Goal: Transaction & Acquisition: Purchase product/service

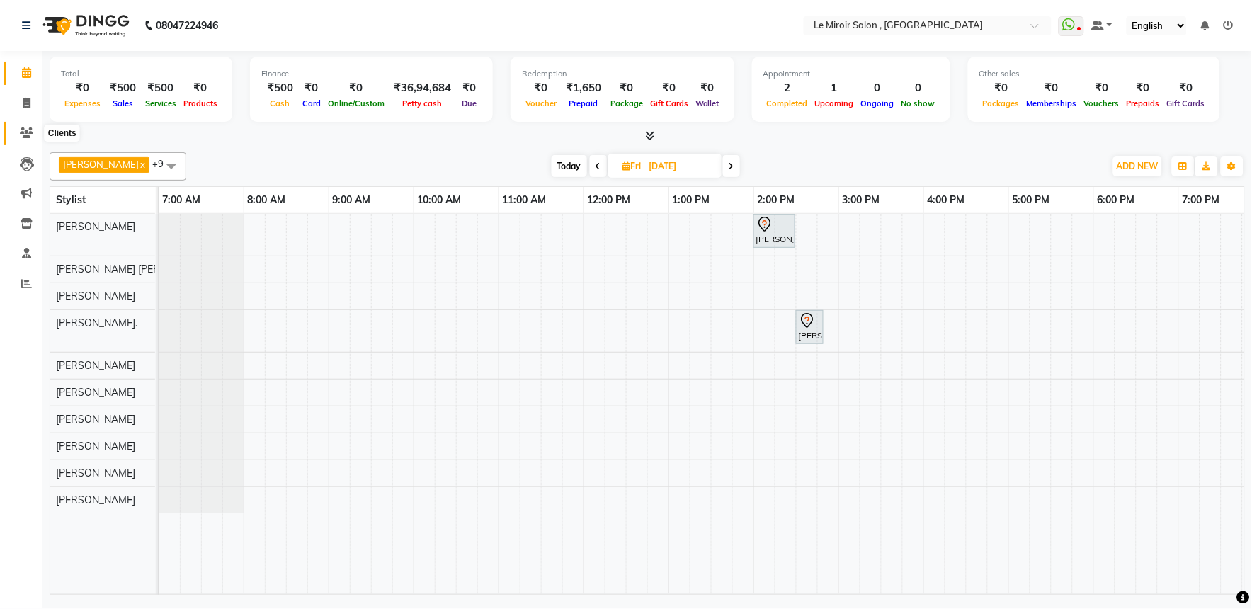
scroll to position [0, 188]
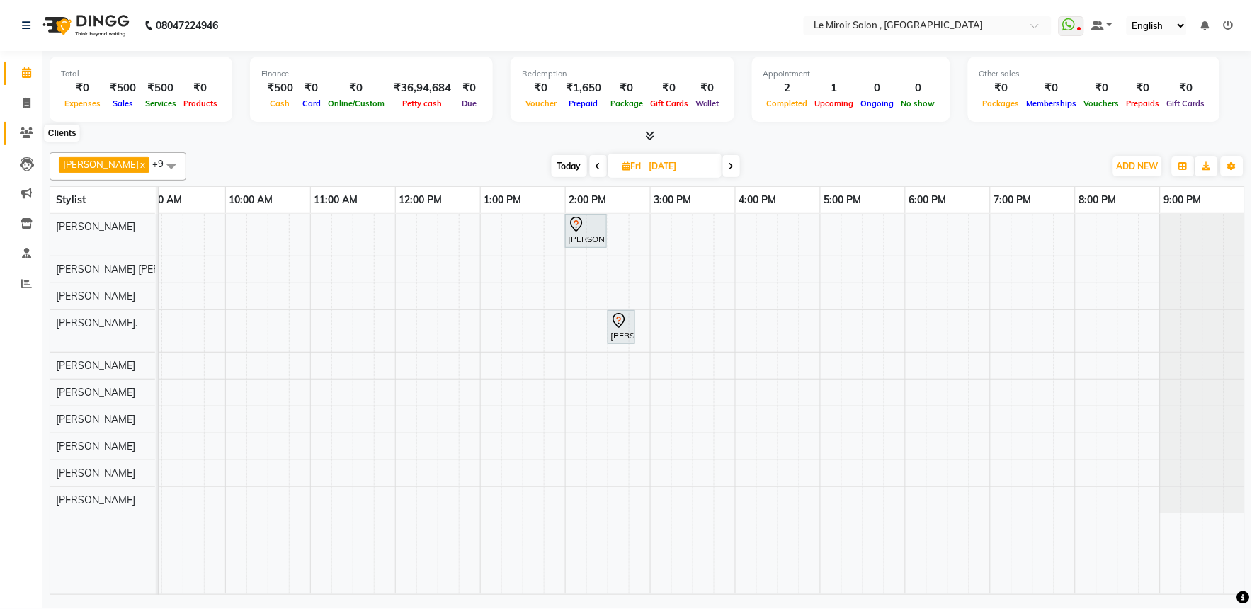
click at [30, 126] on span at bounding box center [26, 133] width 25 height 16
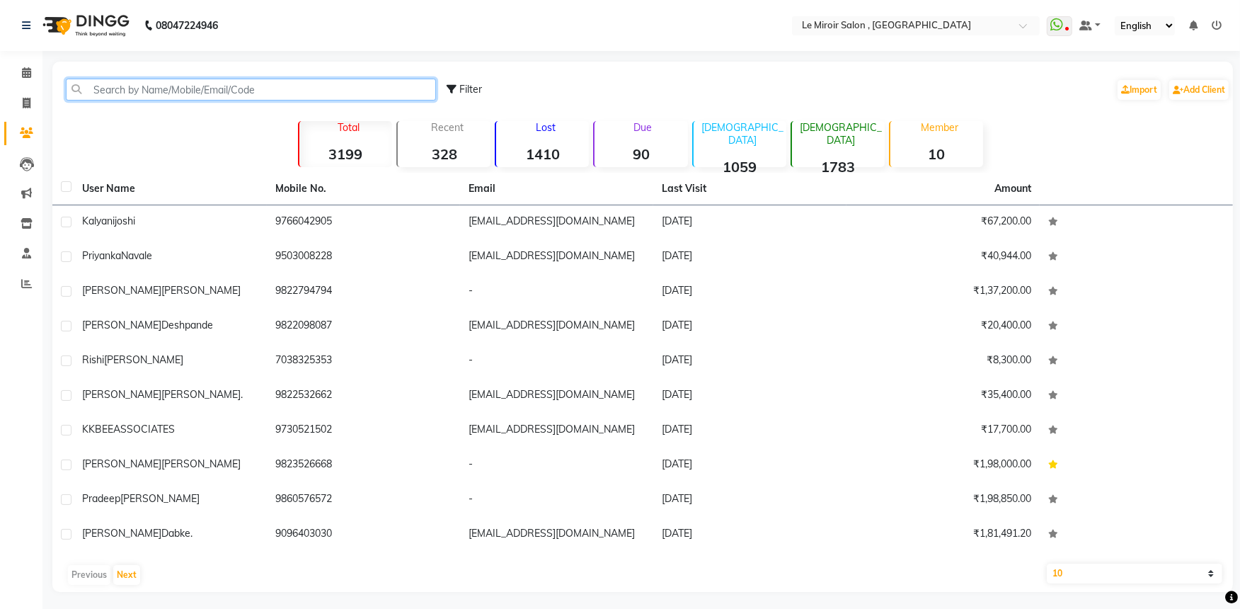
click at [133, 91] on input "text" at bounding box center [251, 90] width 370 height 22
paste input "9689709933"
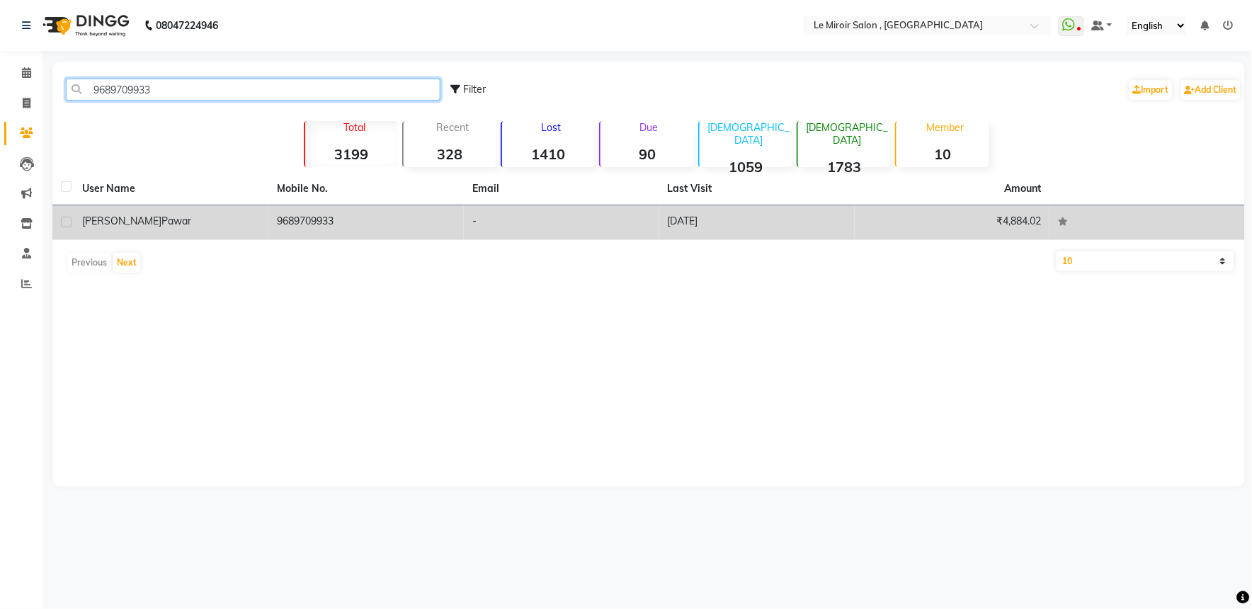
type input "9689709933"
click at [173, 220] on div "[PERSON_NAME]" at bounding box center [171, 221] width 178 height 15
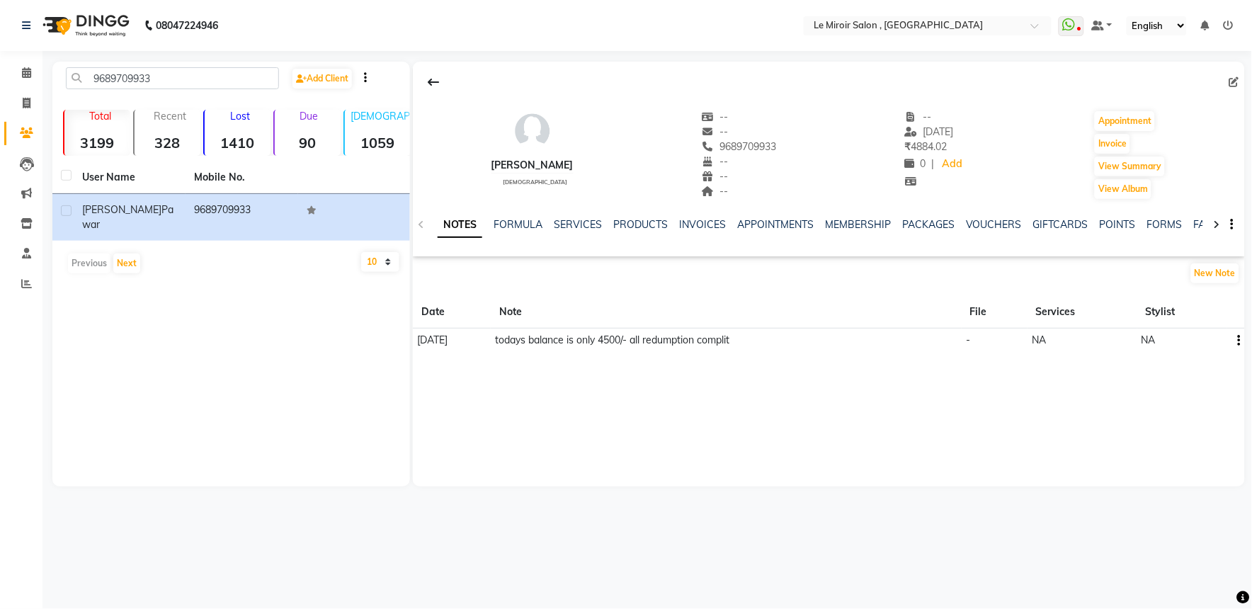
click at [1230, 224] on icon "button" at bounding box center [1231, 224] width 3 height 1
click at [1236, 80] on icon at bounding box center [1234, 82] width 10 height 10
select select "22"
select select "[DEMOGRAPHIC_DATA]"
select select
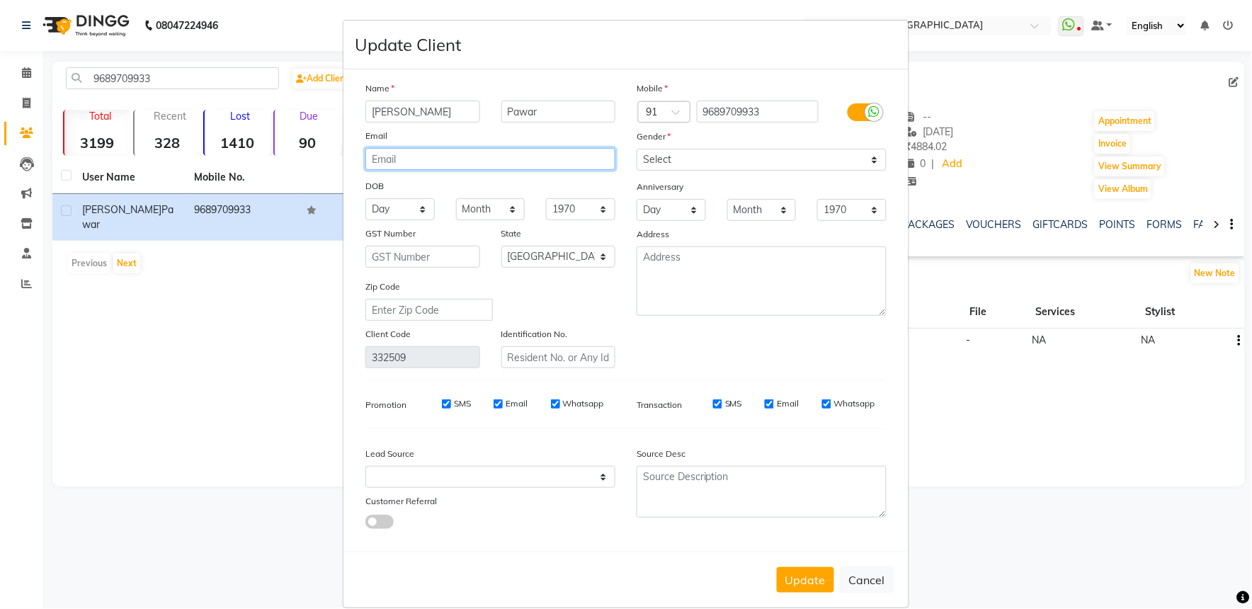
click at [506, 170] on input "email" at bounding box center [490, 159] width 250 height 22
paste input "[EMAIL_ADDRESS][DOMAIN_NAME]"
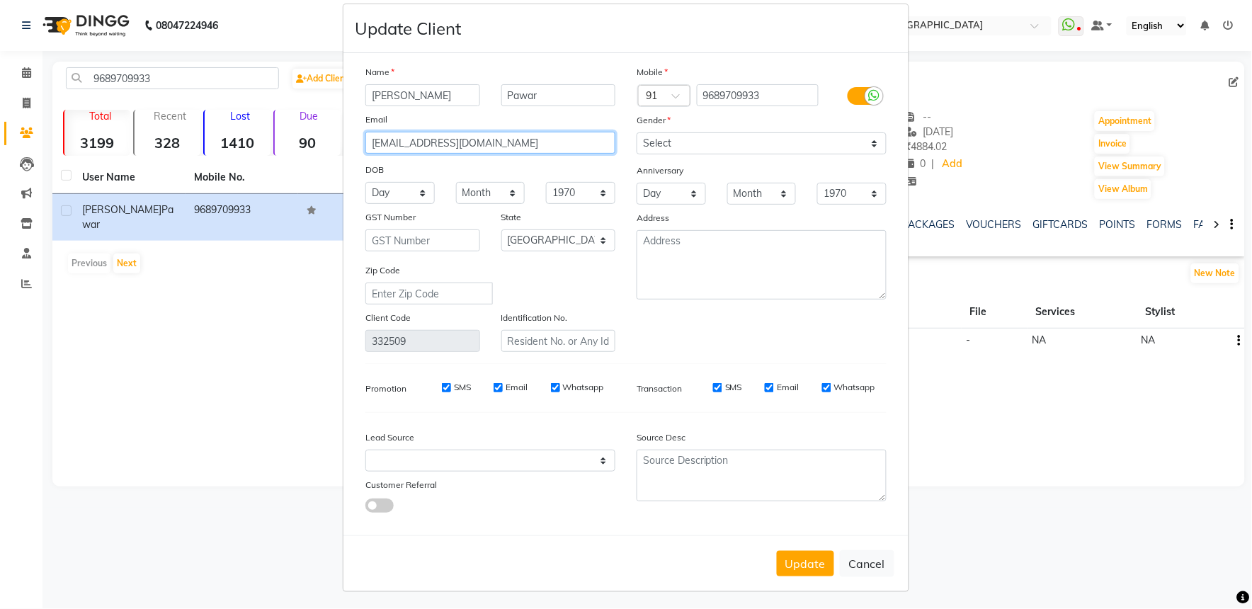
scroll to position [21, 0]
type input "[EMAIL_ADDRESS][DOMAIN_NAME]"
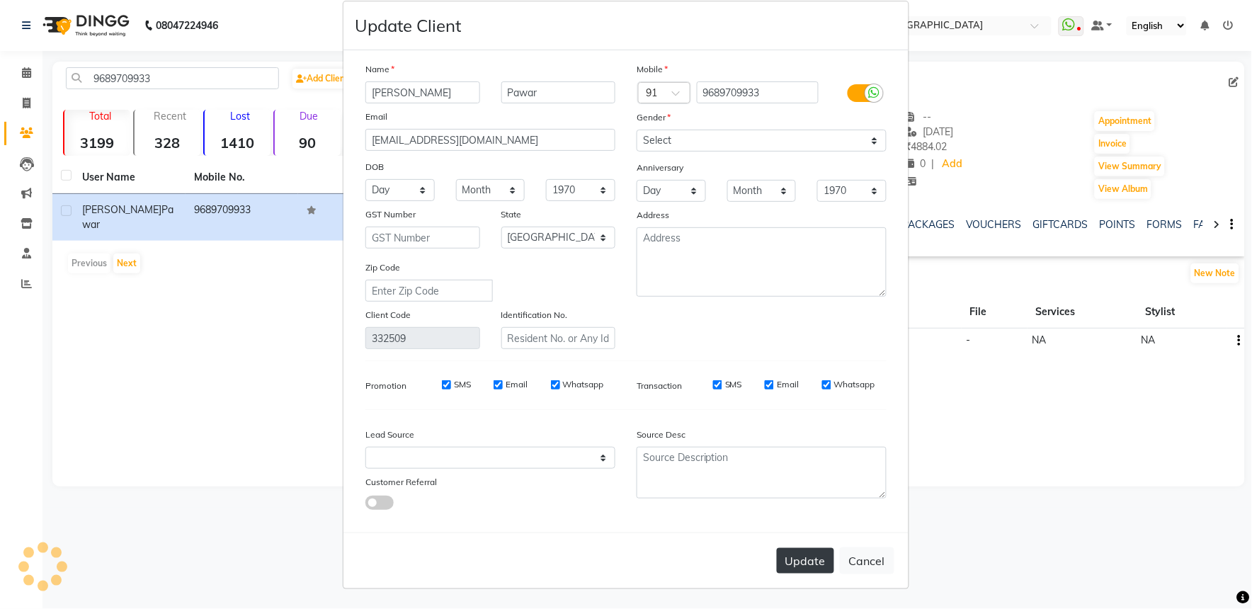
click at [794, 568] on button "Update" at bounding box center [805, 560] width 57 height 25
select select
select select "null"
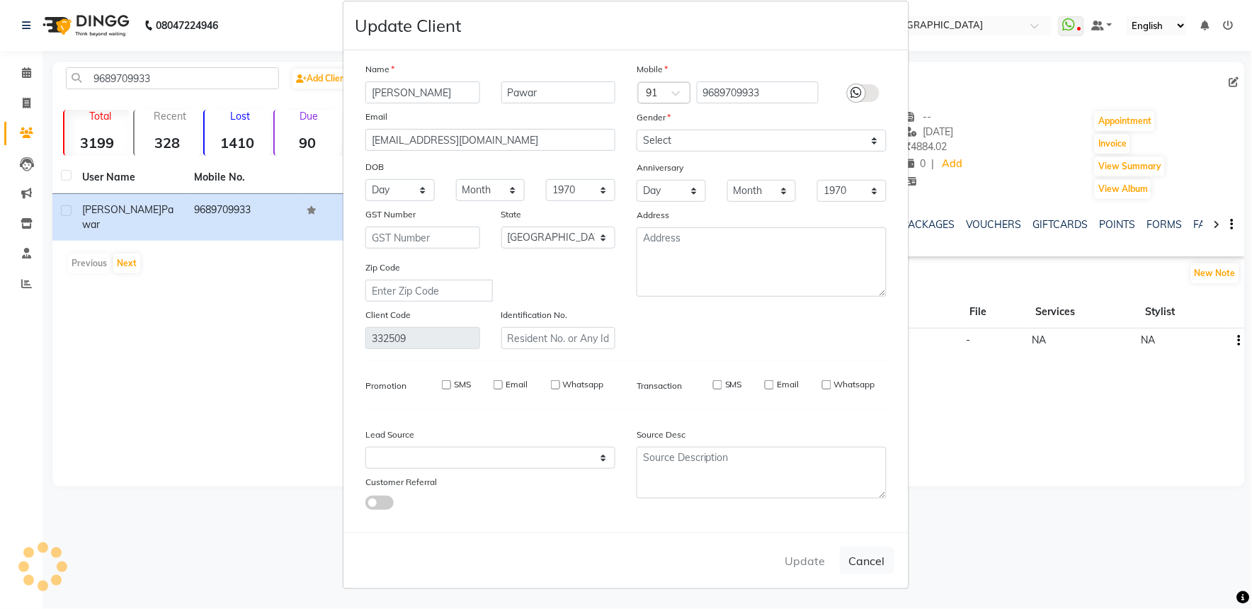
select select
checkbox input "false"
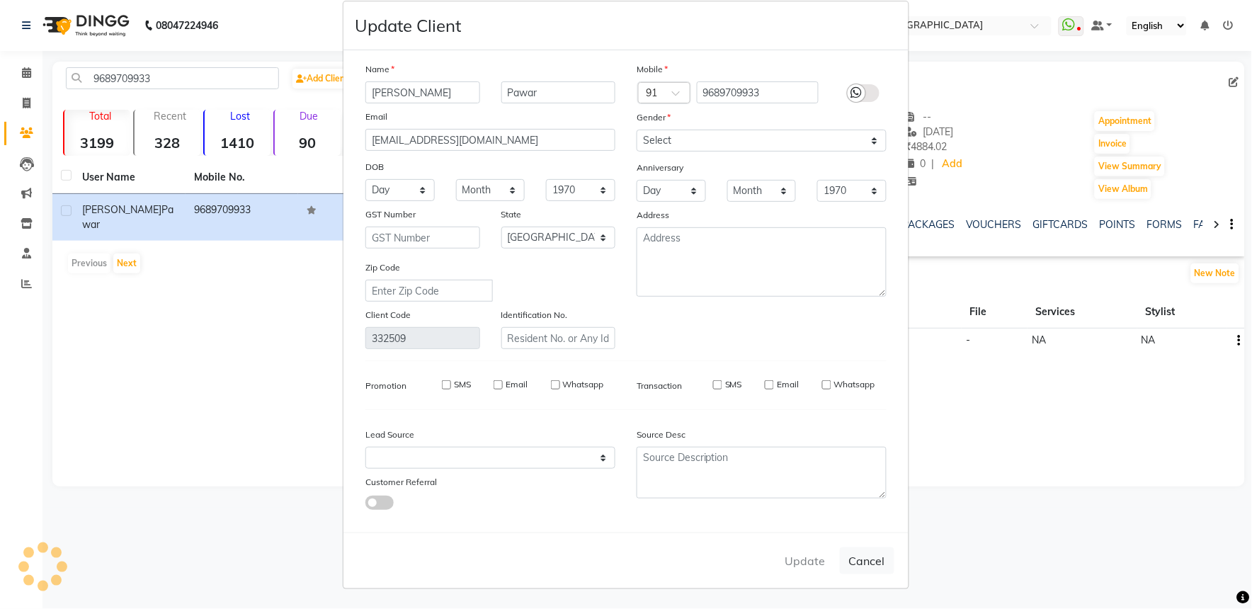
checkbox input "false"
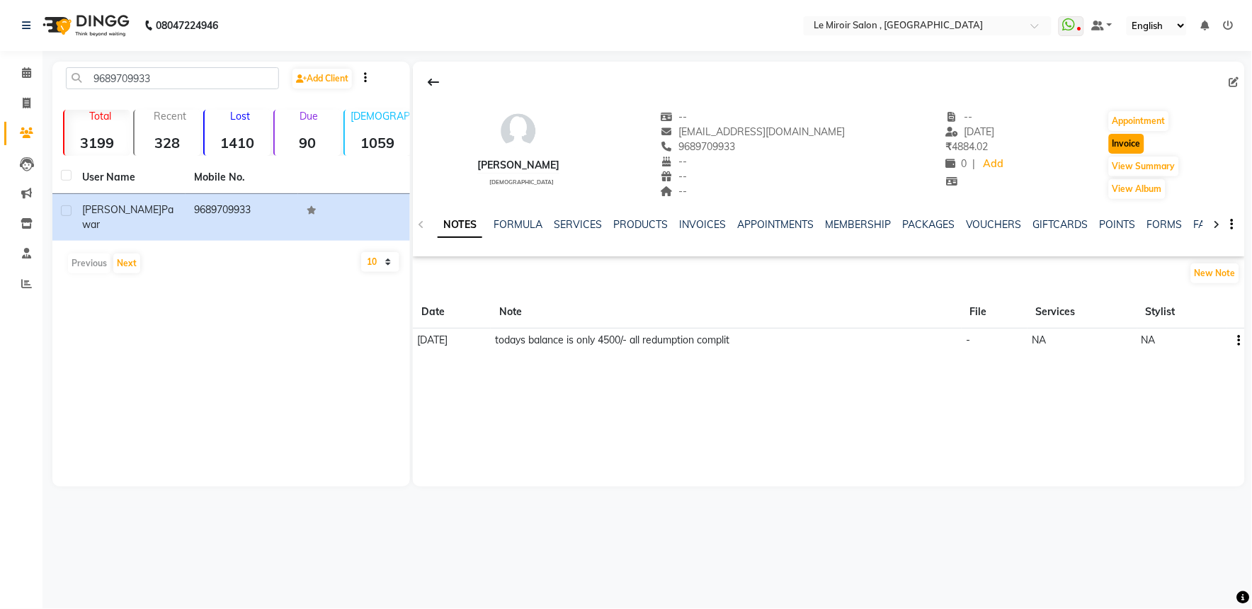
click at [1122, 146] on button "Invoice" at bounding box center [1126, 144] width 35 height 20
select select "service"
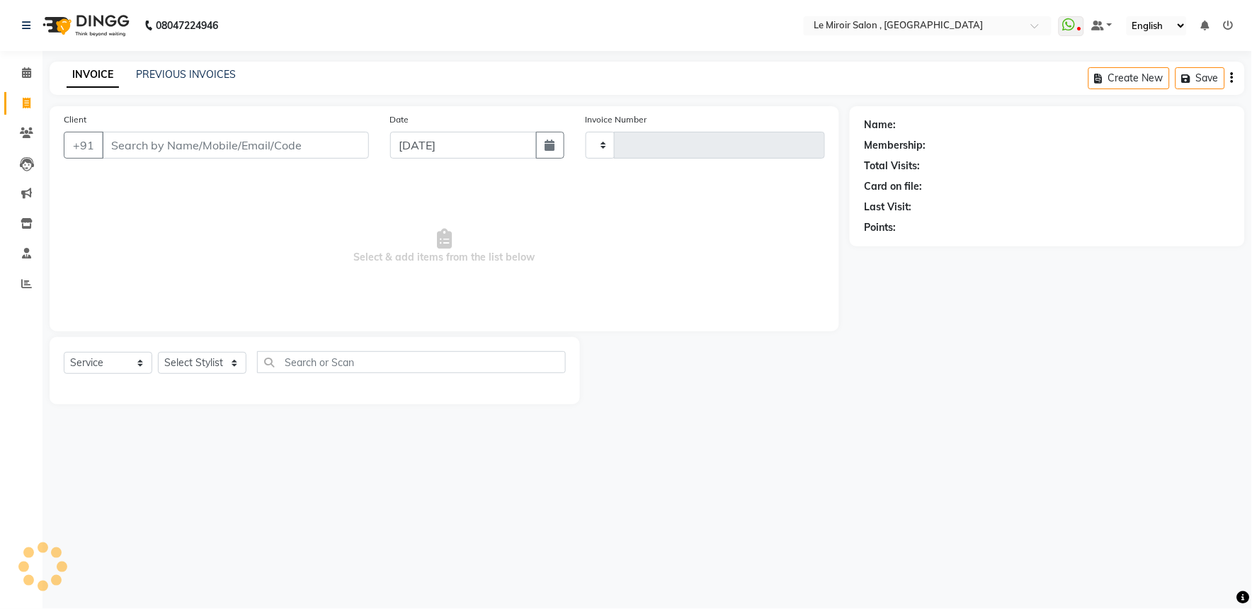
type input "1553"
select select "53"
type input "9689709933"
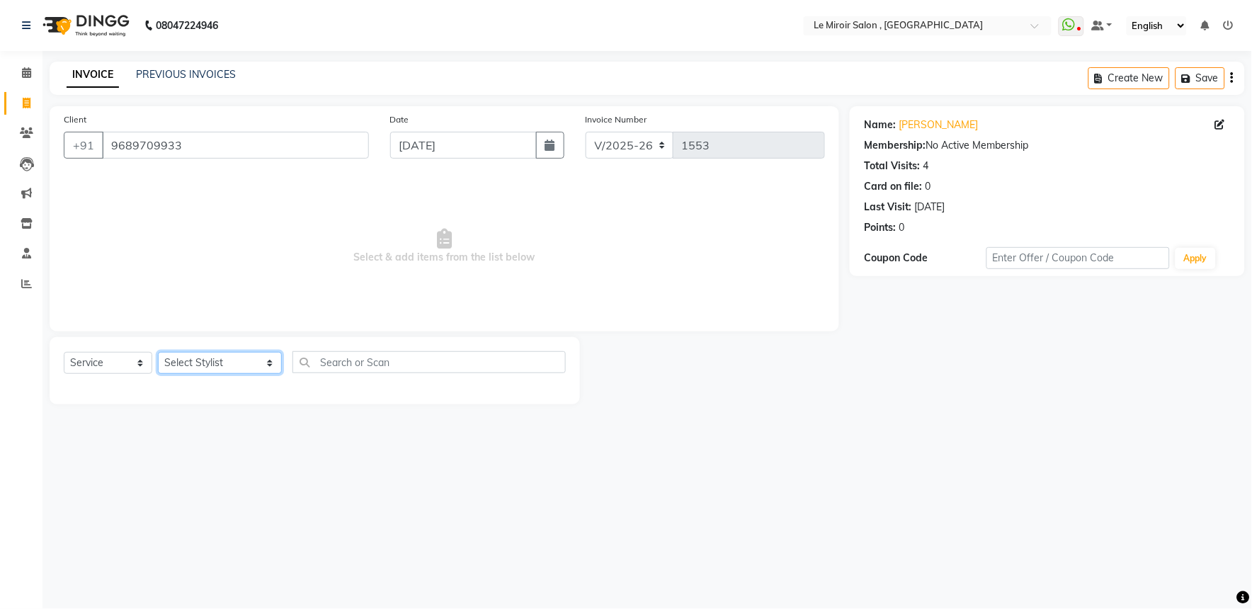
click at [186, 361] on select "Select Stylist [PERSON_NAME] [PERSON_NAME] CA [PERSON_NAME] [PERSON_NAME] Front…" at bounding box center [220, 363] width 124 height 22
select select "62487"
click at [158, 353] on select "Select Stylist [PERSON_NAME] [PERSON_NAME] CA [PERSON_NAME] [PERSON_NAME] Front…" at bounding box center [220, 363] width 124 height 22
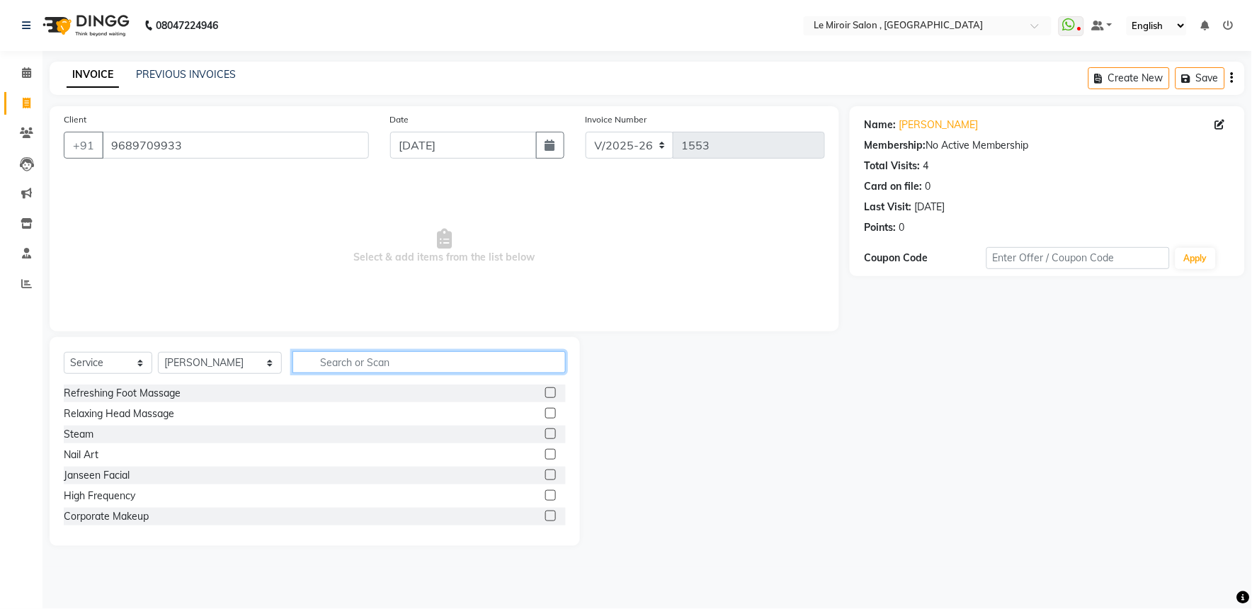
click at [308, 362] on input "text" at bounding box center [428, 362] width 273 height 22
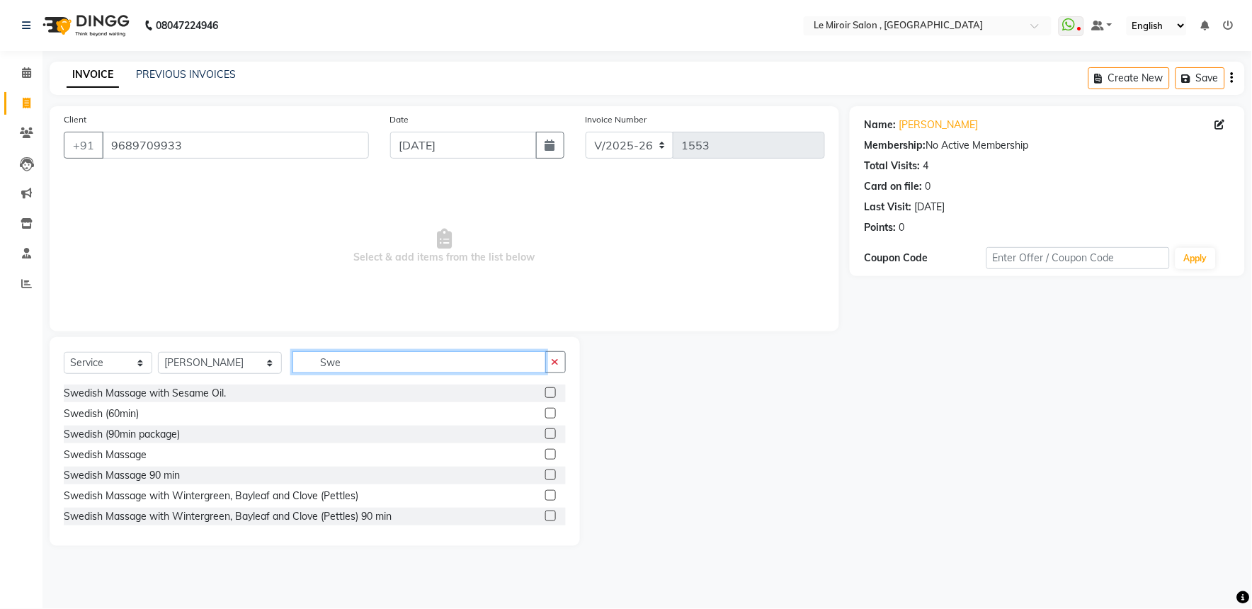
type input "Swe"
click at [545, 494] on label at bounding box center [550, 495] width 11 height 11
click at [545, 494] on input "checkbox" at bounding box center [549, 495] width 9 height 9
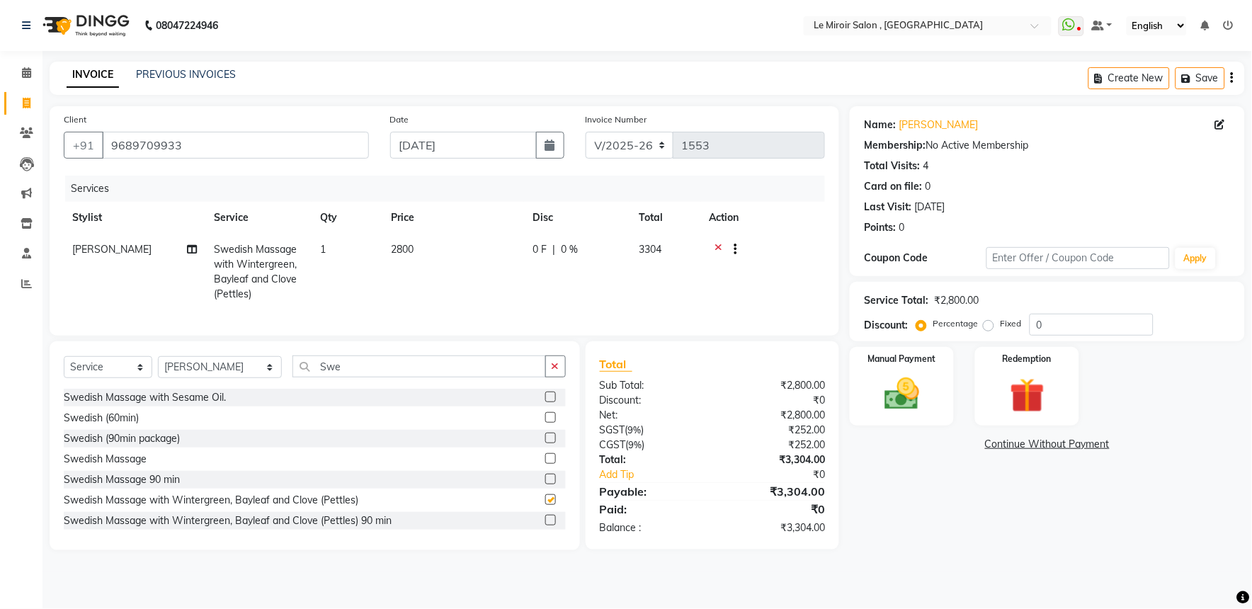
checkbox input "false"
click at [719, 246] on icon at bounding box center [719, 251] width 8 height 18
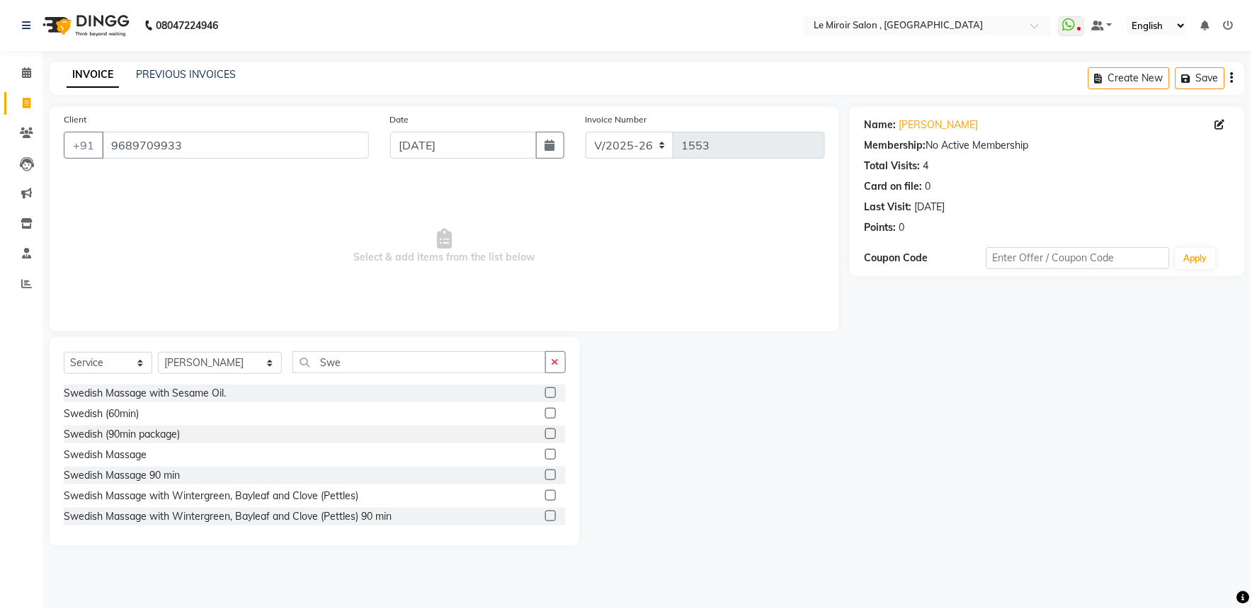
click at [545, 520] on label at bounding box center [550, 515] width 11 height 11
click at [545, 520] on input "checkbox" at bounding box center [549, 516] width 9 height 9
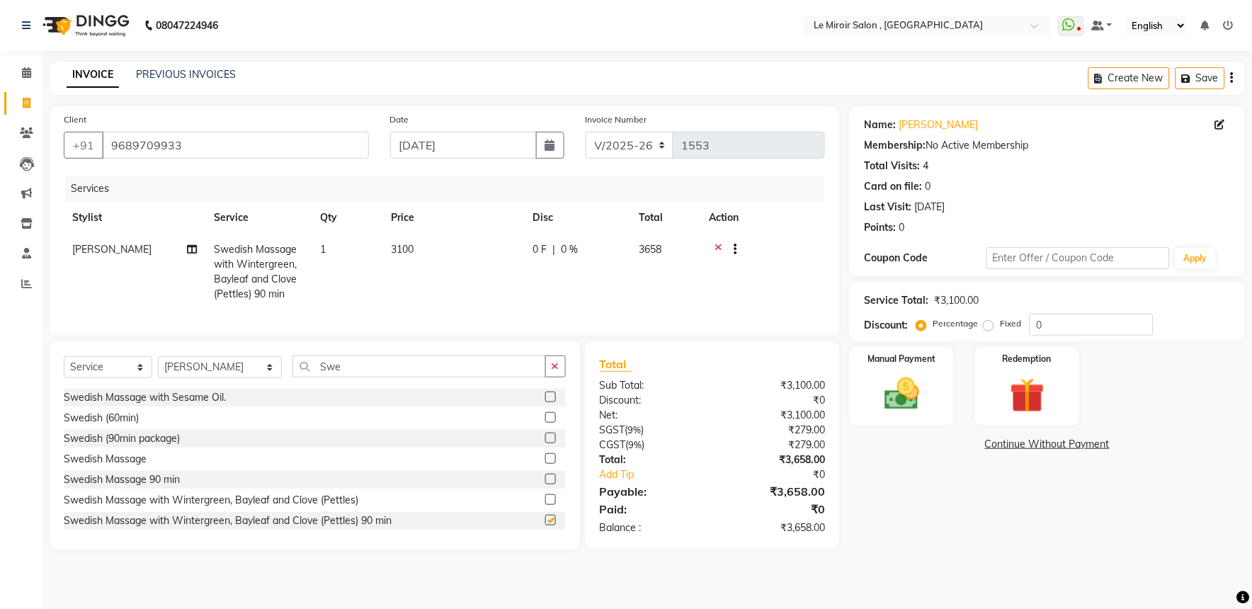
checkbox input "false"
click at [408, 251] on span "3100" at bounding box center [402, 249] width 23 height 13
select select "62487"
click at [476, 251] on td "3100" at bounding box center [453, 272] width 142 height 76
select select "62487"
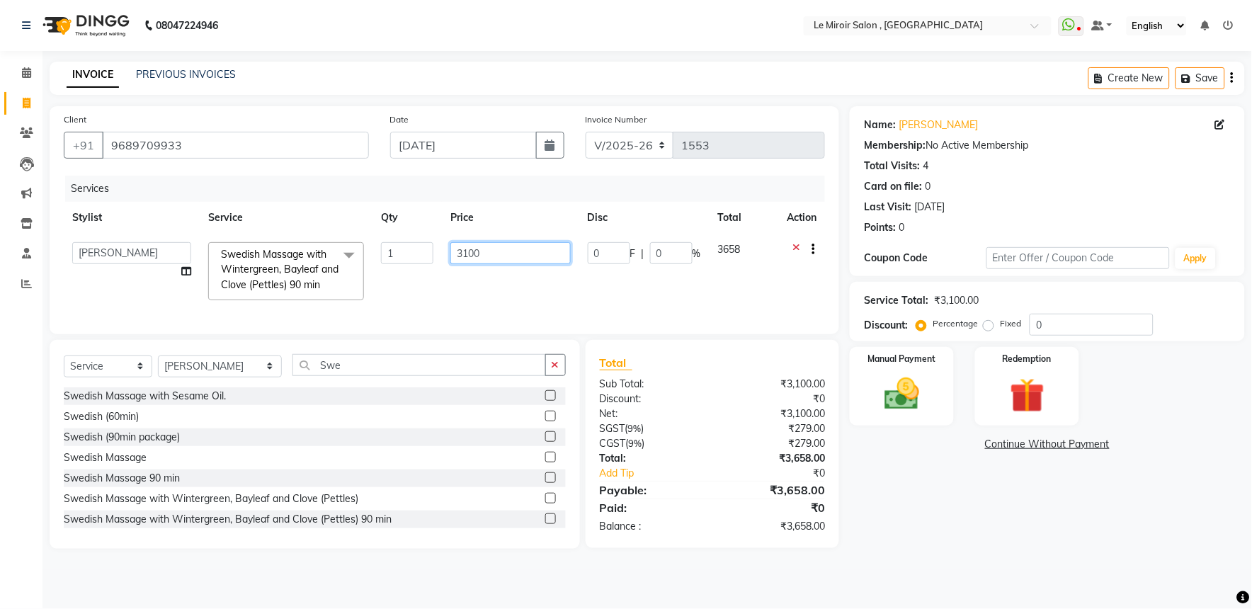
click at [469, 251] on input "3100" at bounding box center [510, 253] width 120 height 22
type input "3850"
click at [1034, 326] on input "0" at bounding box center [1091, 325] width 124 height 22
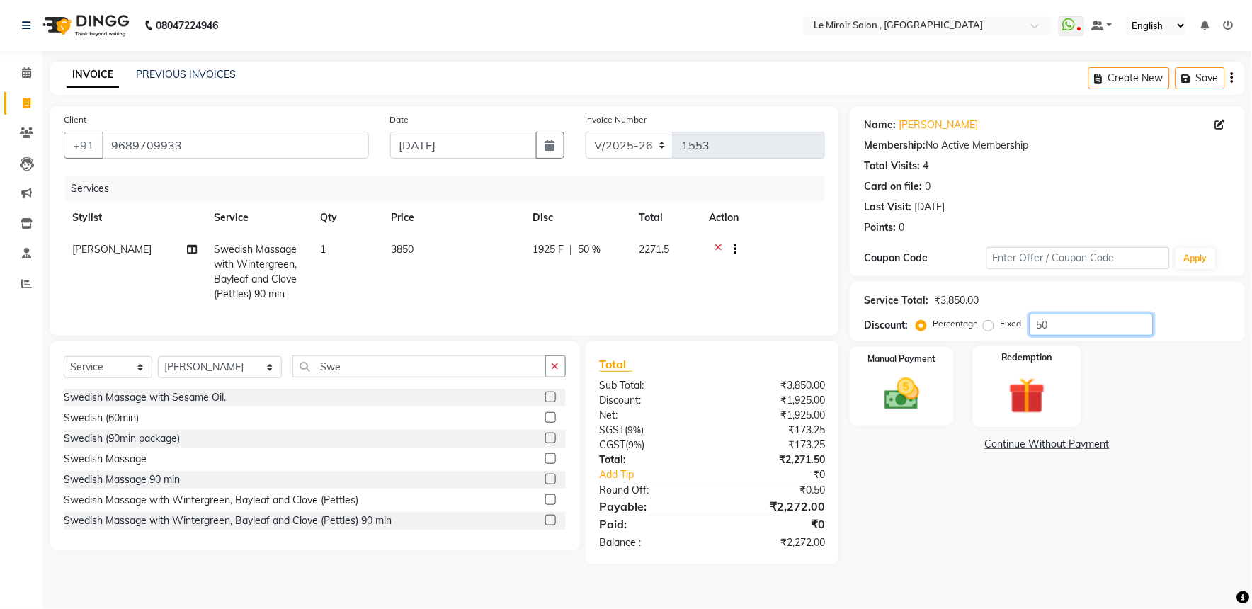
type input "50"
click at [1029, 387] on img at bounding box center [1027, 395] width 59 height 45
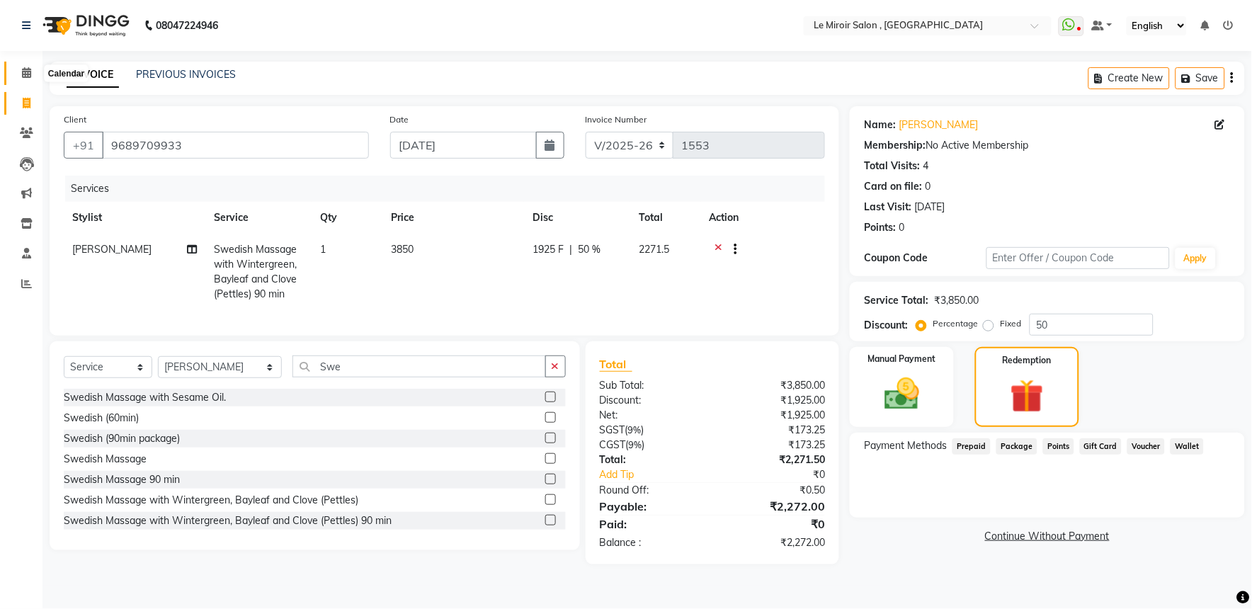
click at [25, 66] on span at bounding box center [26, 73] width 25 height 16
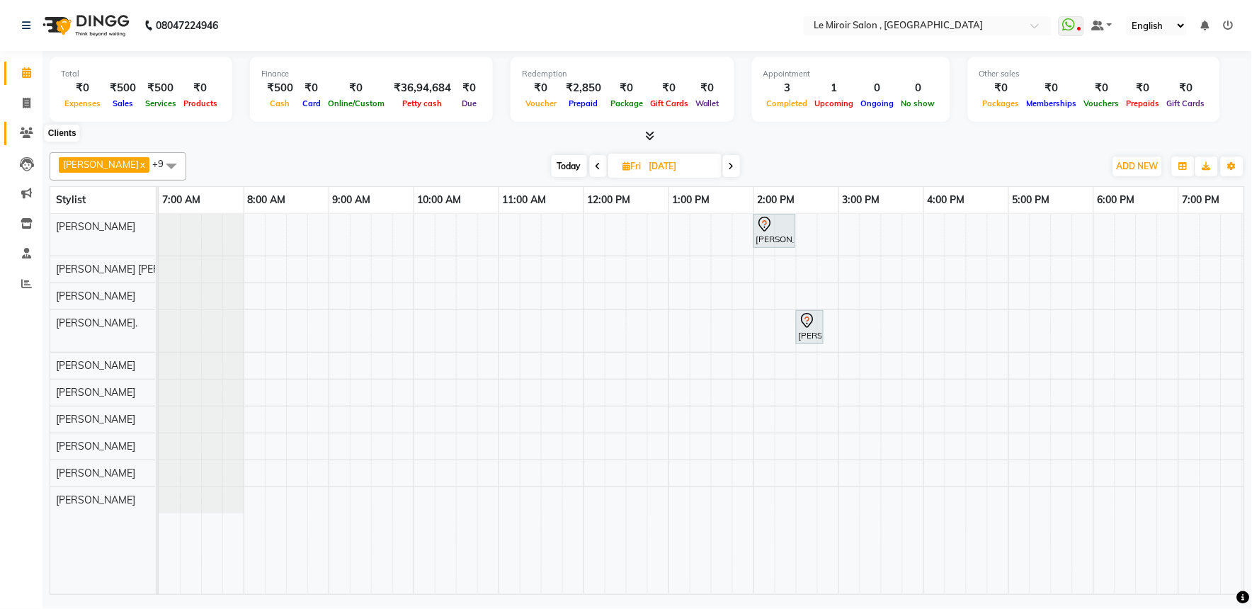
click at [29, 131] on icon at bounding box center [26, 132] width 13 height 11
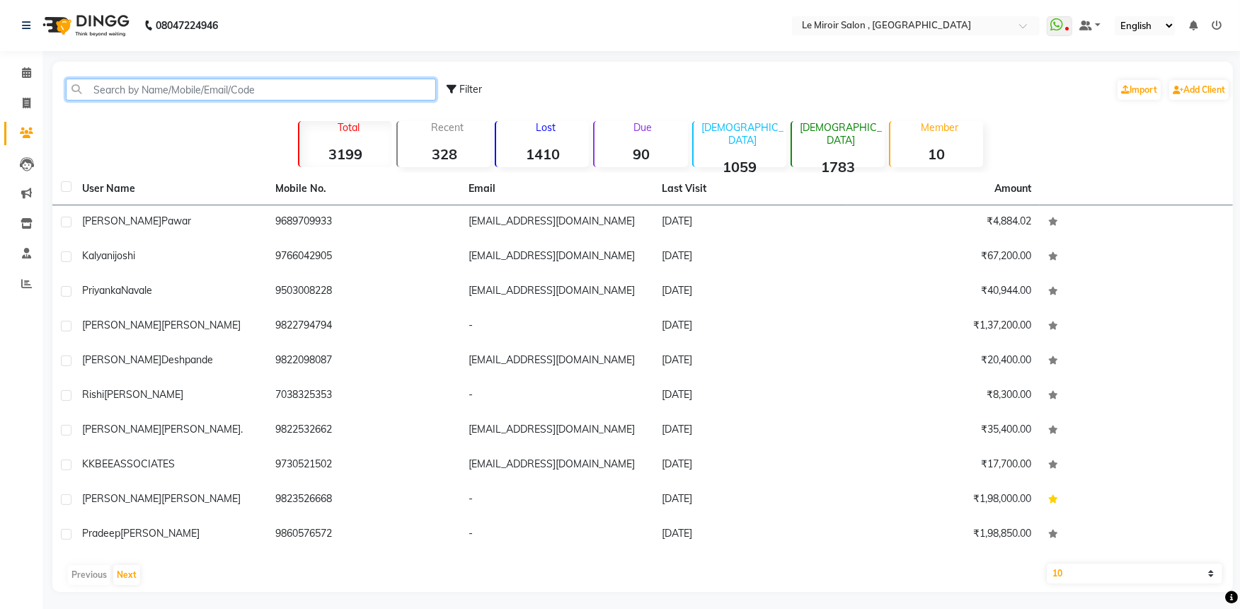
click at [178, 79] on input "text" at bounding box center [251, 90] width 370 height 22
paste input "9769020055"
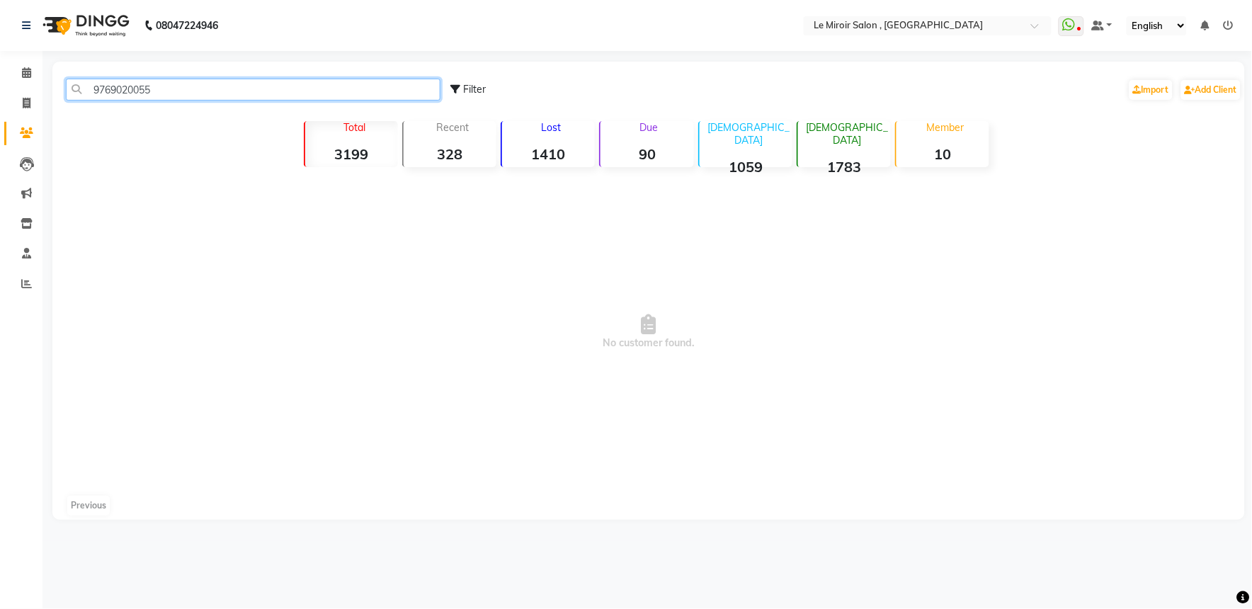
click at [122, 92] on input "9769020055" at bounding box center [253, 90] width 375 height 22
paste input "808742811"
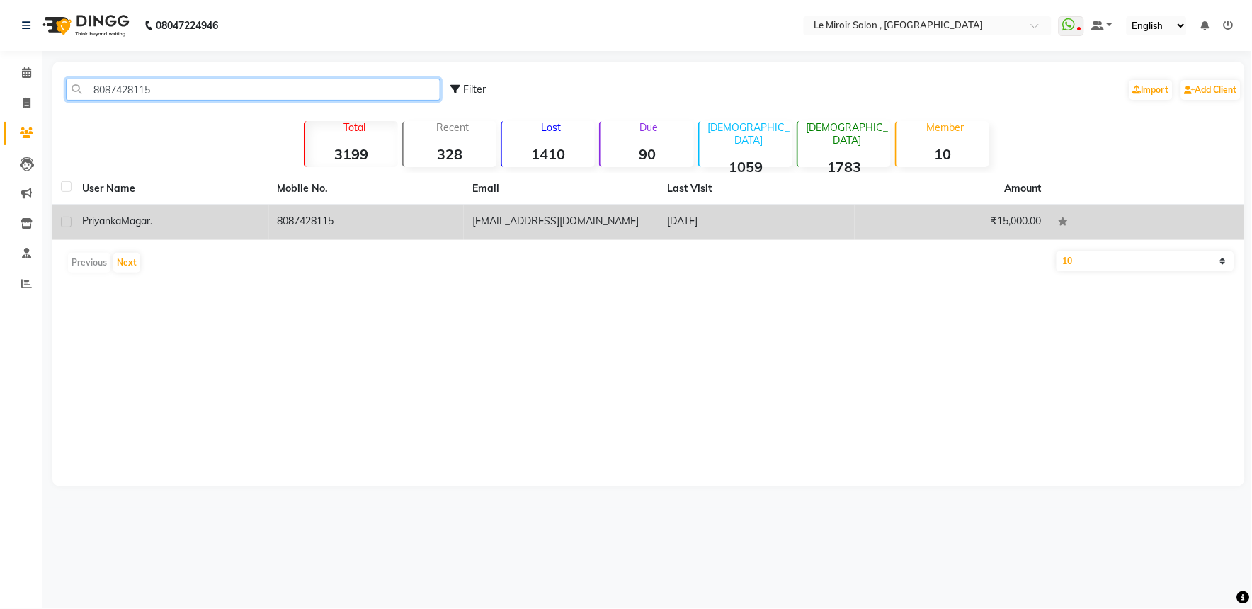
type input "8087428115"
click at [147, 232] on td "[PERSON_NAME]." at bounding box center [171, 222] width 195 height 35
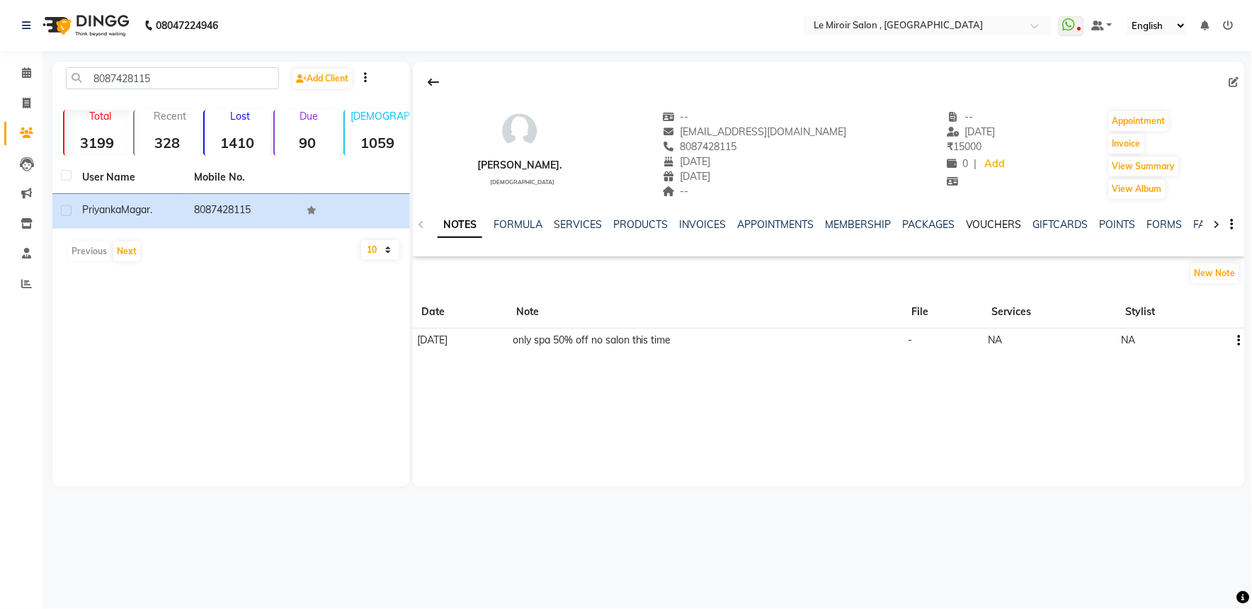
click at [995, 223] on link "VOUCHERS" at bounding box center [994, 224] width 56 height 13
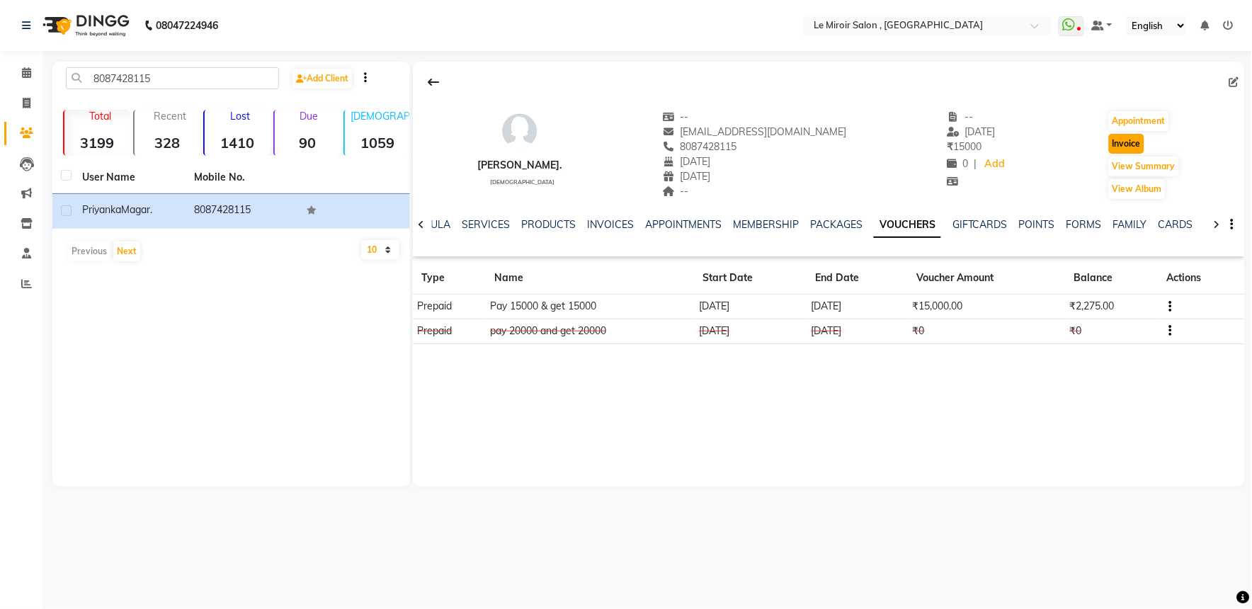
click at [1133, 147] on button "Invoice" at bounding box center [1126, 144] width 35 height 20
select select "53"
select select "service"
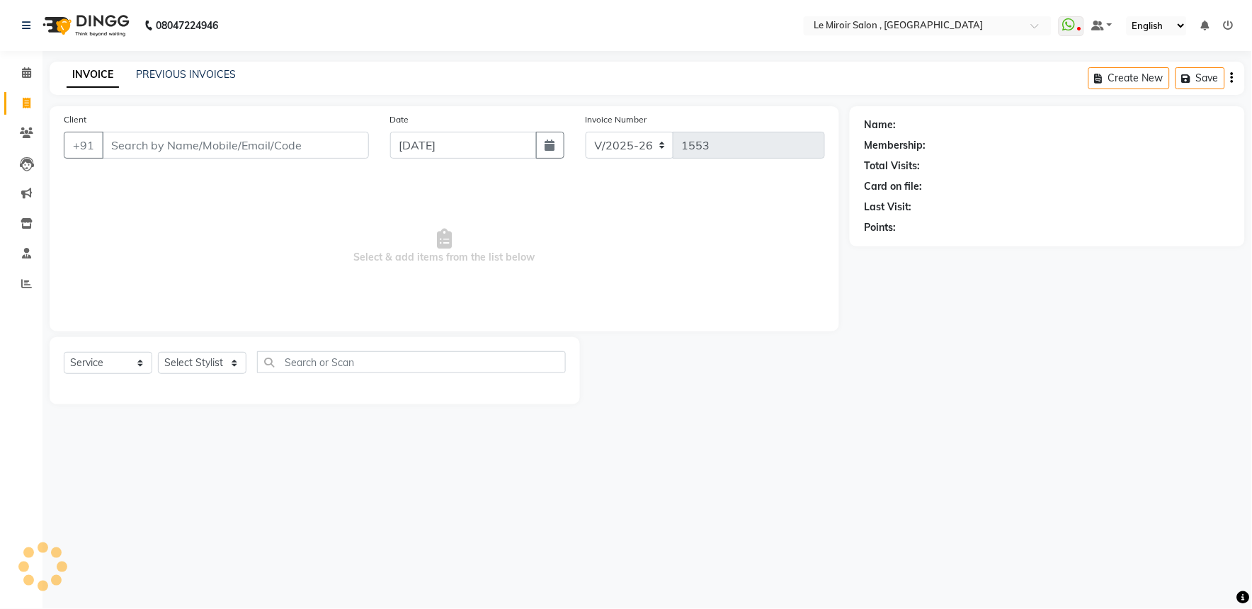
type input "8087428115"
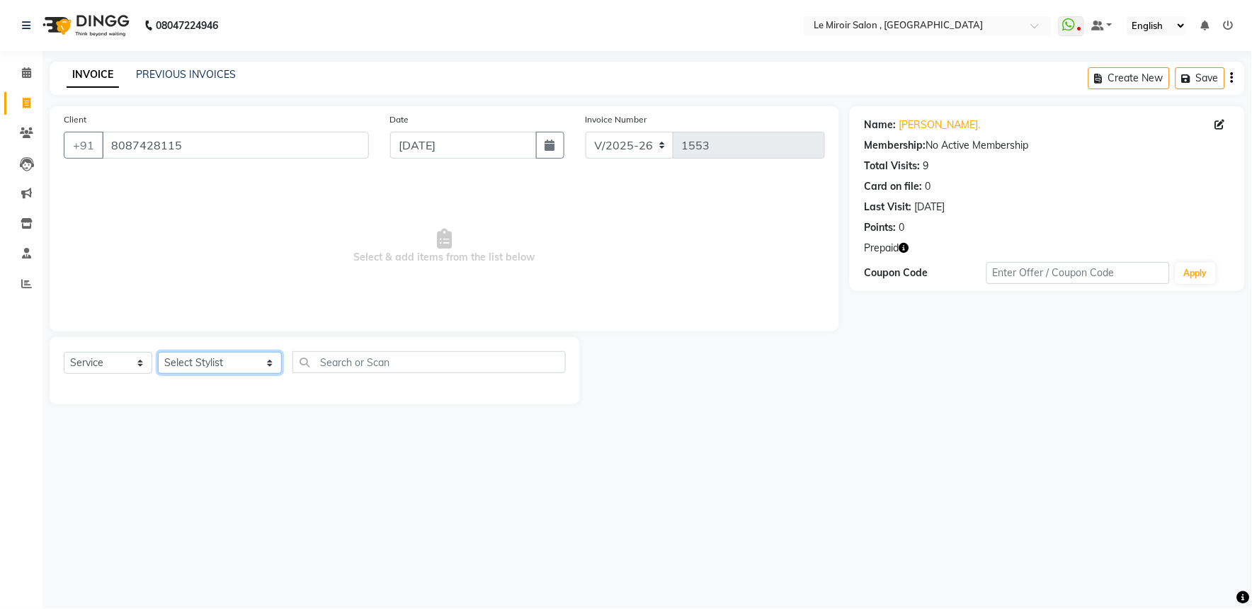
click at [199, 366] on select "Select Stylist [PERSON_NAME] [PERSON_NAME] CA [PERSON_NAME] [PERSON_NAME] Front…" at bounding box center [220, 363] width 124 height 22
select select "50522"
click at [158, 353] on select "Select Stylist [PERSON_NAME] [PERSON_NAME] CA [PERSON_NAME] [PERSON_NAME] Front…" at bounding box center [220, 363] width 124 height 22
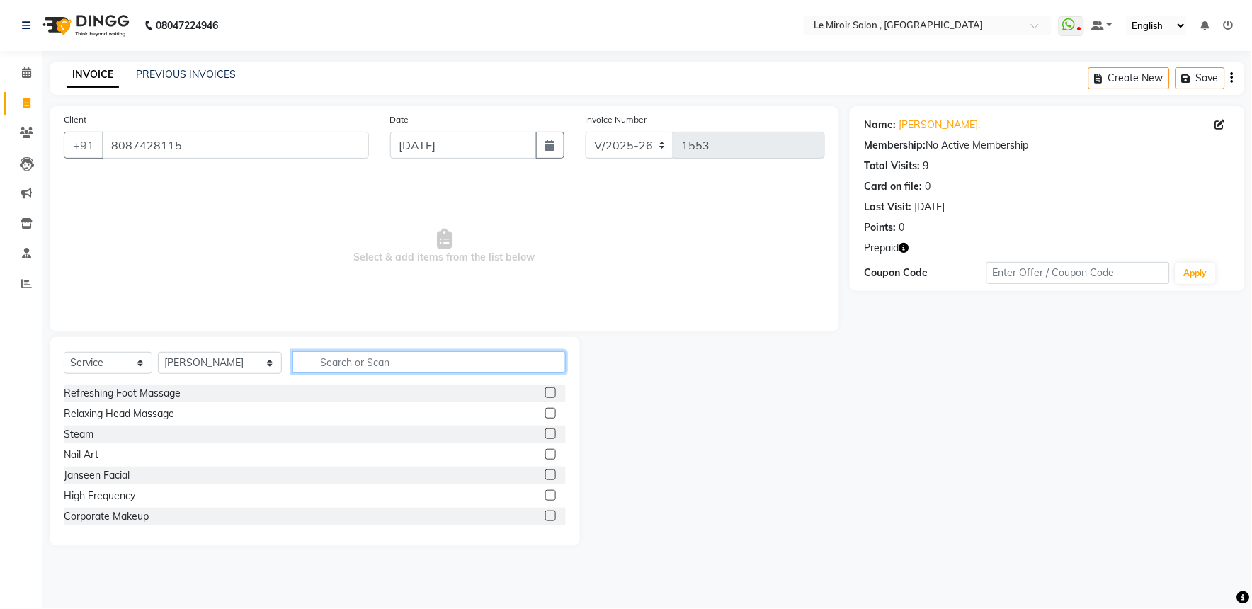
click at [336, 360] on input "text" at bounding box center [428, 362] width 273 height 22
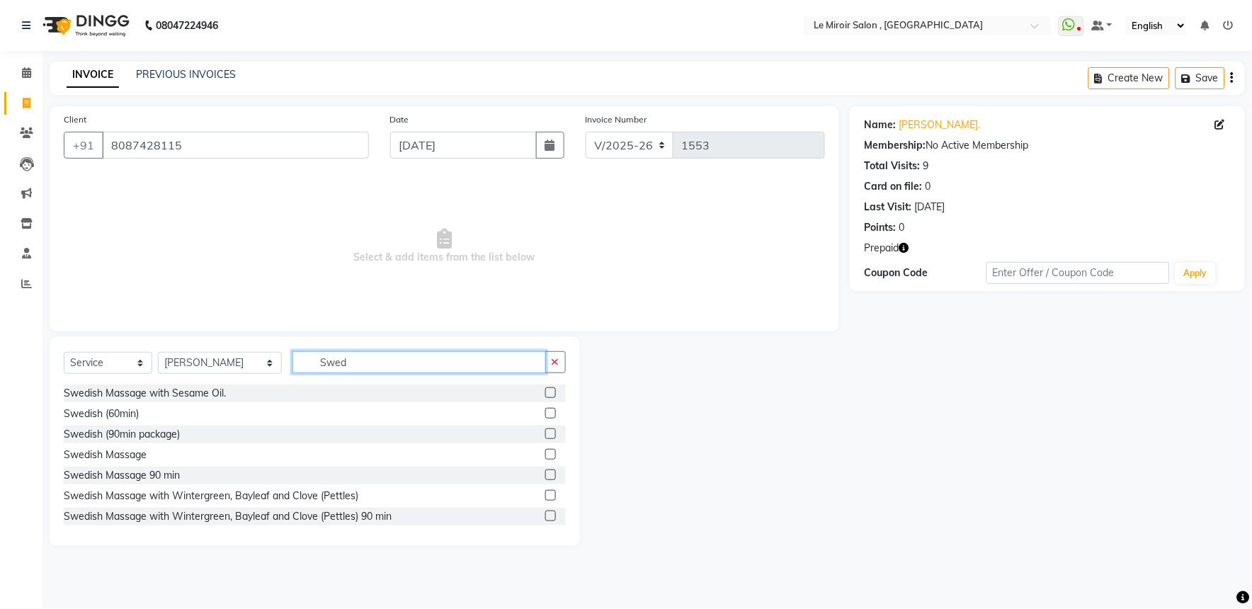
type input "Swed"
click at [545, 387] on label at bounding box center [550, 392] width 11 height 11
click at [545, 389] on input "checkbox" at bounding box center [549, 393] width 9 height 9
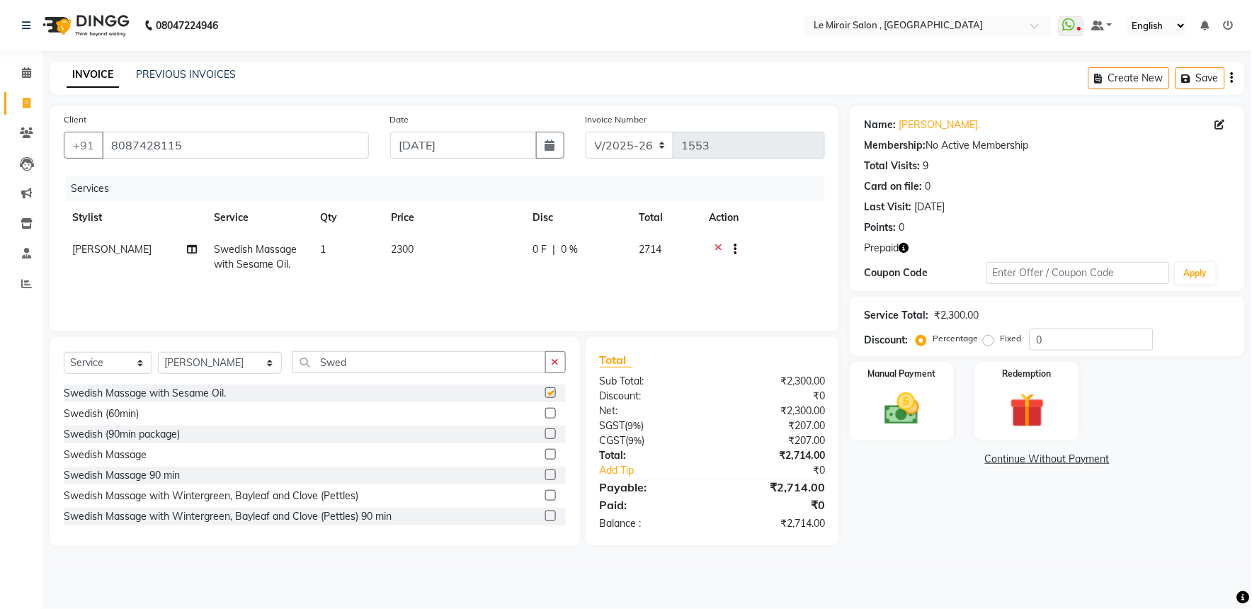
checkbox input "false"
click at [292, 365] on input "Swed" at bounding box center [418, 362] width 253 height 22
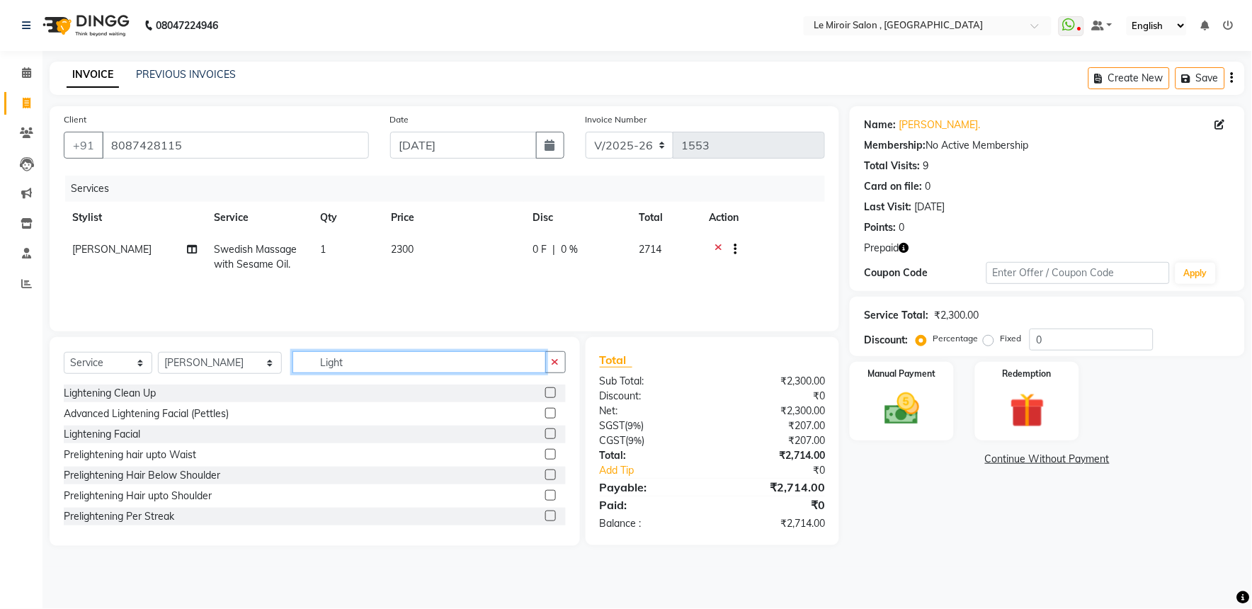
type input "Light"
click at [545, 433] on label at bounding box center [550, 433] width 11 height 11
click at [545, 433] on input "checkbox" at bounding box center [549, 434] width 9 height 9
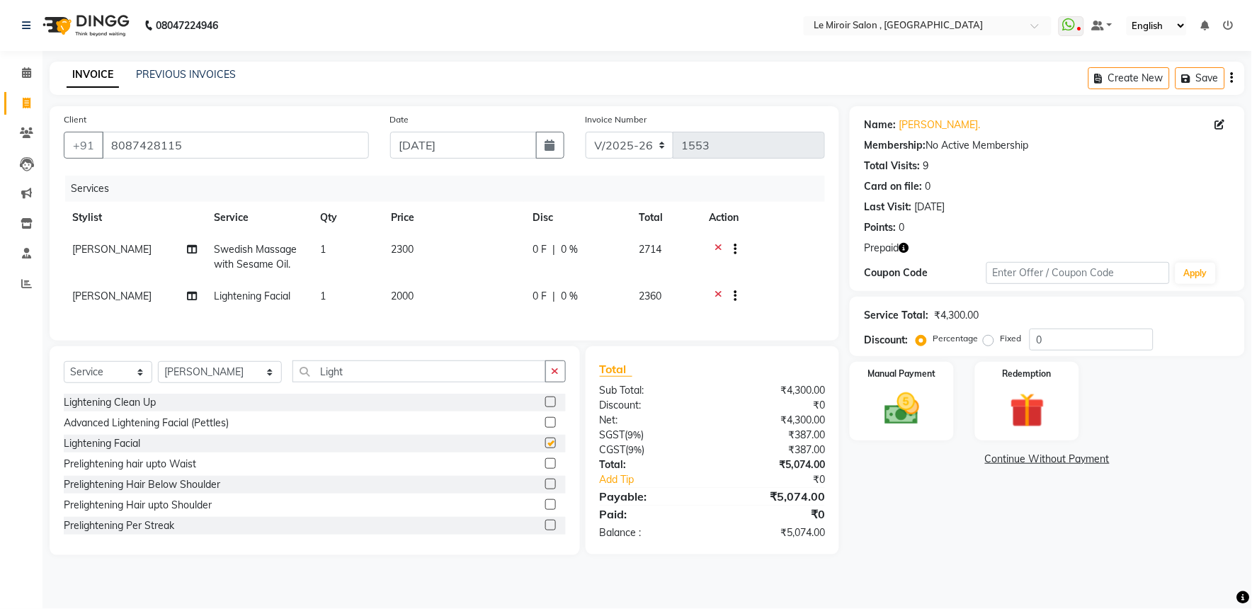
checkbox input "false"
click at [405, 292] on span "2000" at bounding box center [402, 296] width 23 height 13
select select "50522"
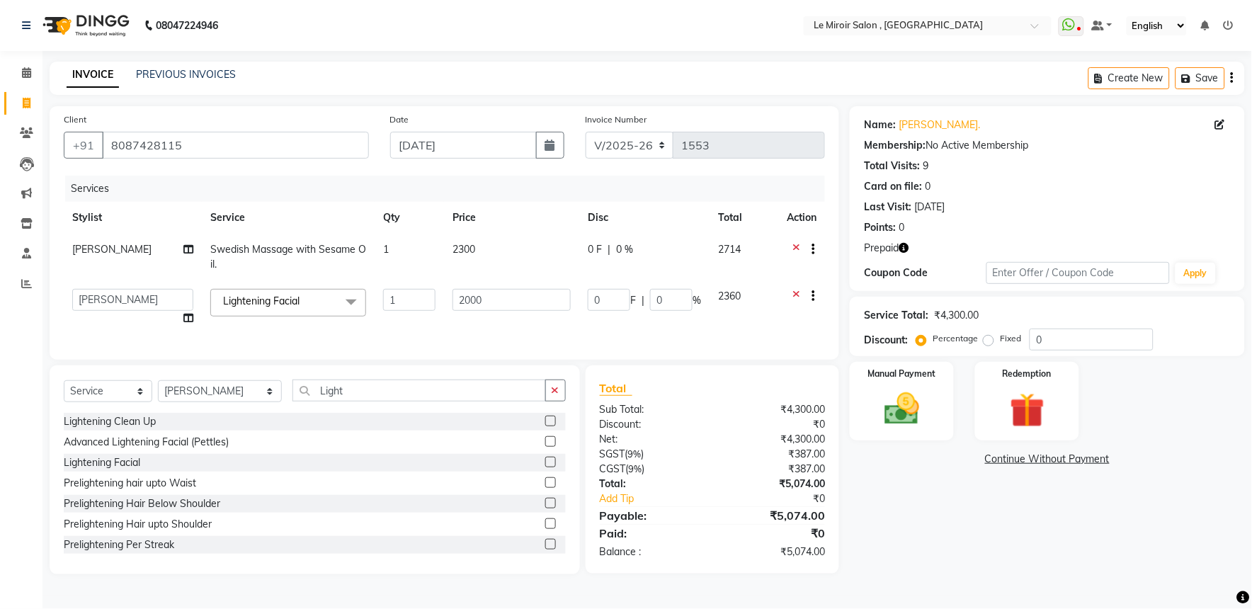
click at [405, 292] on input "1" at bounding box center [409, 300] width 52 height 22
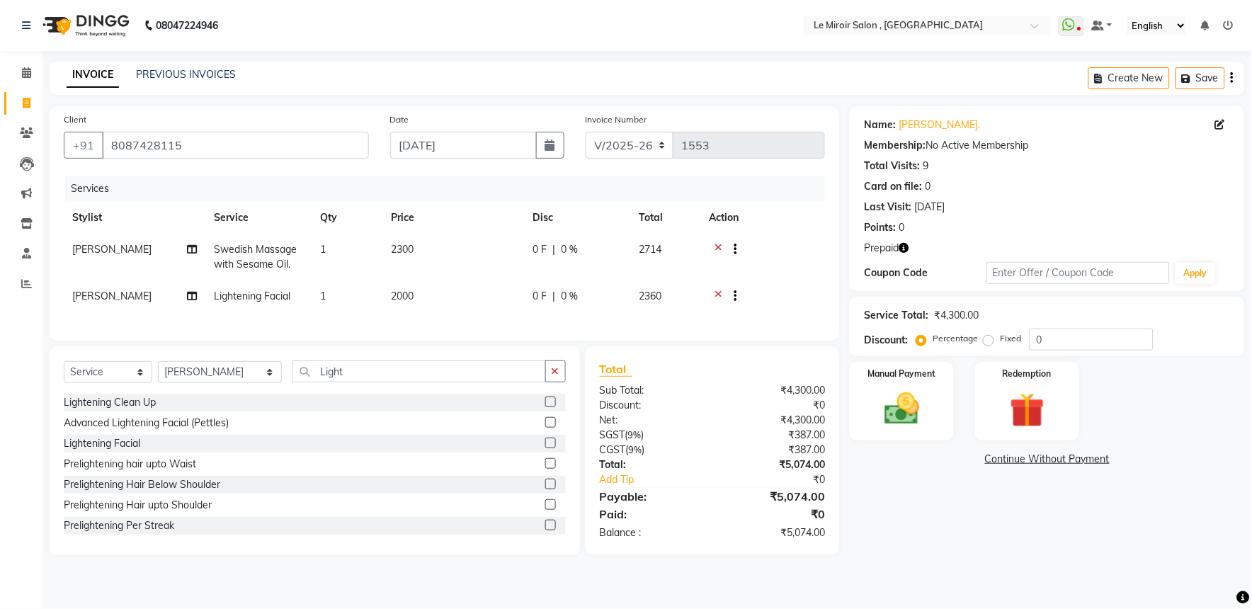
click at [463, 297] on td "2000" at bounding box center [453, 297] width 142 height 35
select select "50522"
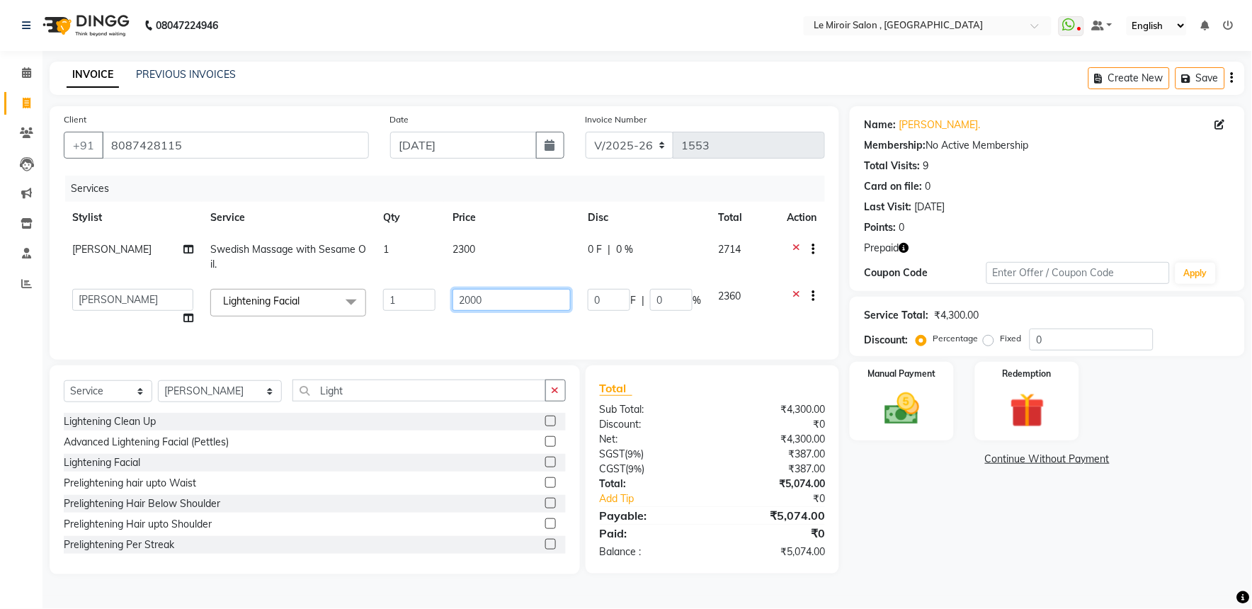
click at [475, 301] on input "2000" at bounding box center [511, 300] width 118 height 22
type input "2550"
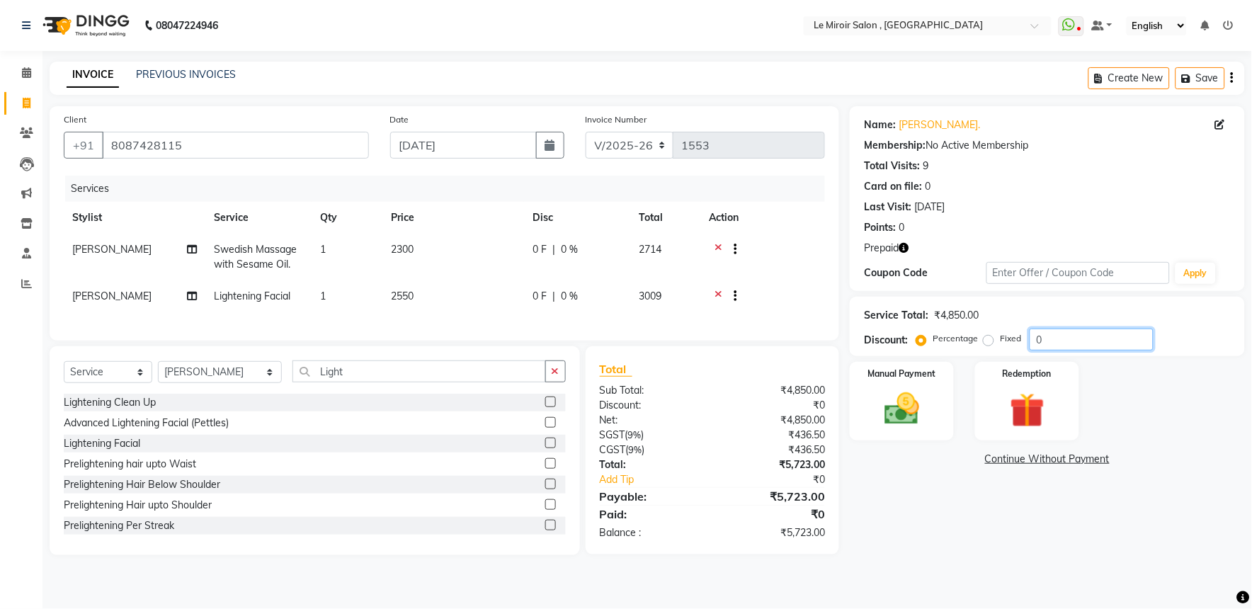
click at [1031, 342] on input "0" at bounding box center [1091, 340] width 124 height 22
type input "50"
click at [1037, 416] on img at bounding box center [1027, 410] width 59 height 45
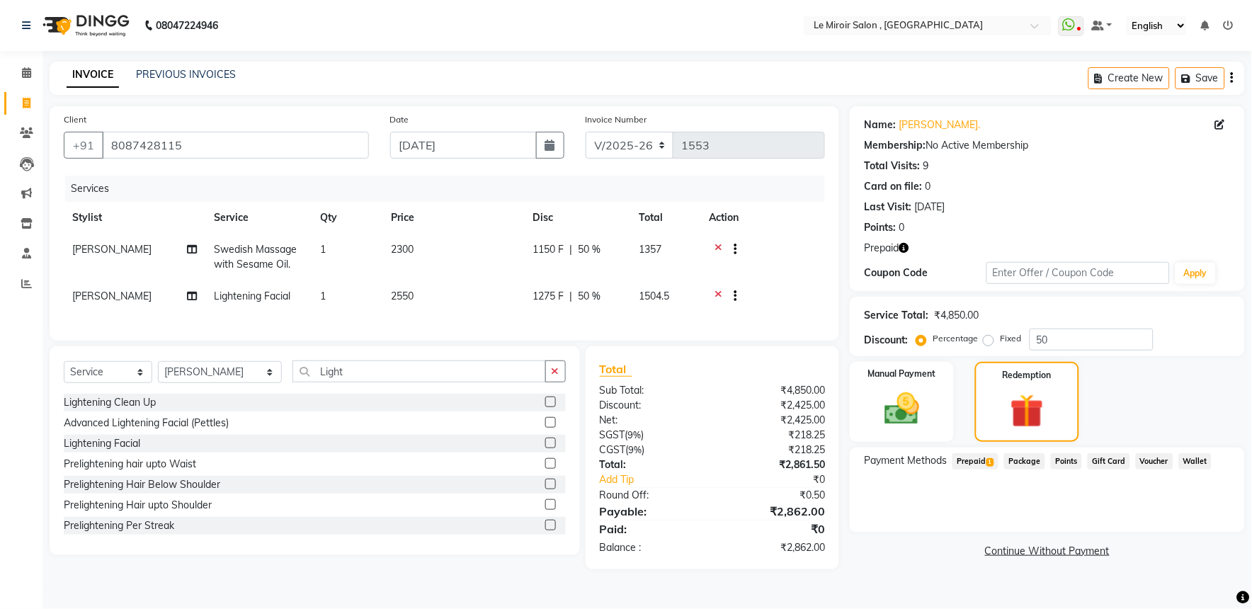
click at [973, 457] on span "Prepaid 1" at bounding box center [975, 461] width 46 height 16
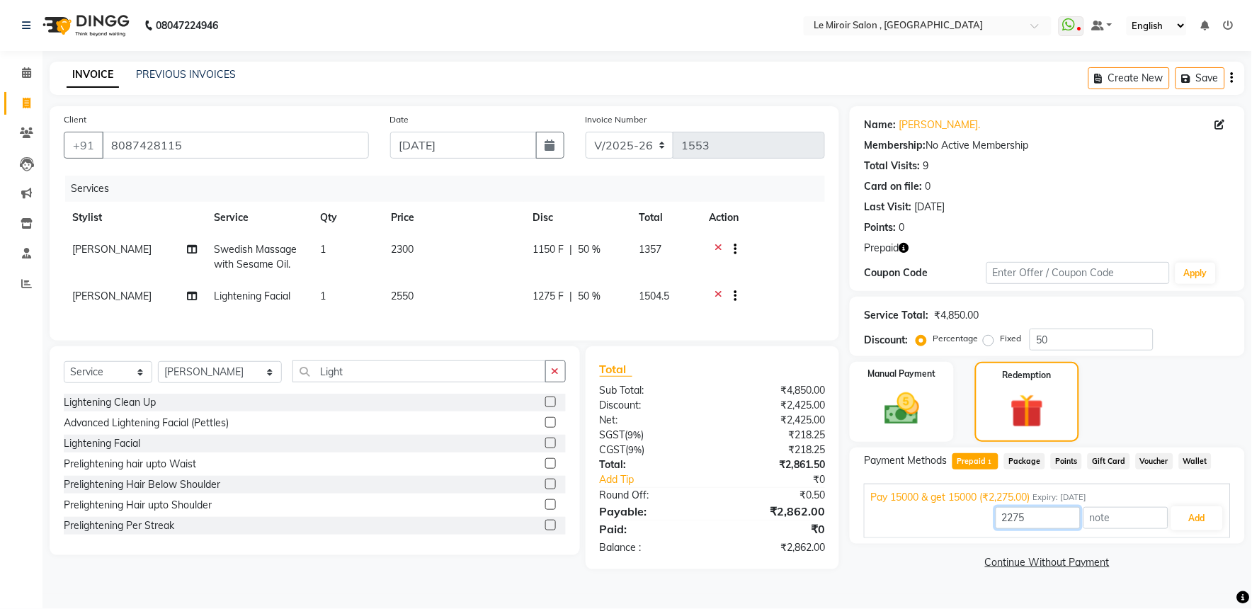
click at [1007, 515] on input "2275" at bounding box center [1037, 518] width 85 height 22
click at [1202, 518] on button "Add" at bounding box center [1197, 518] width 52 height 24
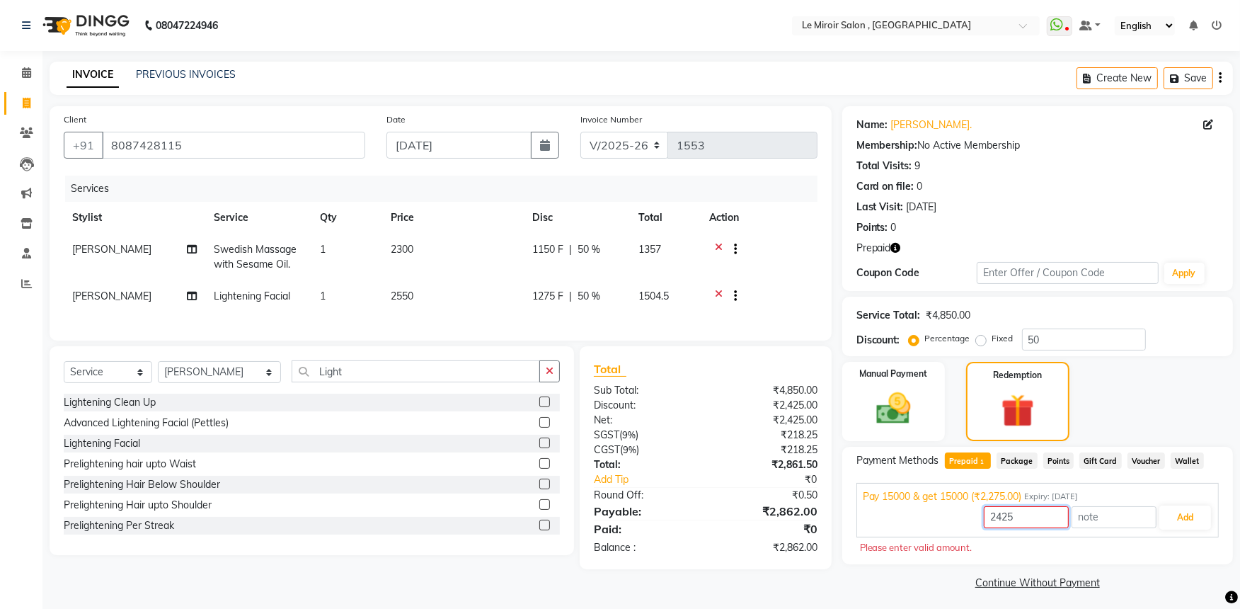
click at [993, 520] on input "2425" at bounding box center [1026, 517] width 85 height 22
type input "2275"
click at [1189, 518] on button "Add" at bounding box center [1186, 518] width 52 height 24
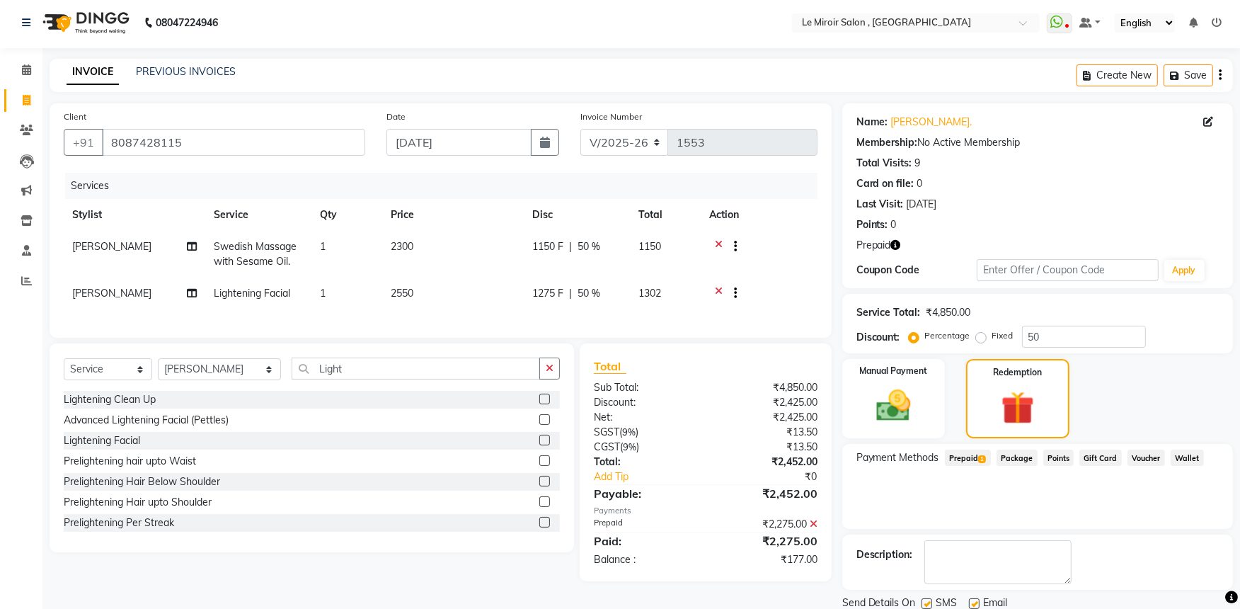
scroll to position [52, 0]
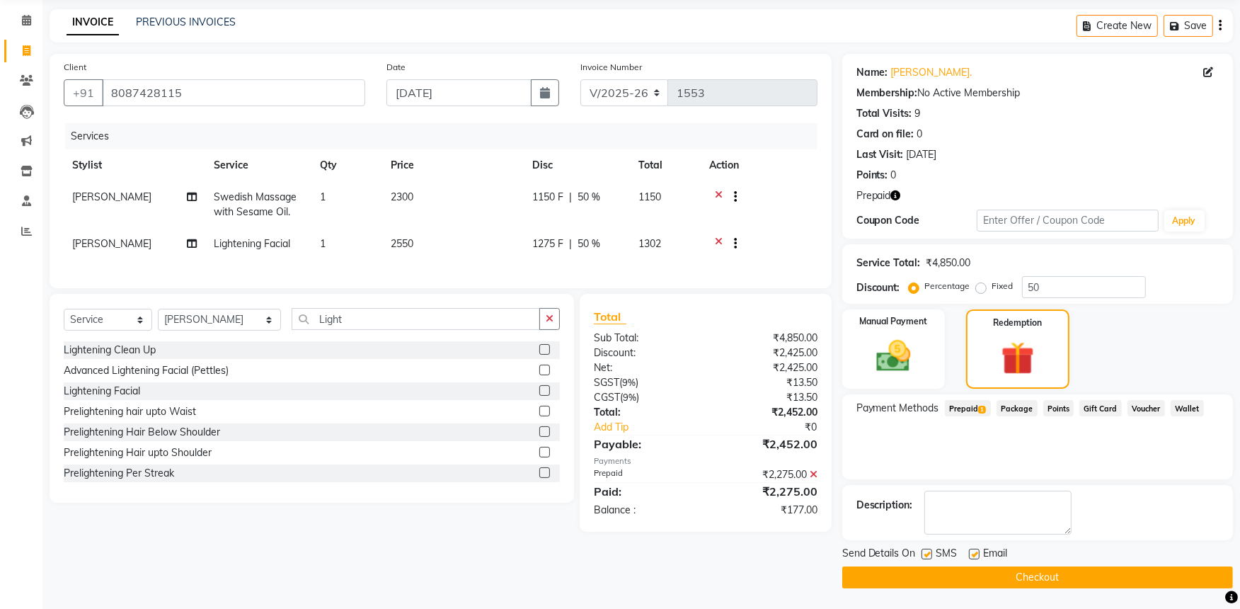
click at [928, 554] on label at bounding box center [927, 554] width 11 height 11
click at [928, 554] on input "checkbox" at bounding box center [926, 554] width 9 height 9
checkbox input "false"
click at [976, 554] on label at bounding box center [974, 554] width 11 height 11
click at [976, 554] on input "checkbox" at bounding box center [973, 554] width 9 height 9
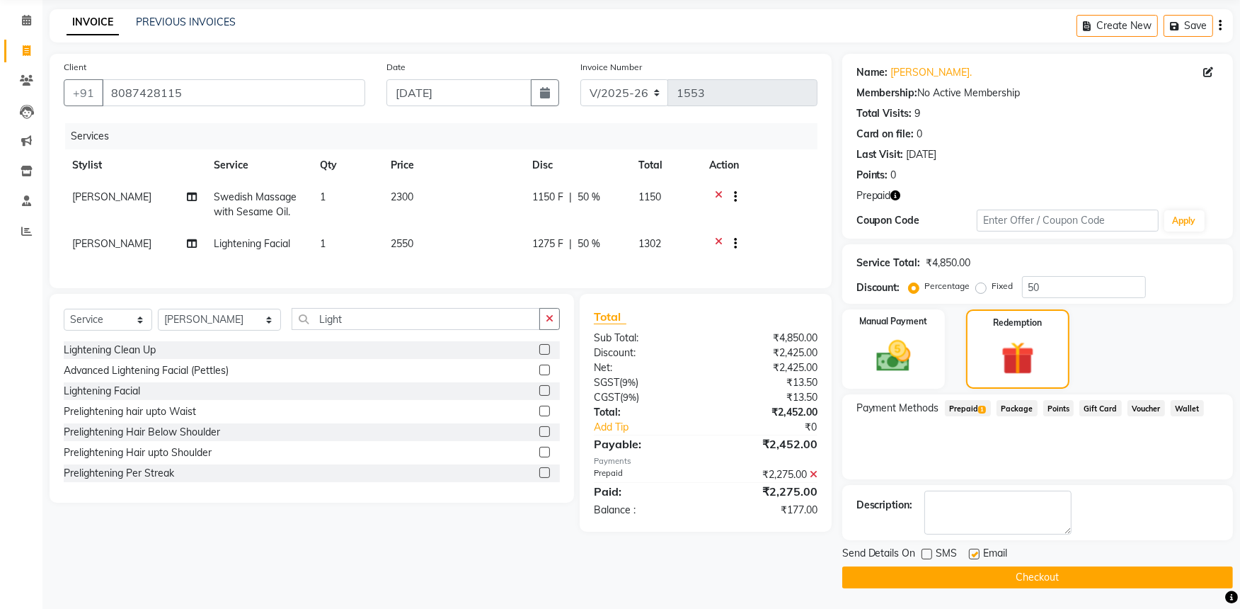
checkbox input "false"
click at [971, 581] on button "Checkout" at bounding box center [1038, 577] width 391 height 22
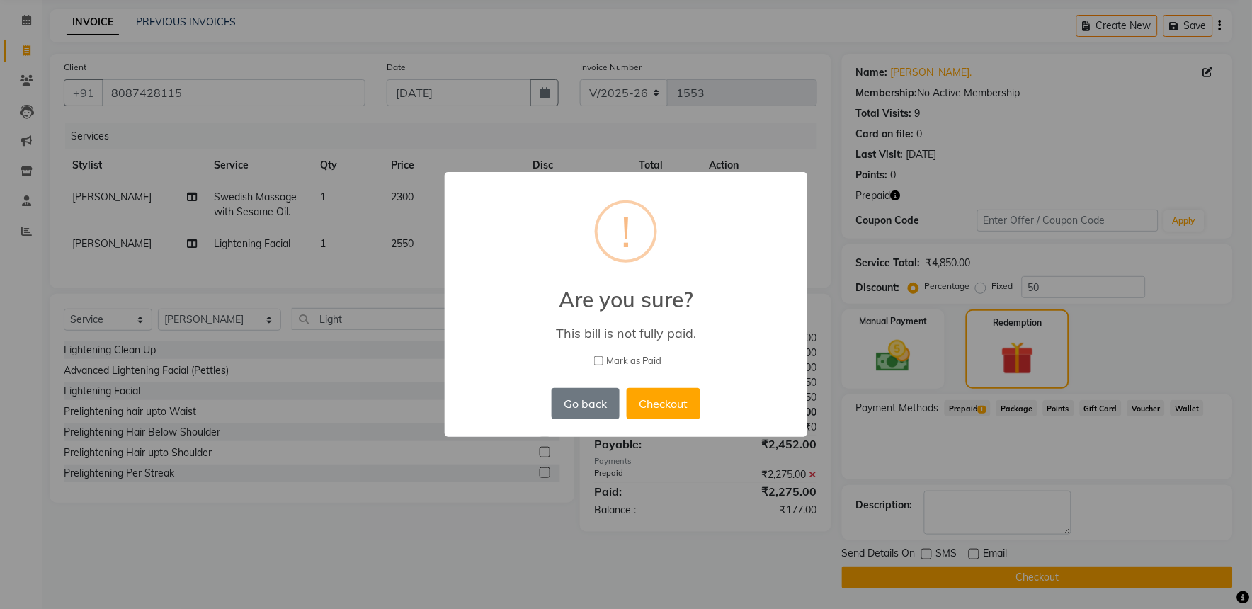
click at [600, 357] on input "Mark as Paid" at bounding box center [598, 360] width 9 height 9
checkbox input "true"
click at [655, 407] on button "Checkout" at bounding box center [664, 403] width 74 height 31
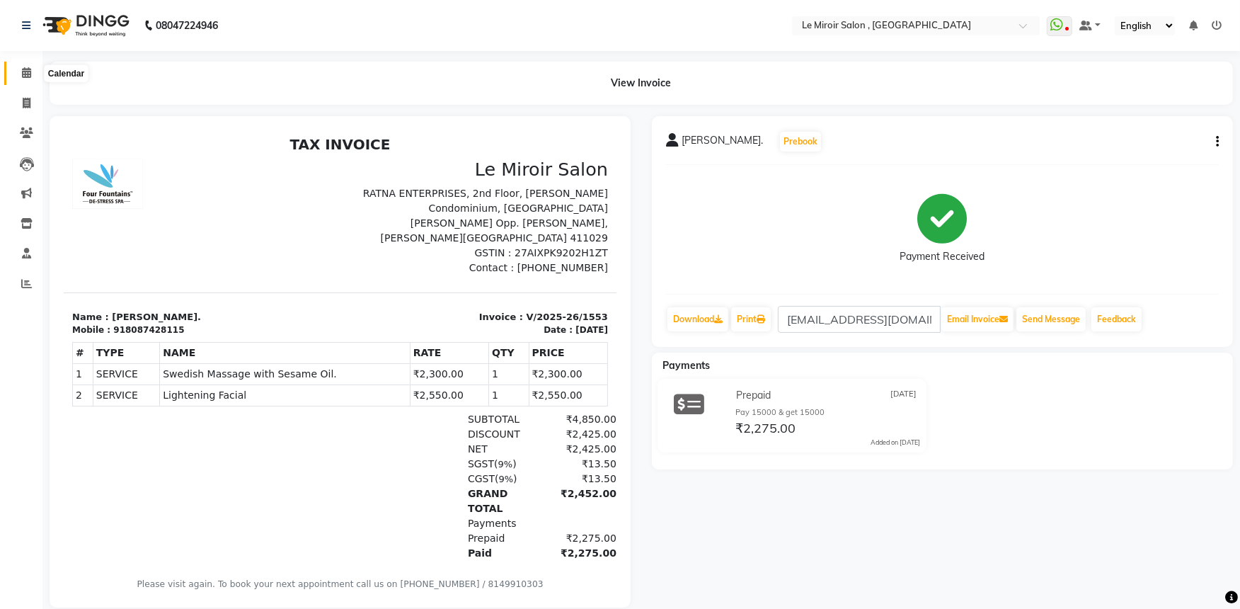
click at [24, 69] on icon at bounding box center [26, 72] width 9 height 11
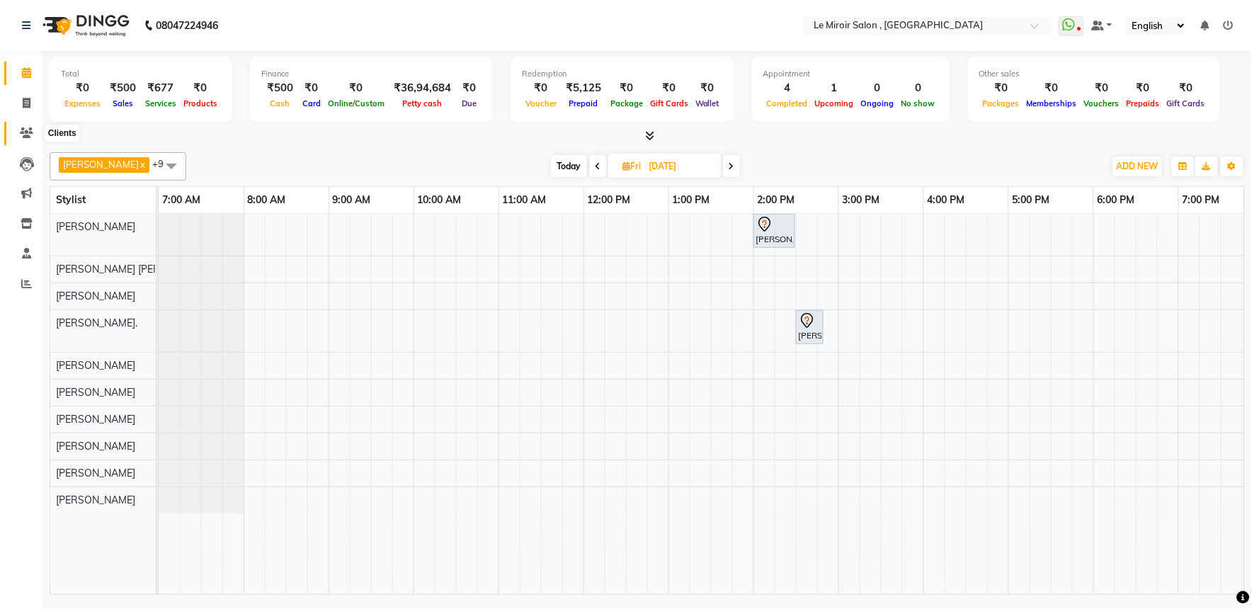
click at [23, 137] on icon at bounding box center [26, 132] width 13 height 11
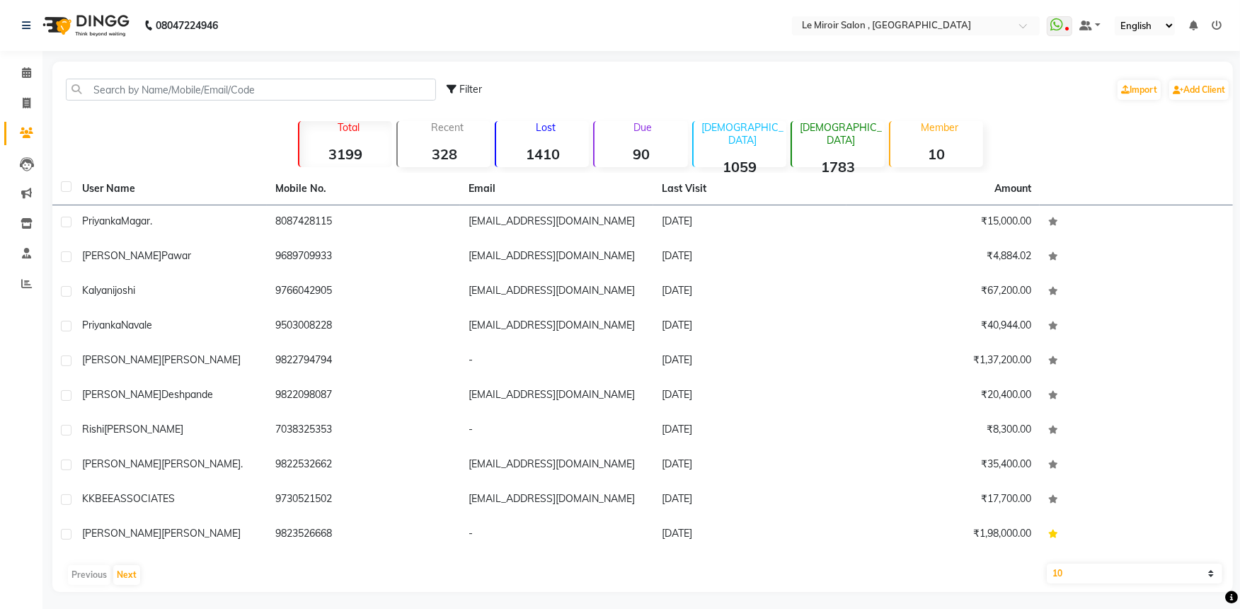
click at [110, 101] on div "Filter Import Add Client" at bounding box center [642, 89] width 1175 height 45
click at [118, 92] on input "text" at bounding box center [251, 90] width 370 height 22
paste input "9923751159"
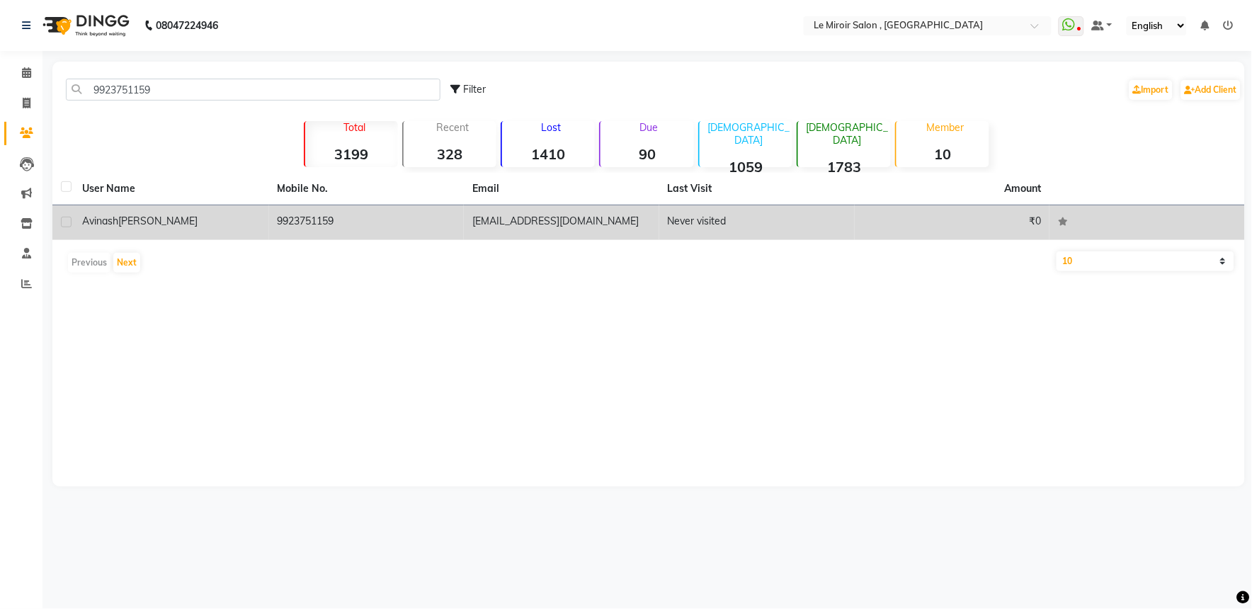
click at [157, 217] on div "[PERSON_NAME]" at bounding box center [171, 221] width 178 height 15
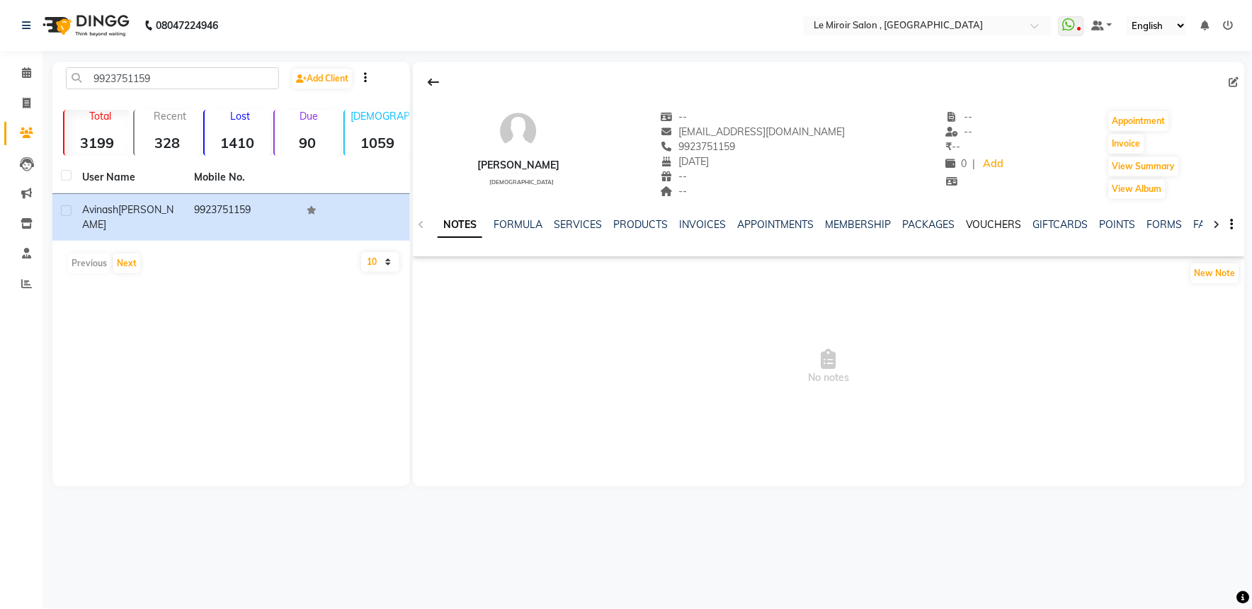
click at [997, 220] on link "VOUCHERS" at bounding box center [994, 224] width 56 height 13
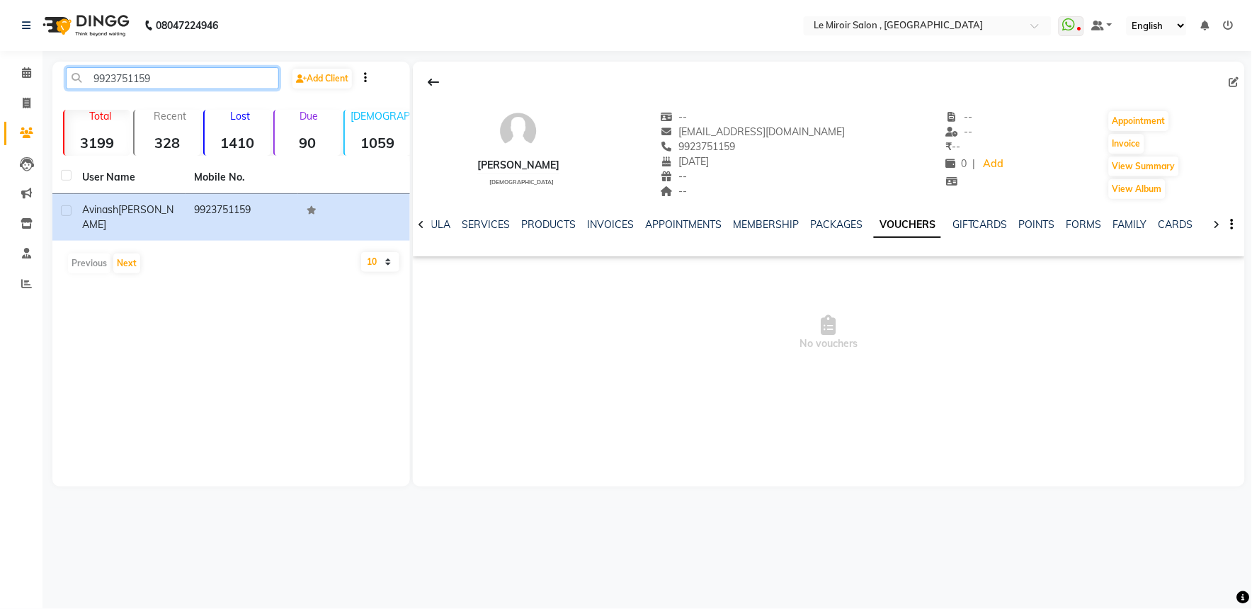
click at [138, 76] on input "9923751159" at bounding box center [172, 78] width 213 height 22
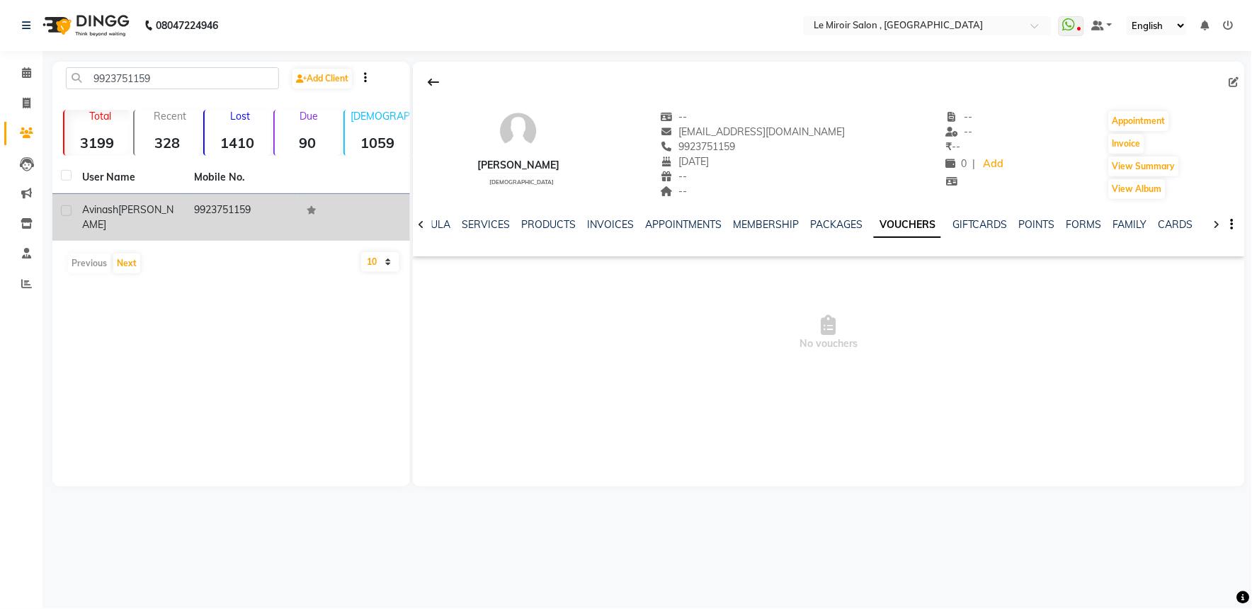
click at [133, 206] on span "[PERSON_NAME]" at bounding box center [127, 217] width 91 height 28
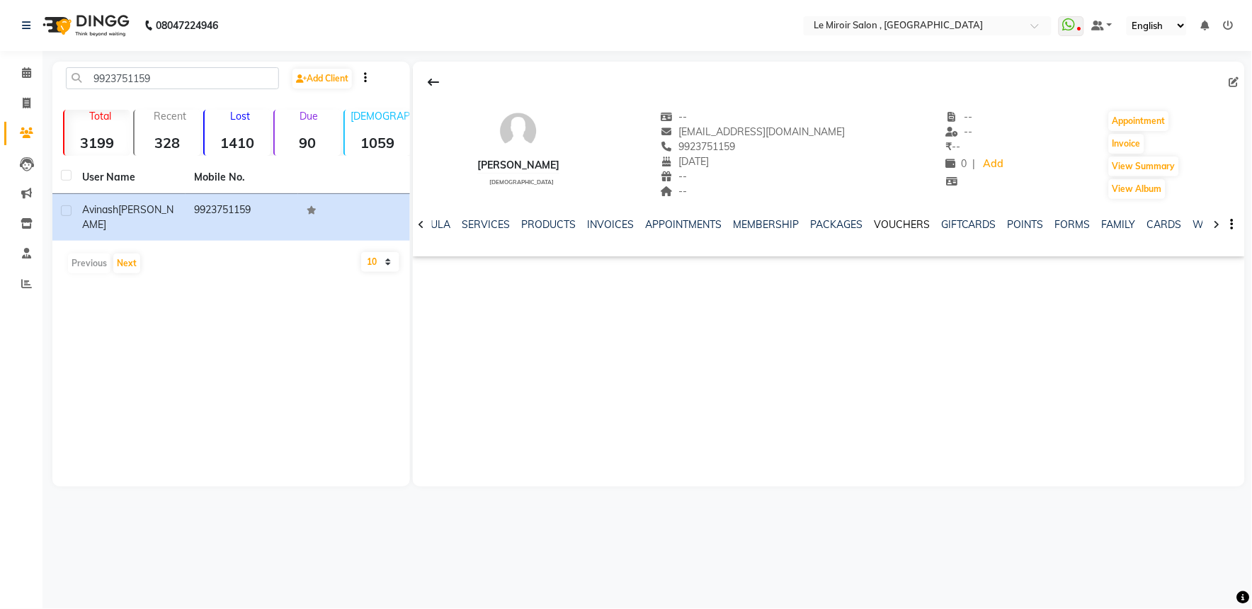
click at [896, 225] on link "VOUCHERS" at bounding box center [902, 224] width 56 height 13
click at [835, 229] on link "PACKAGES" at bounding box center [836, 224] width 52 height 13
click at [619, 229] on link "INVOICES" at bounding box center [621, 224] width 47 height 13
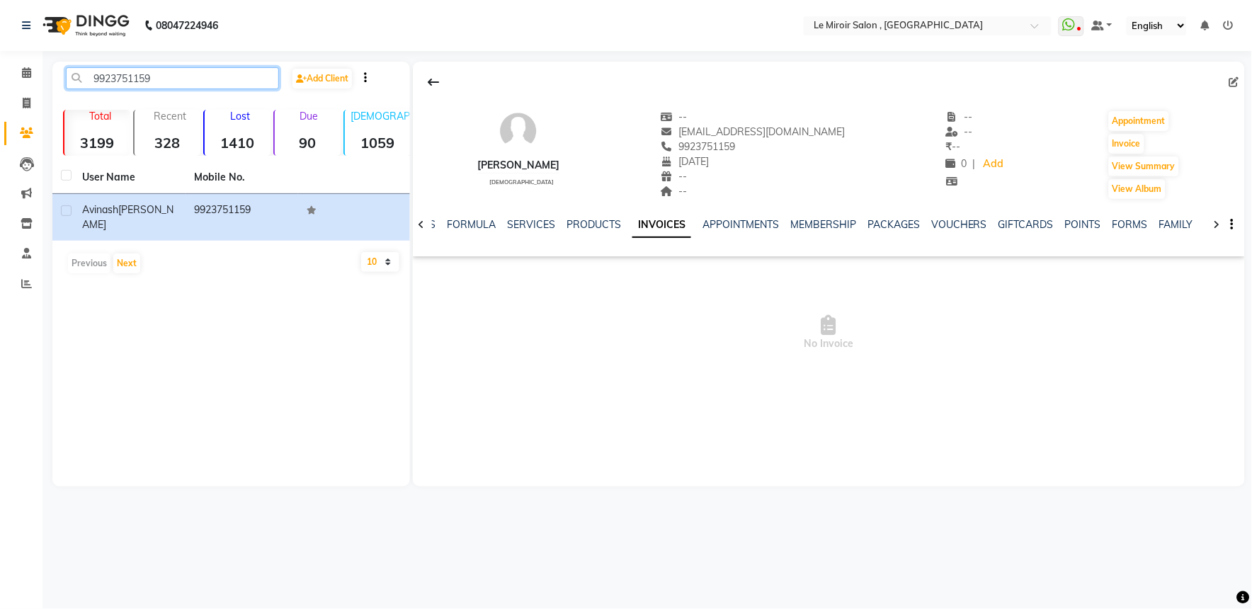
click at [108, 76] on input "9923751159" at bounding box center [172, 78] width 213 height 22
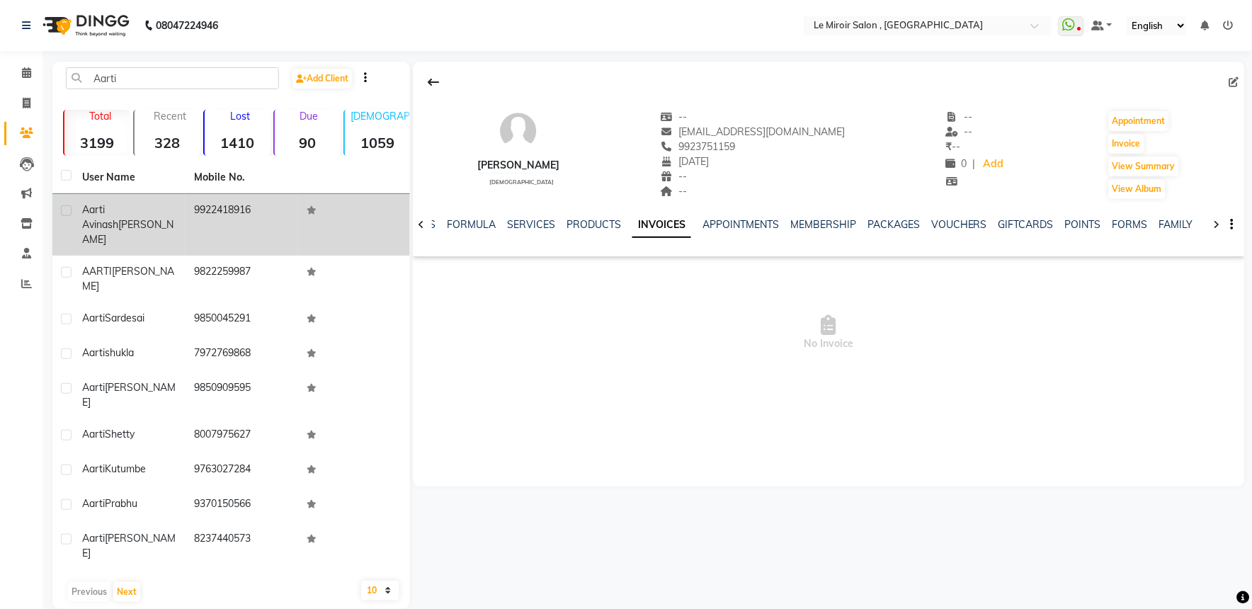
click at [177, 211] on div "Aarti [PERSON_NAME]" at bounding box center [129, 224] width 95 height 45
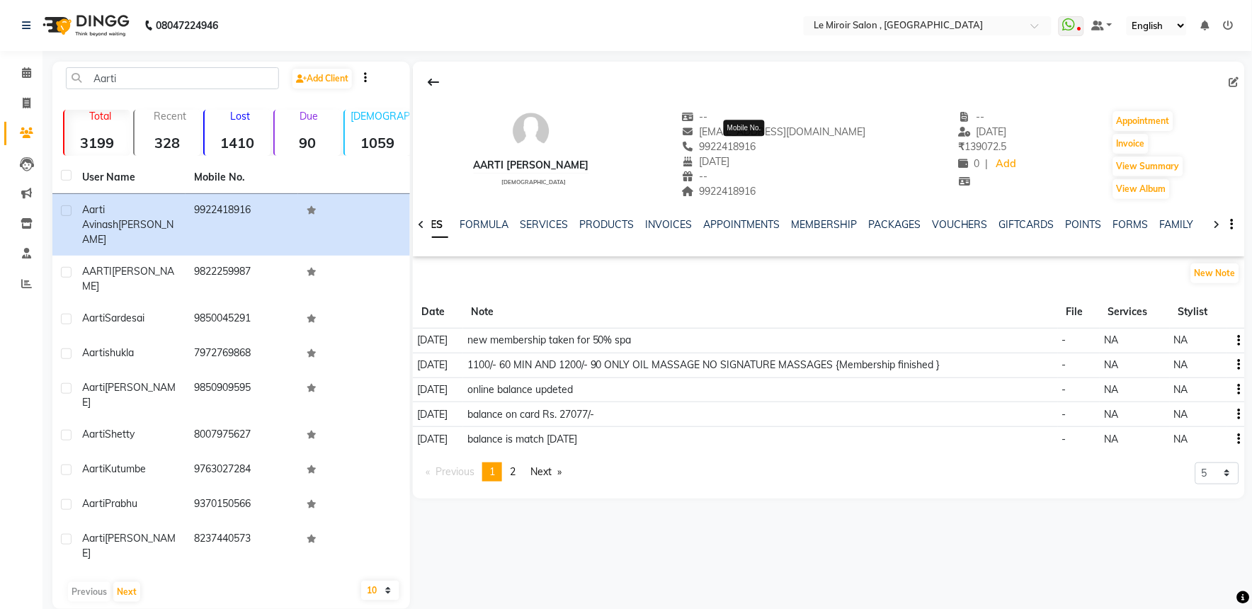
click at [755, 145] on span "9922418916" at bounding box center [718, 146] width 75 height 13
copy span "9922418916"
click at [98, 81] on input "Aarti" at bounding box center [172, 78] width 213 height 22
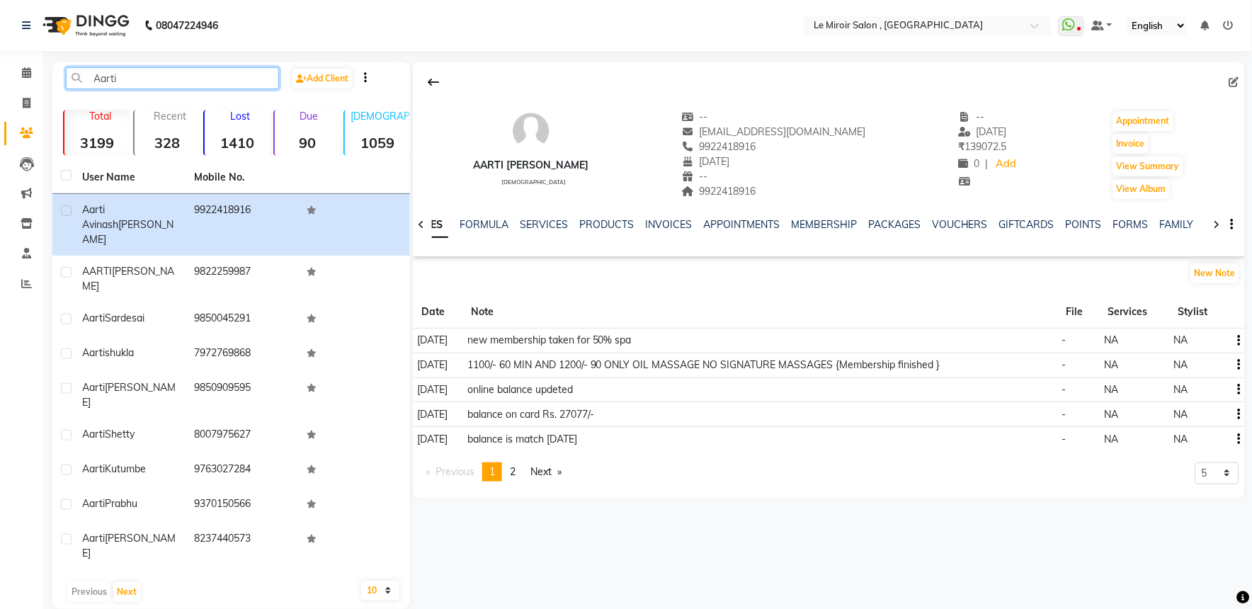
paste input "9922418916"
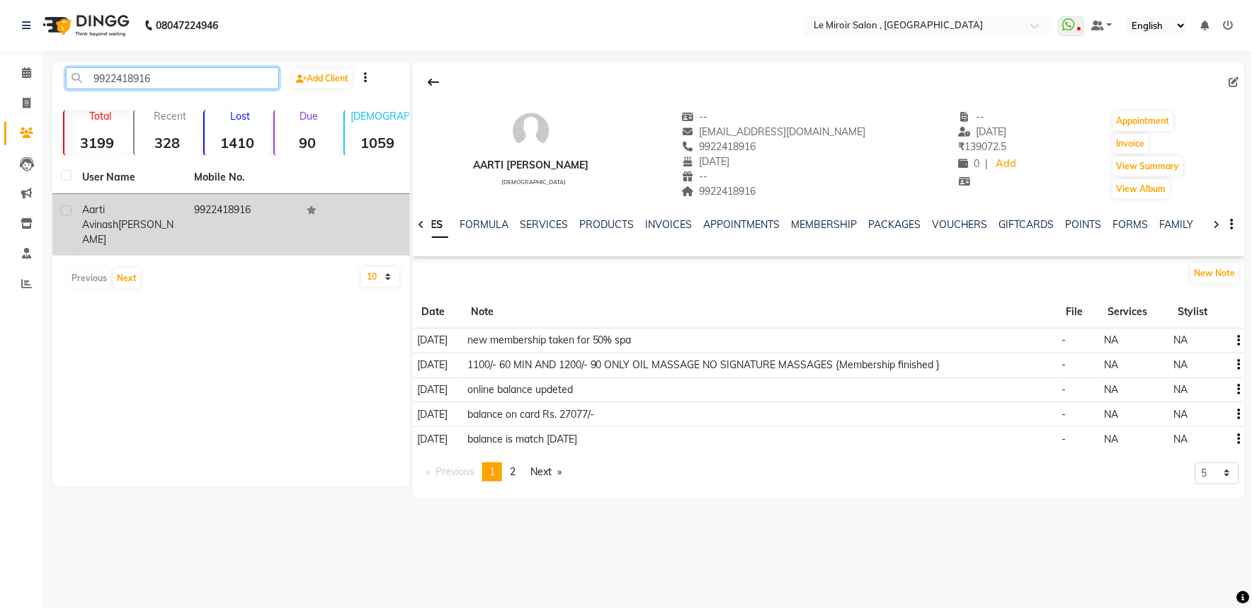
type input "9922418916"
click at [128, 220] on div "Aarti [PERSON_NAME]" at bounding box center [129, 224] width 95 height 45
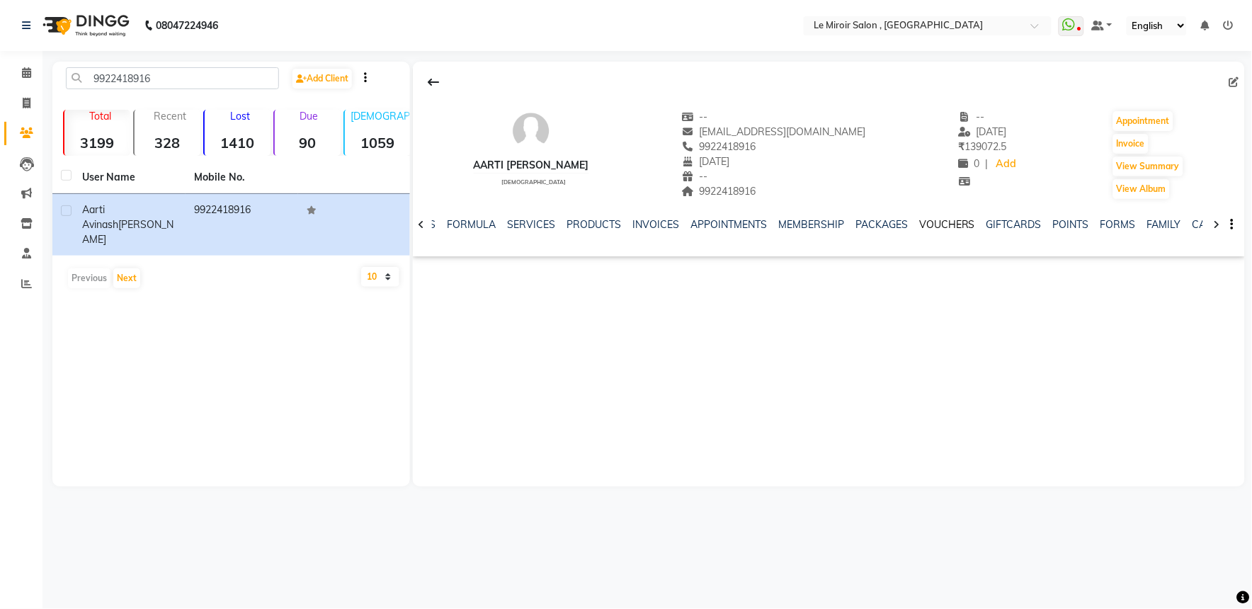
click at [940, 227] on link "VOUCHERS" at bounding box center [947, 224] width 56 height 13
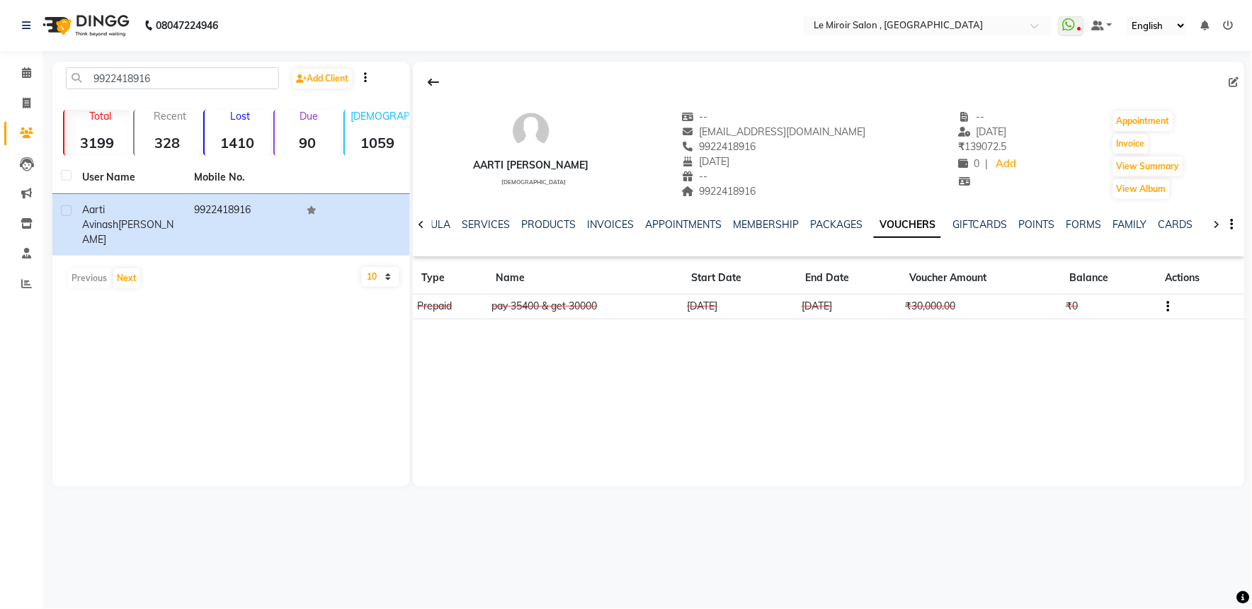
click at [836, 231] on div "PACKAGES" at bounding box center [836, 224] width 52 height 15
click at [835, 228] on link "PACKAGES" at bounding box center [836, 224] width 52 height 13
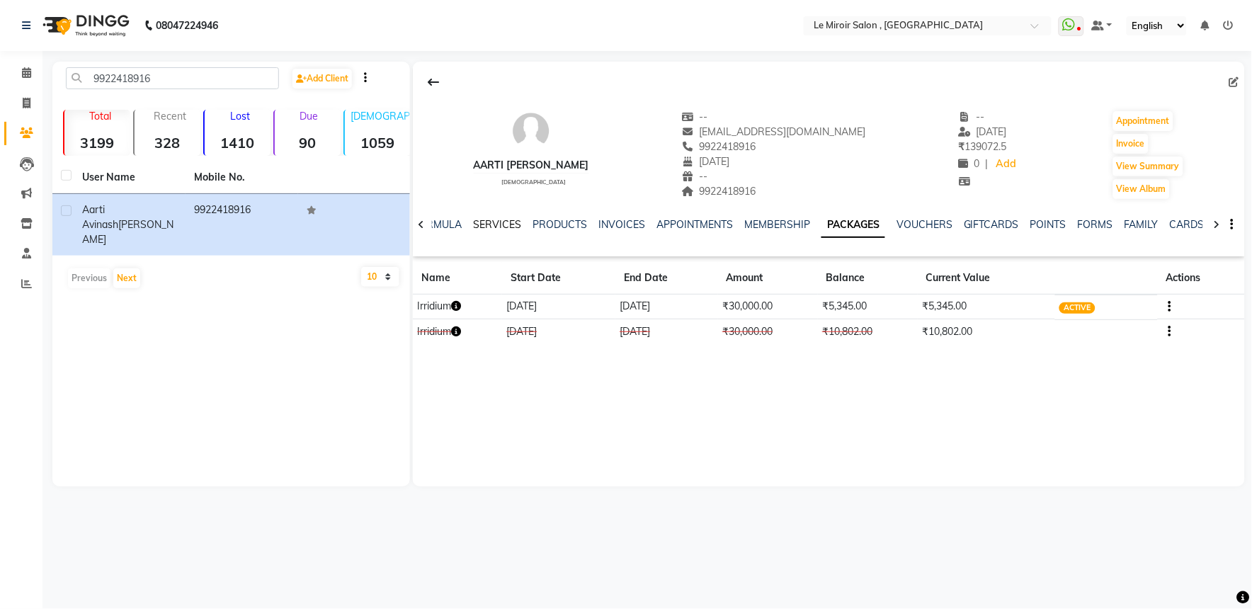
click at [510, 222] on link "SERVICES" at bounding box center [497, 224] width 48 height 13
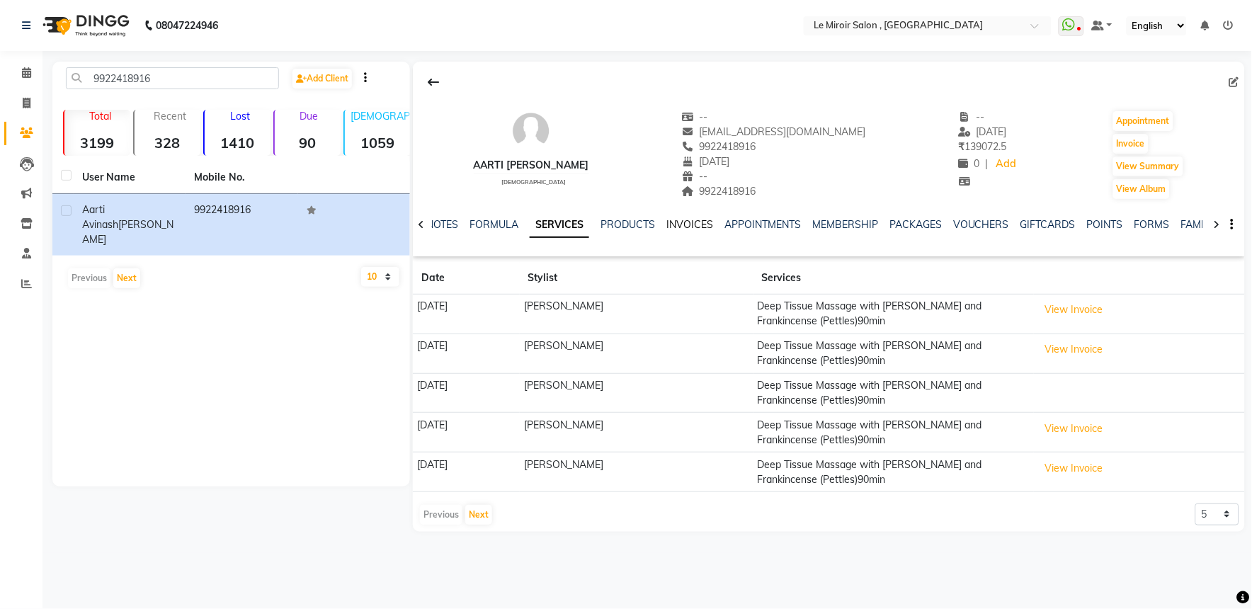
click at [697, 224] on link "INVOICES" at bounding box center [689, 224] width 47 height 13
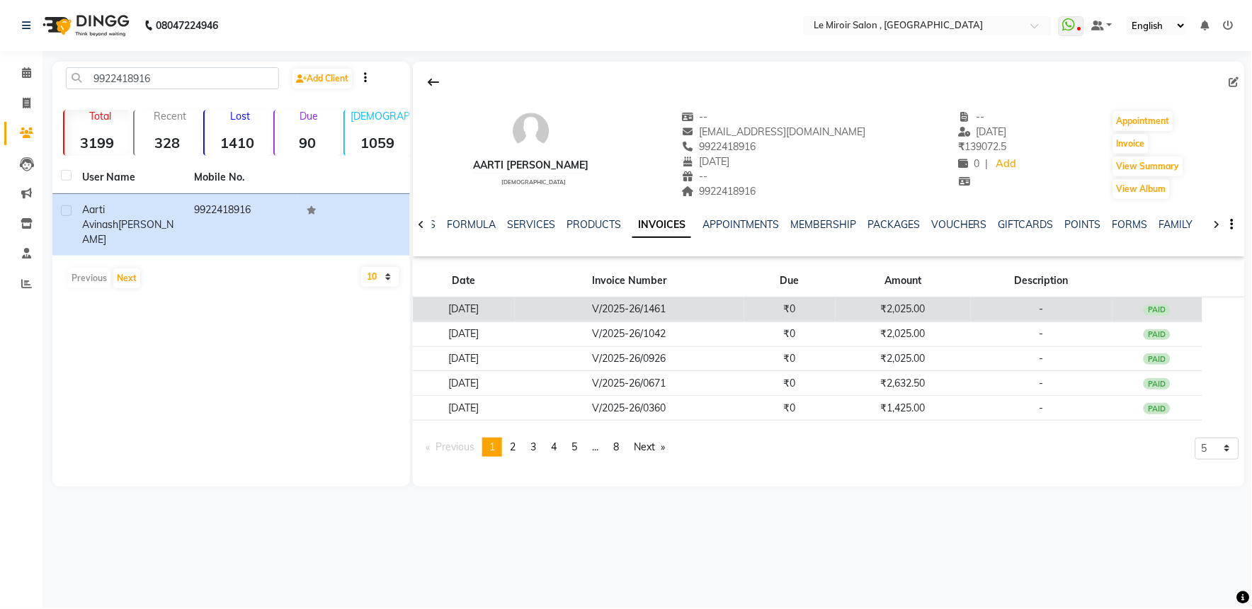
click at [944, 315] on td "₹2,025.00" at bounding box center [902, 309] width 135 height 25
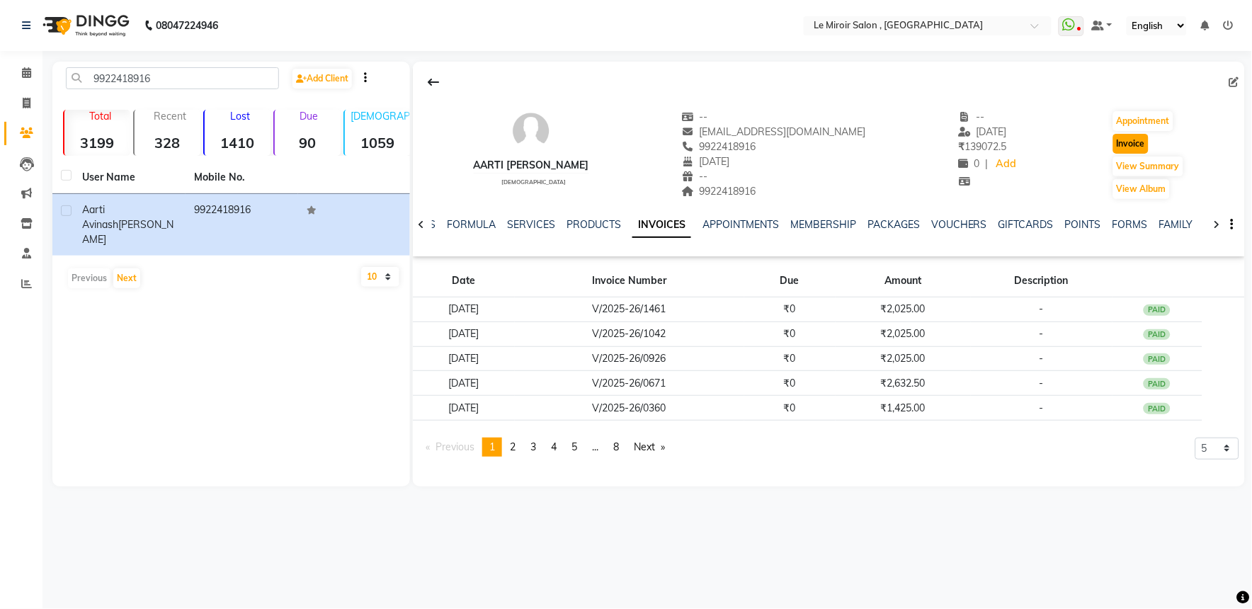
click at [1136, 144] on button "Invoice" at bounding box center [1130, 144] width 35 height 20
select select "53"
select select "service"
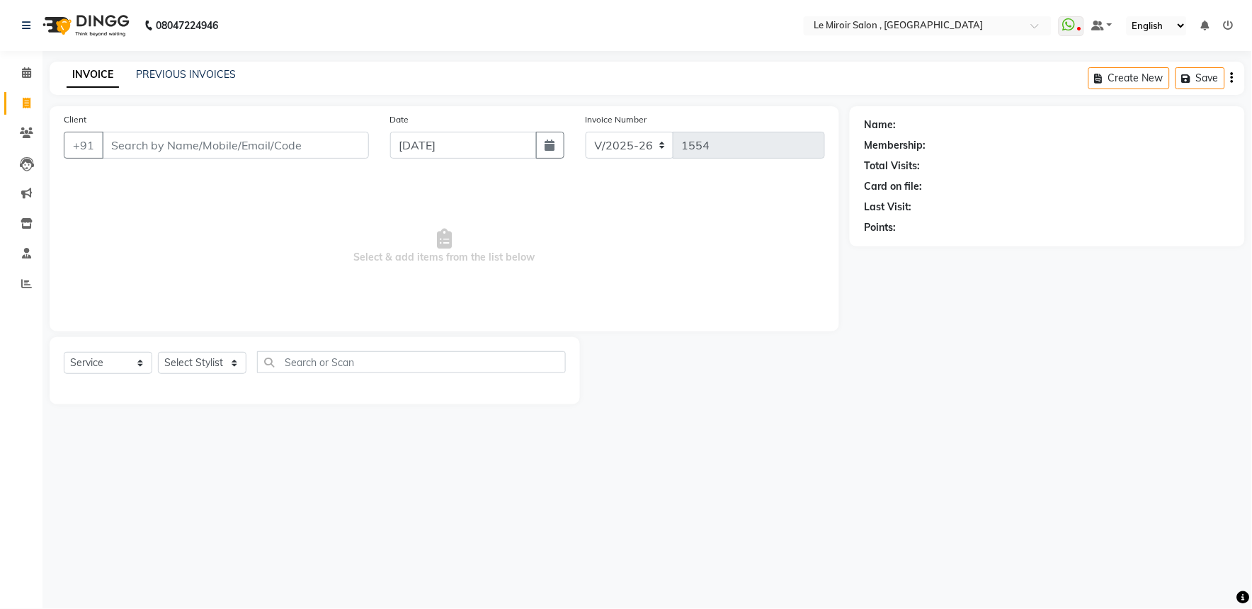
type input "9922418916"
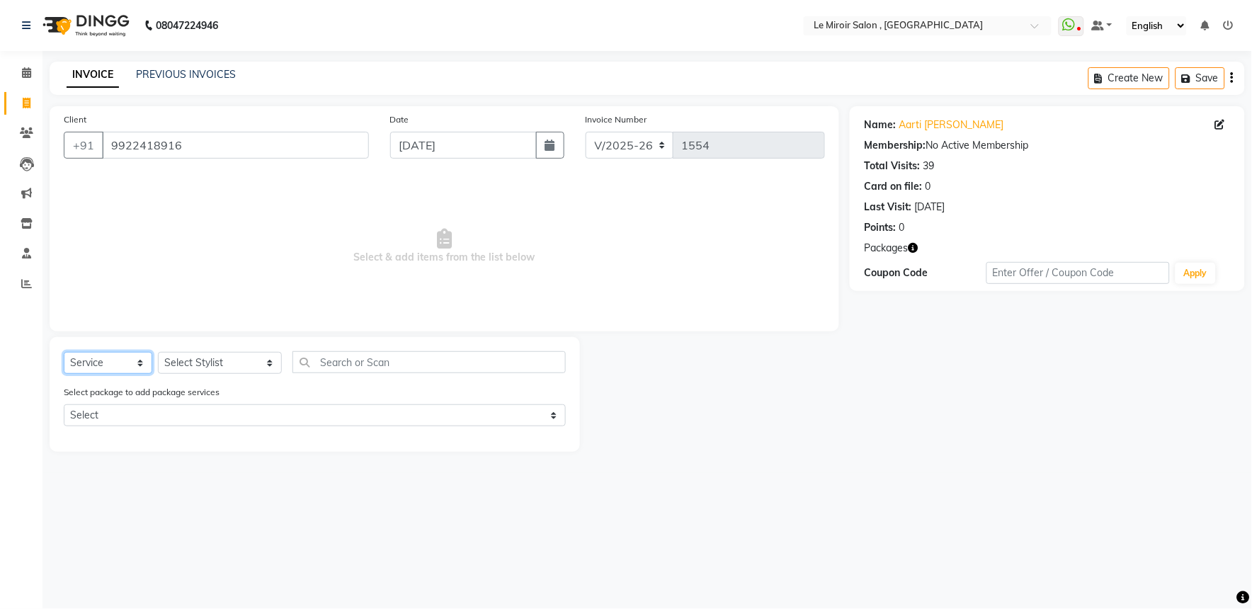
click at [118, 362] on select "Select Service Product Membership Package Voucher Prepaid Gift Card" at bounding box center [108, 363] width 88 height 22
click at [186, 362] on select "Select Stylist [PERSON_NAME] [PERSON_NAME] CA [PERSON_NAME] [PERSON_NAME] Front…" at bounding box center [220, 363] width 124 height 22
select select "48396"
click at [158, 353] on select "Select Stylist [PERSON_NAME] [PERSON_NAME] CA [PERSON_NAME] [PERSON_NAME] Front…" at bounding box center [220, 363] width 124 height 22
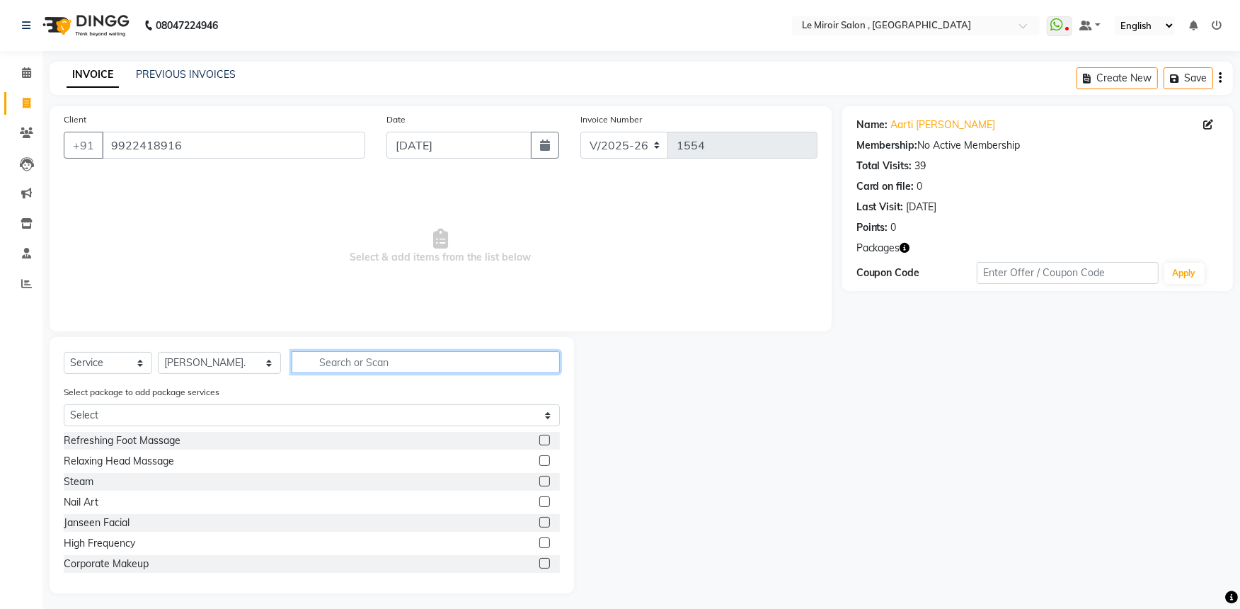
click at [395, 363] on input "text" at bounding box center [426, 362] width 269 height 22
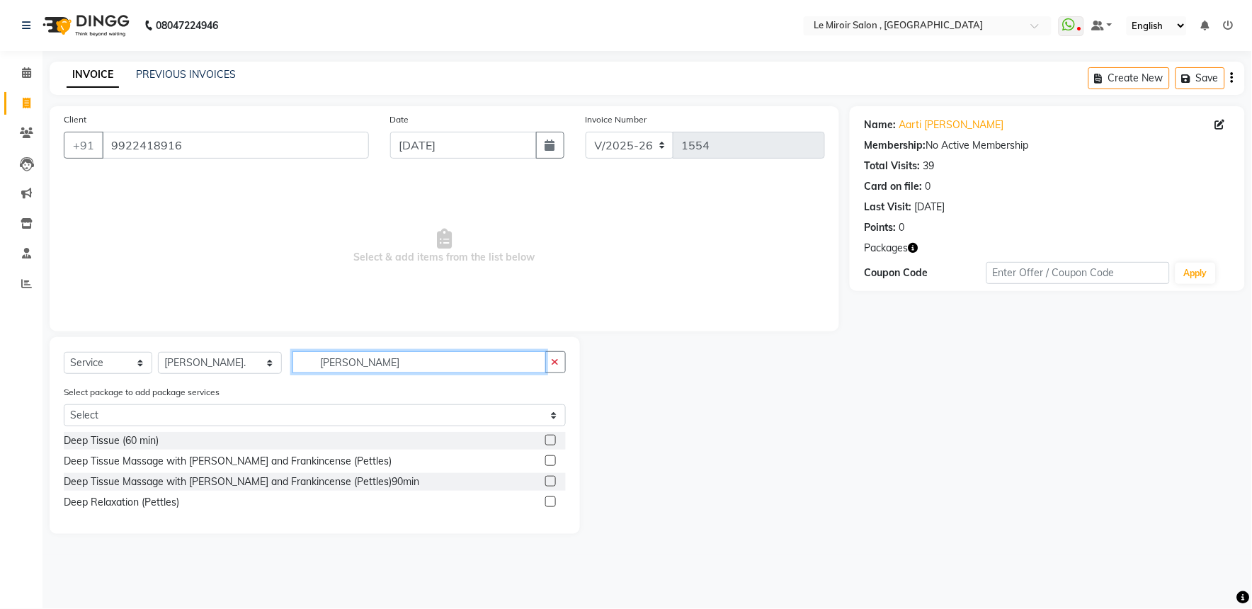
type input "[PERSON_NAME]"
click at [548, 480] on label at bounding box center [550, 481] width 11 height 11
click at [548, 480] on input "checkbox" at bounding box center [549, 481] width 9 height 9
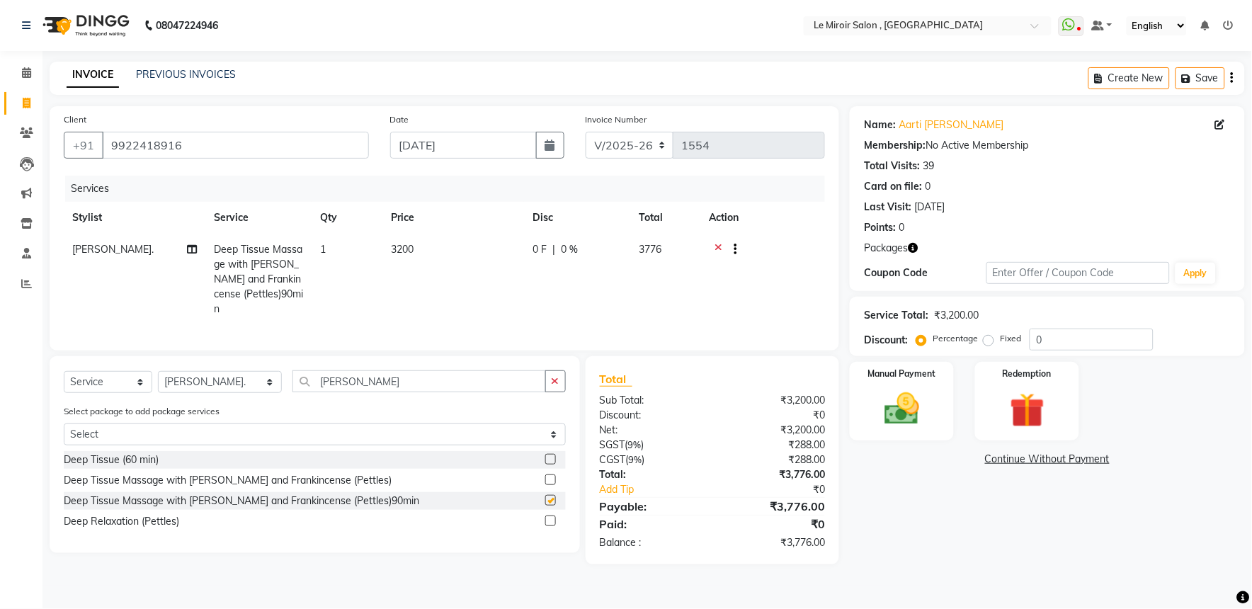
checkbox input "false"
click at [505, 280] on td "3200" at bounding box center [453, 279] width 142 height 91
select select "48396"
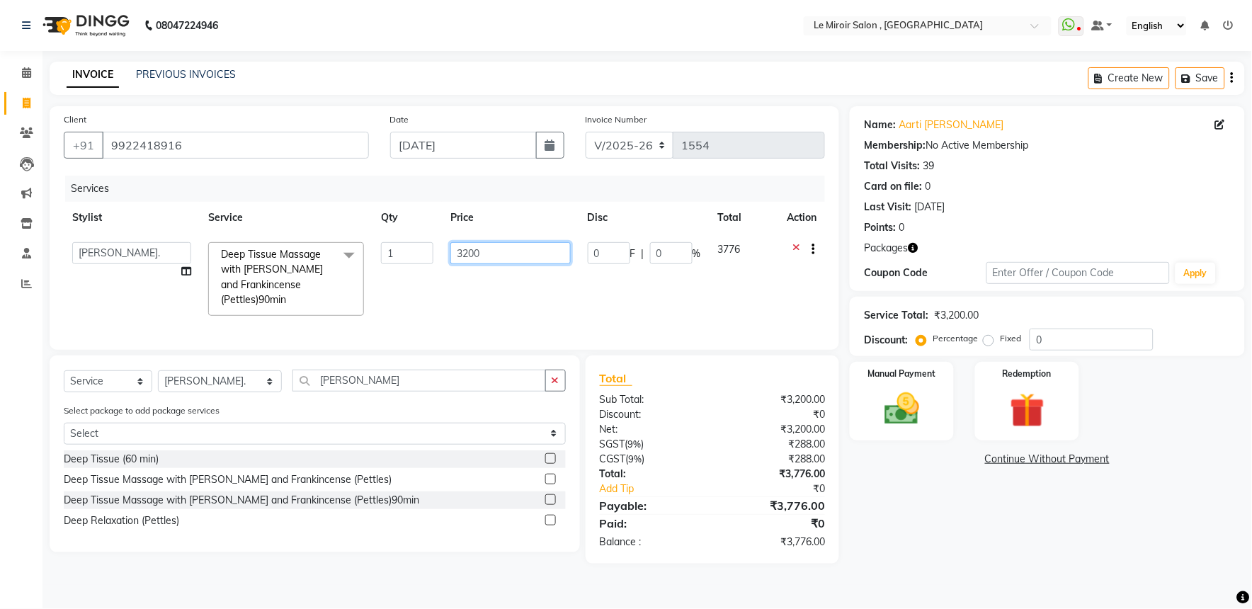
click at [476, 250] on input "3200" at bounding box center [510, 253] width 120 height 22
type input "4050"
click at [1029, 336] on input "0" at bounding box center [1091, 340] width 124 height 22
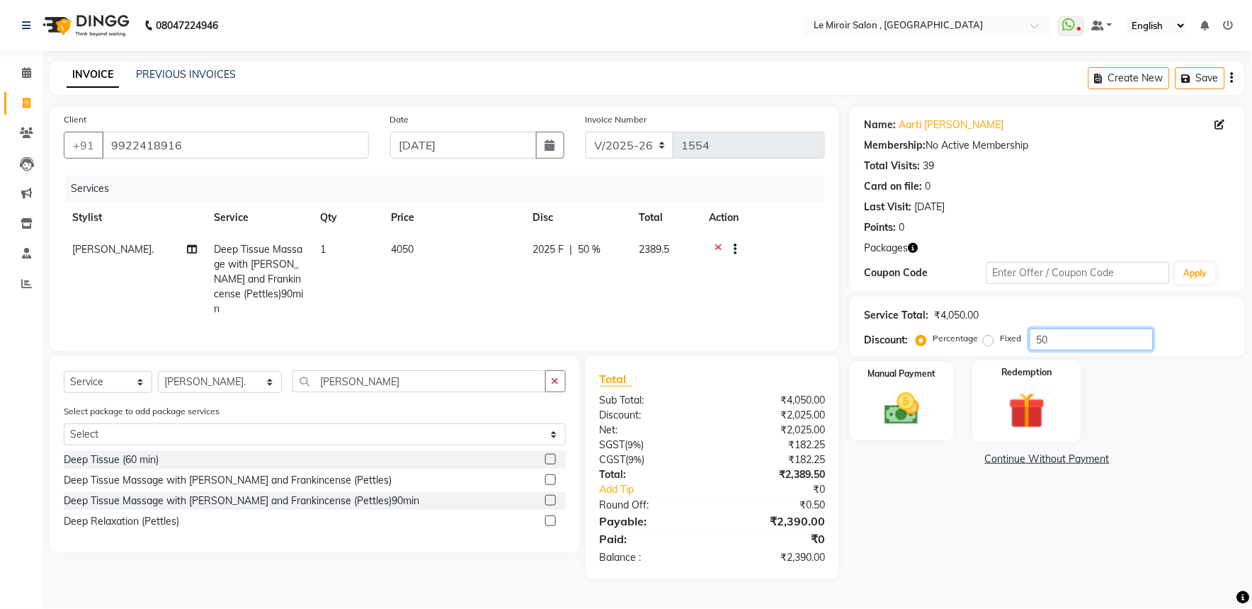
type input "50"
click at [1025, 400] on img at bounding box center [1027, 410] width 59 height 45
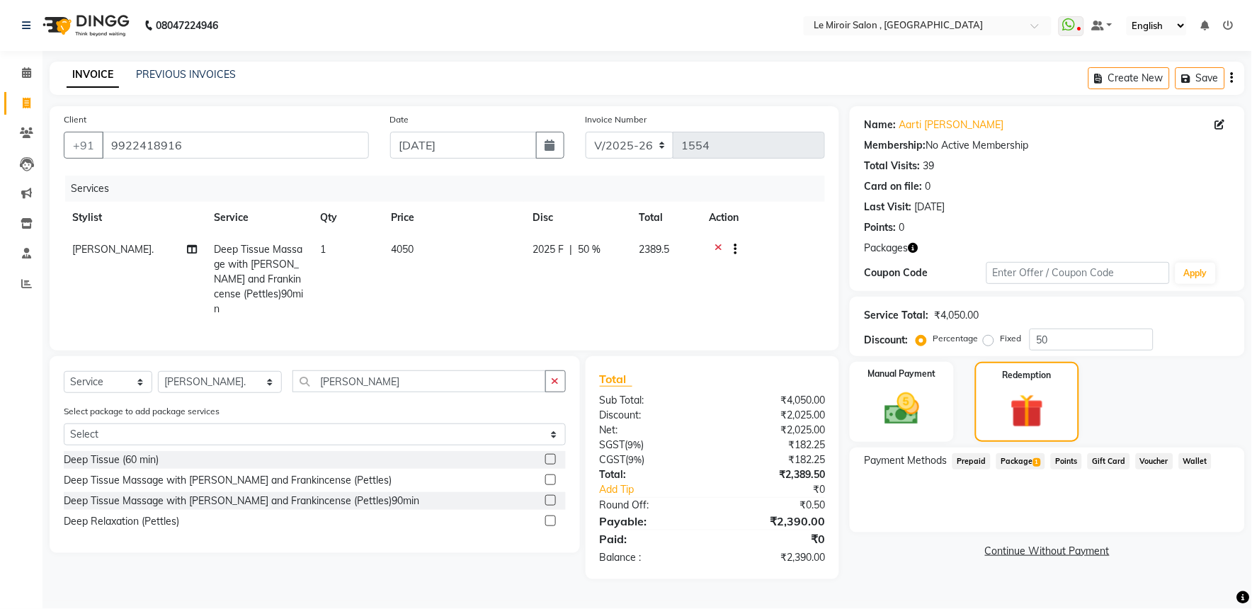
click at [1020, 461] on span "Package 1" at bounding box center [1020, 461] width 49 height 16
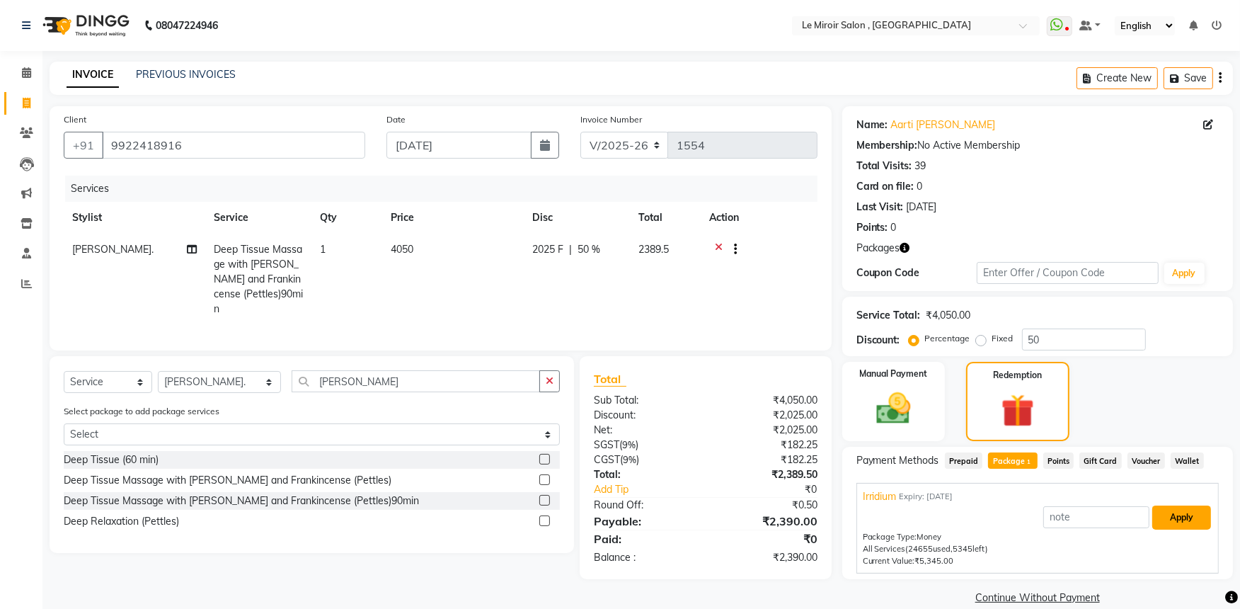
click at [1186, 520] on button "Apply" at bounding box center [1182, 518] width 59 height 24
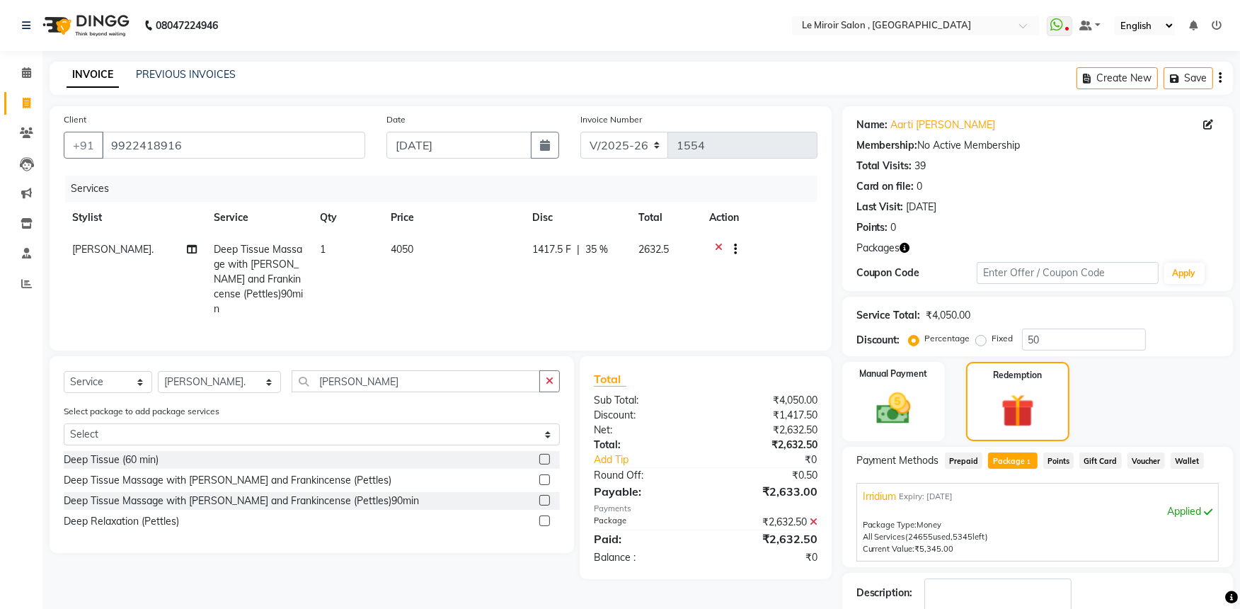
click at [598, 252] on span "35 %" at bounding box center [597, 249] width 23 height 15
select select "48396"
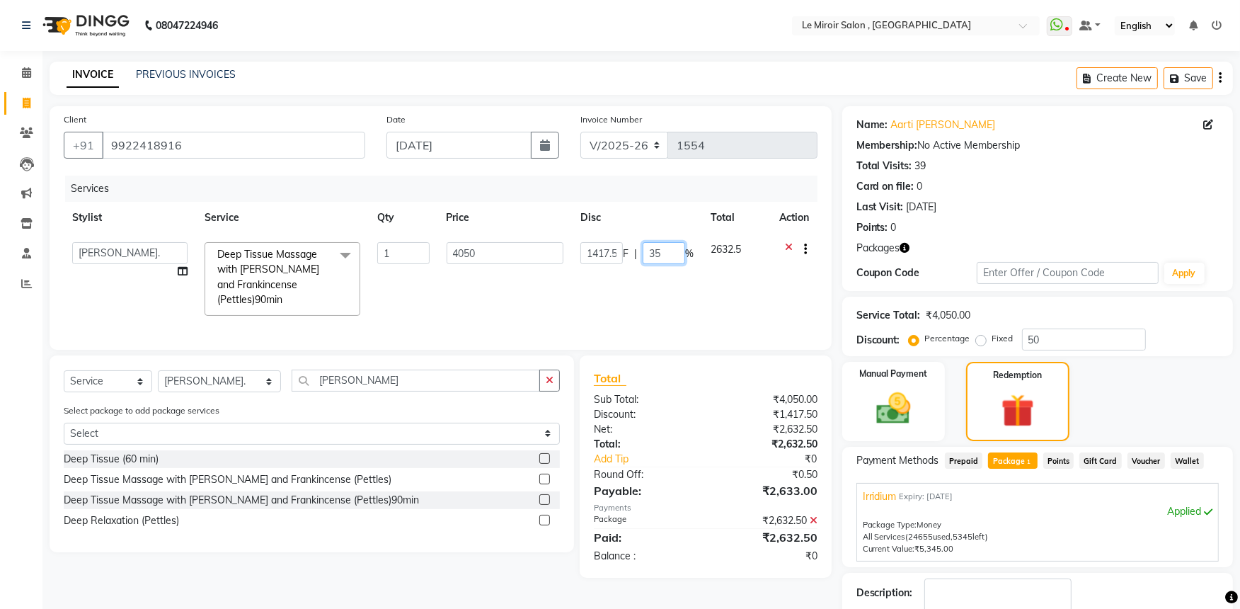
click at [646, 253] on input "35" at bounding box center [664, 253] width 42 height 22
type input "50"
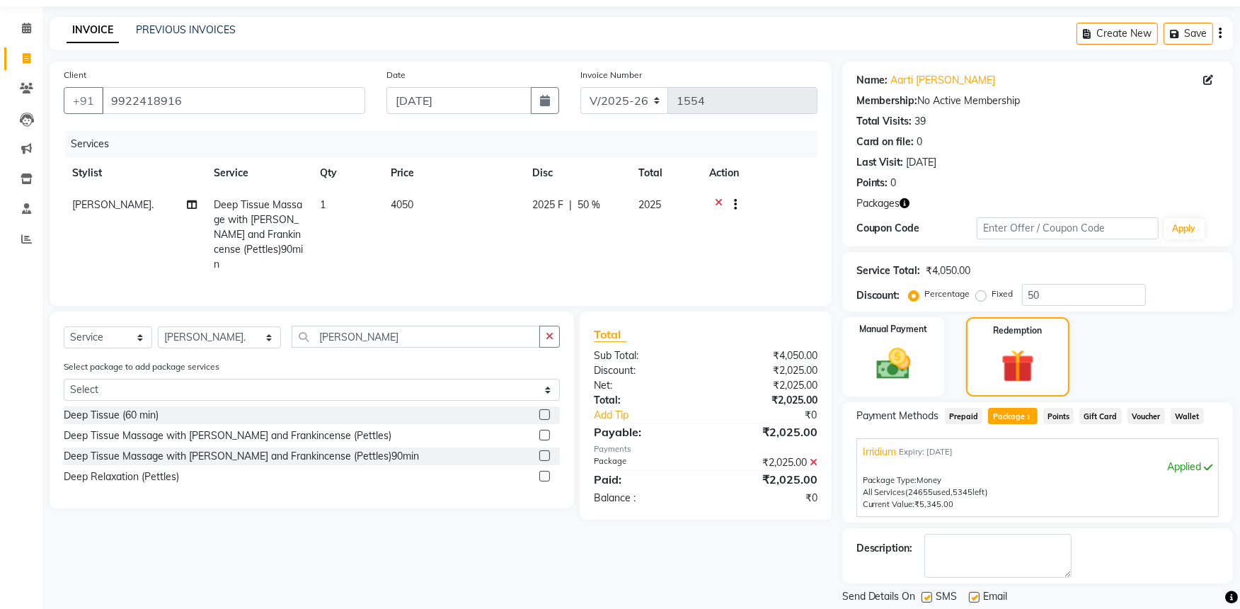
scroll to position [88, 0]
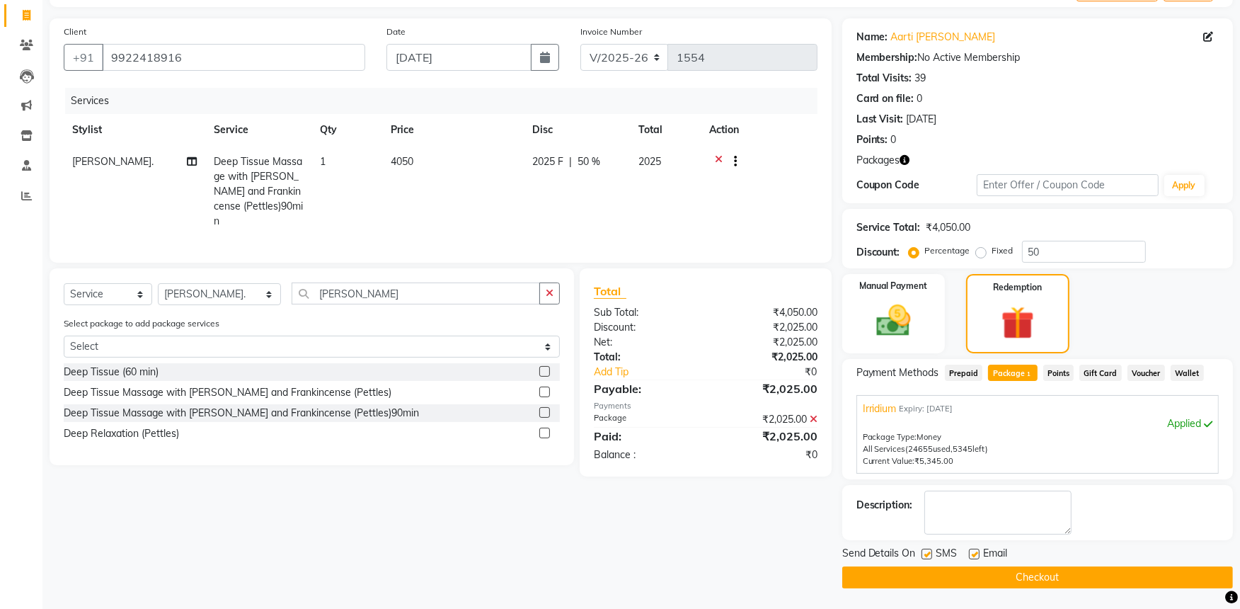
click at [923, 553] on label at bounding box center [927, 554] width 11 height 11
click at [923, 553] on input "checkbox" at bounding box center [926, 554] width 9 height 9
checkbox input "false"
click at [916, 578] on button "Checkout" at bounding box center [1038, 577] width 391 height 22
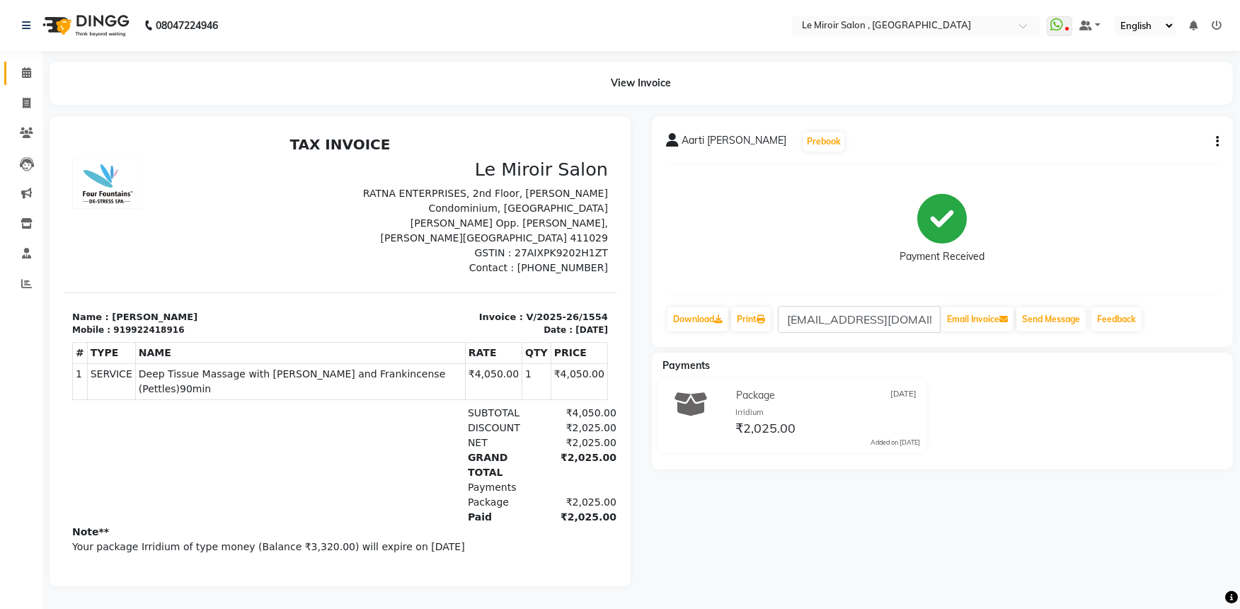
click at [30, 62] on link "Calendar" at bounding box center [21, 73] width 34 height 23
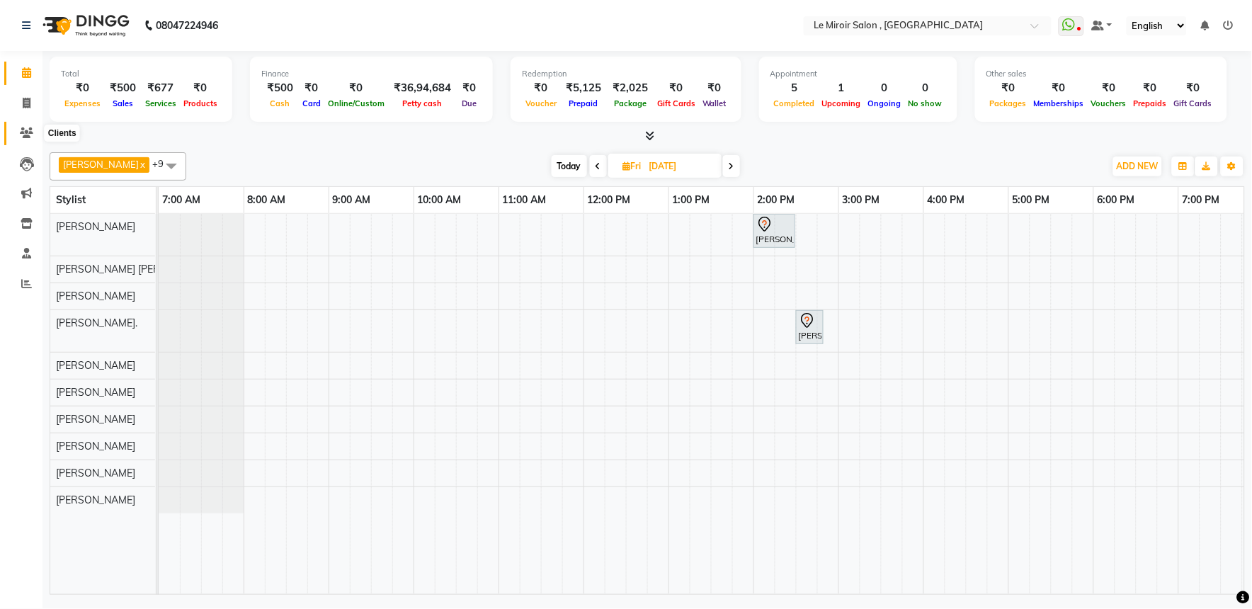
click at [31, 131] on icon at bounding box center [26, 132] width 13 height 11
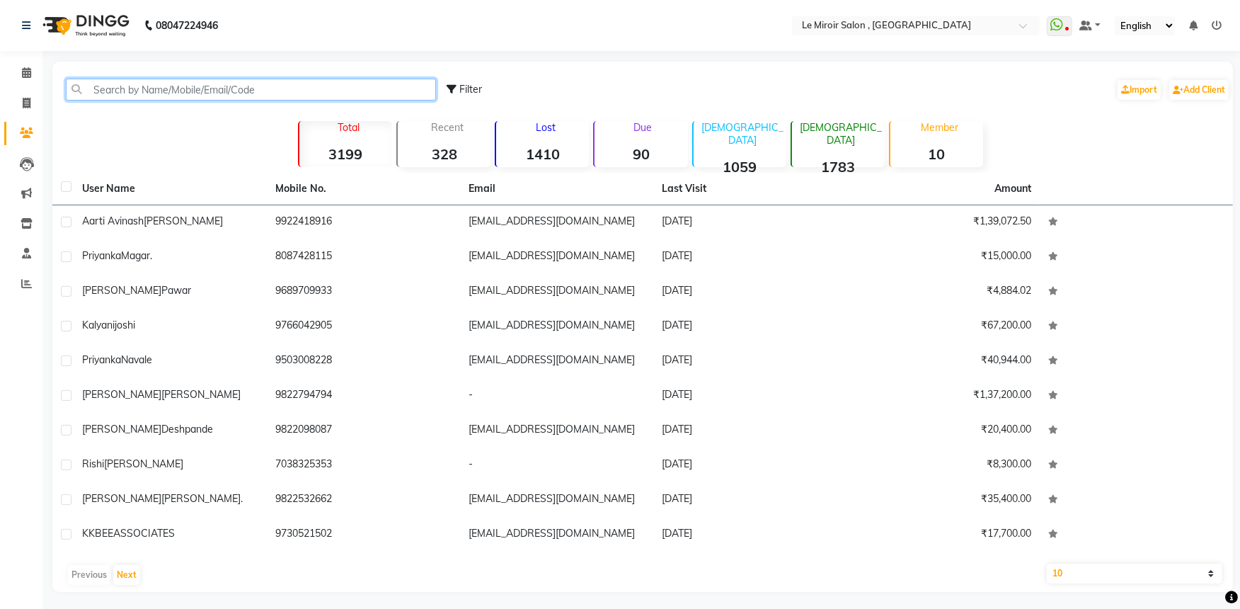
click at [112, 93] on input "text" at bounding box center [251, 90] width 370 height 22
paste input "9623356984"
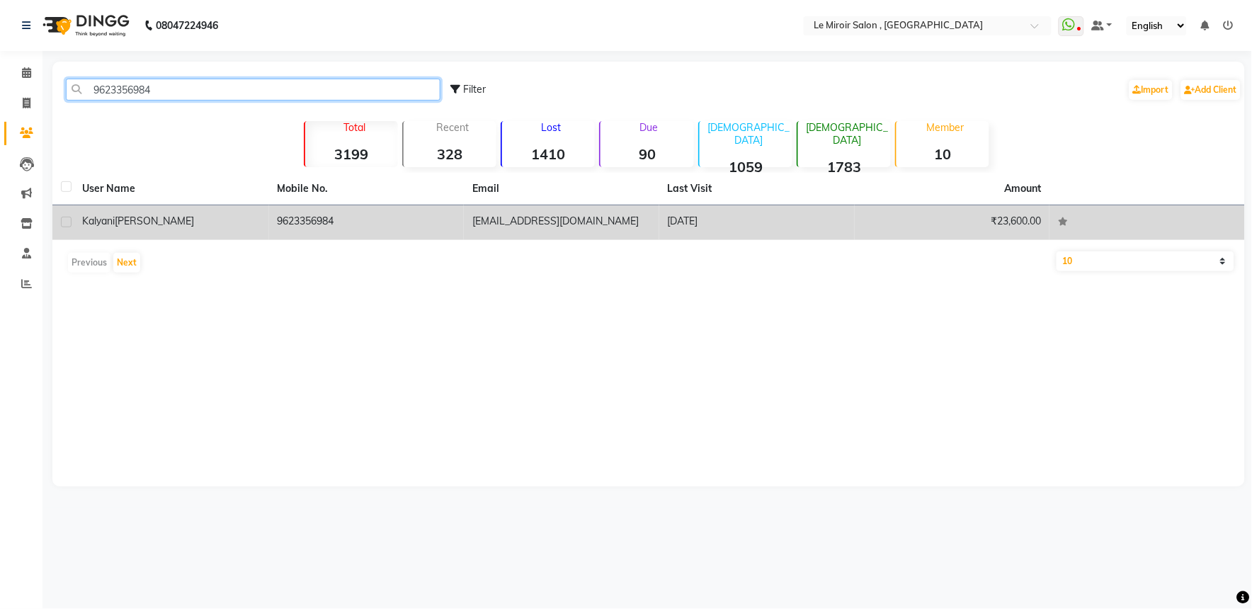
type input "9623356984"
click at [140, 223] on span "[PERSON_NAME]" at bounding box center [154, 221] width 79 height 13
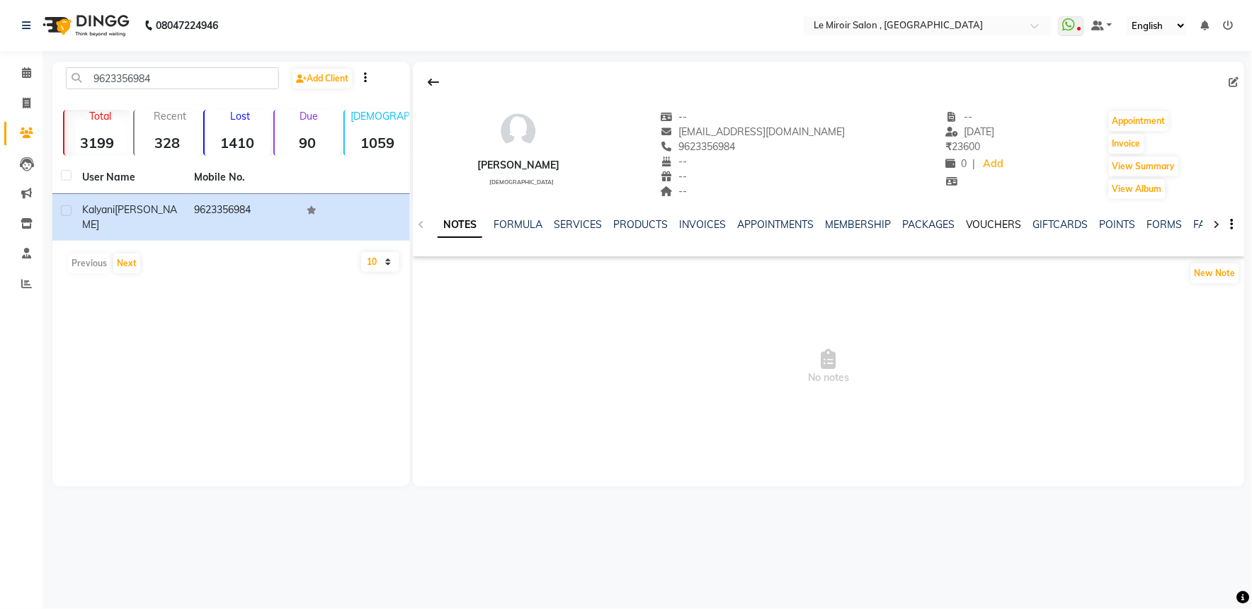
click at [993, 218] on link "VOUCHERS" at bounding box center [994, 224] width 56 height 13
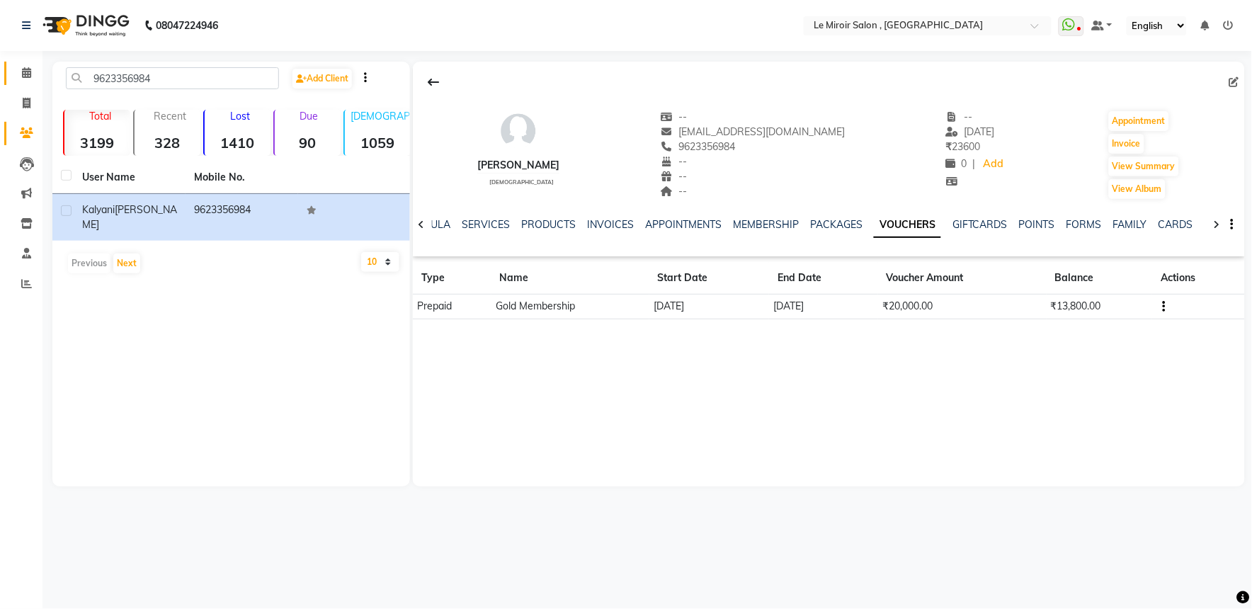
click at [24, 82] on link "Calendar" at bounding box center [21, 73] width 34 height 23
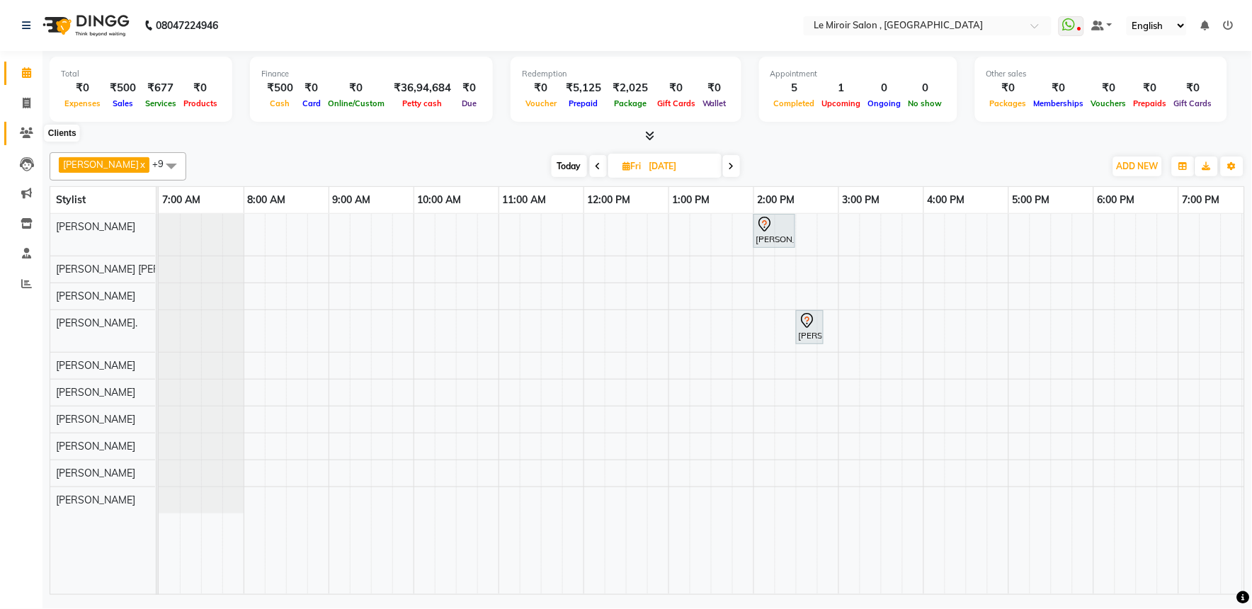
click at [20, 128] on icon at bounding box center [26, 132] width 13 height 11
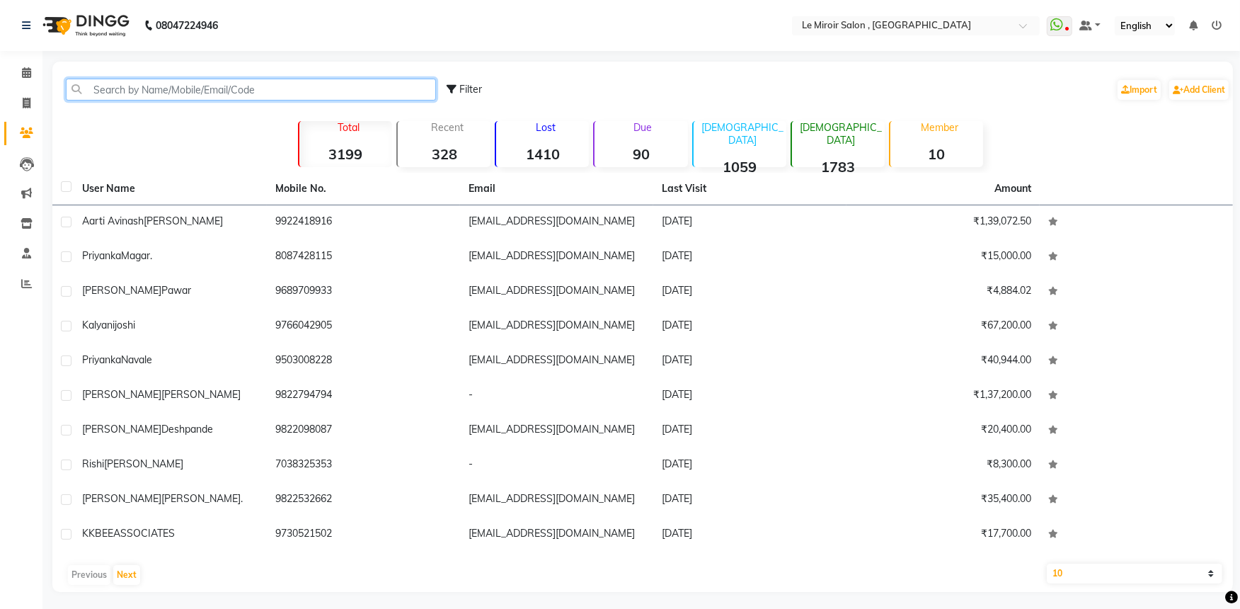
click at [117, 85] on input "text" at bounding box center [251, 90] width 370 height 22
paste input "9766464694"
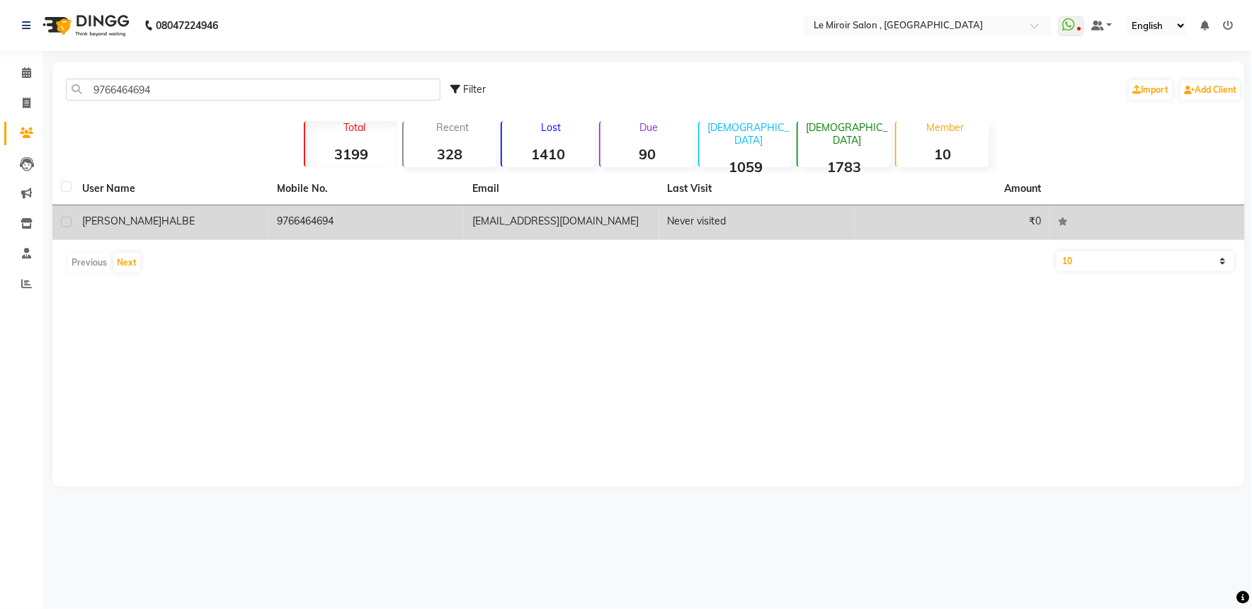
click at [163, 215] on div "[PERSON_NAME]" at bounding box center [171, 221] width 178 height 15
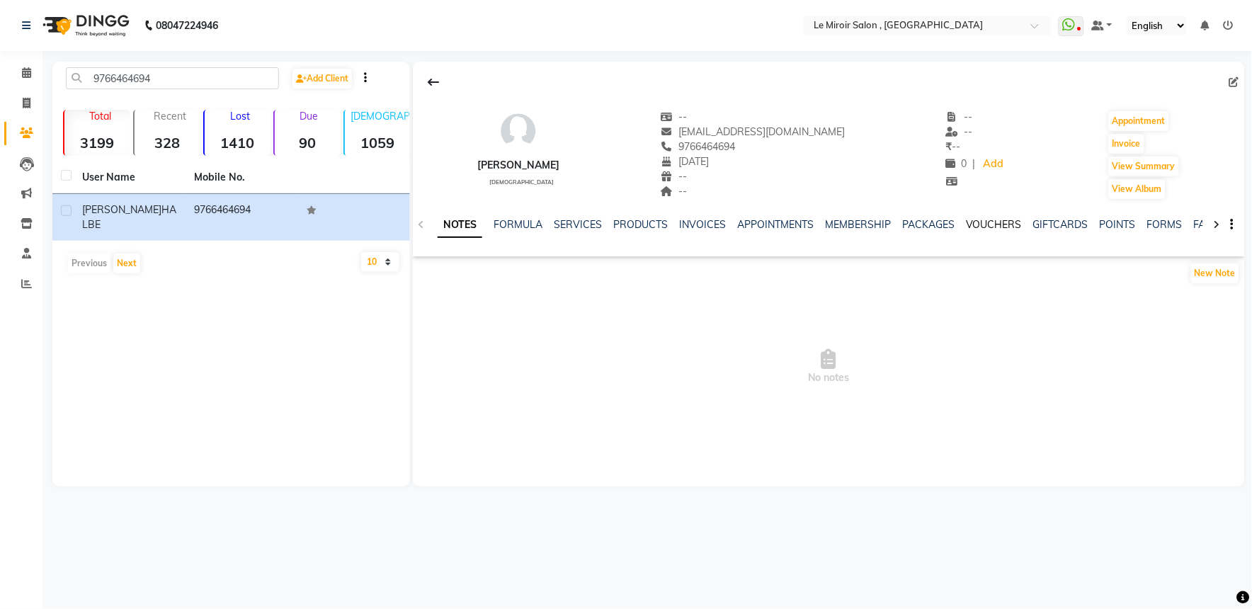
click at [978, 223] on link "VOUCHERS" at bounding box center [994, 224] width 56 height 13
click at [841, 222] on link "PACKAGES" at bounding box center [836, 224] width 52 height 13
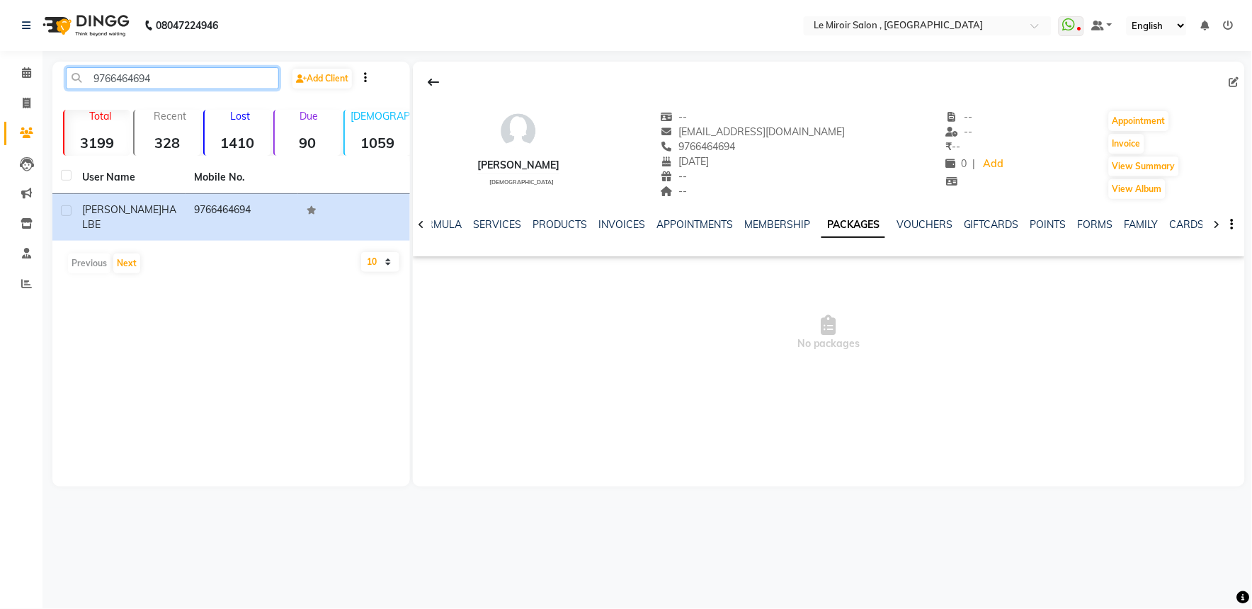
click at [119, 79] on input "9766464694" at bounding box center [172, 78] width 213 height 22
paste input "822286657"
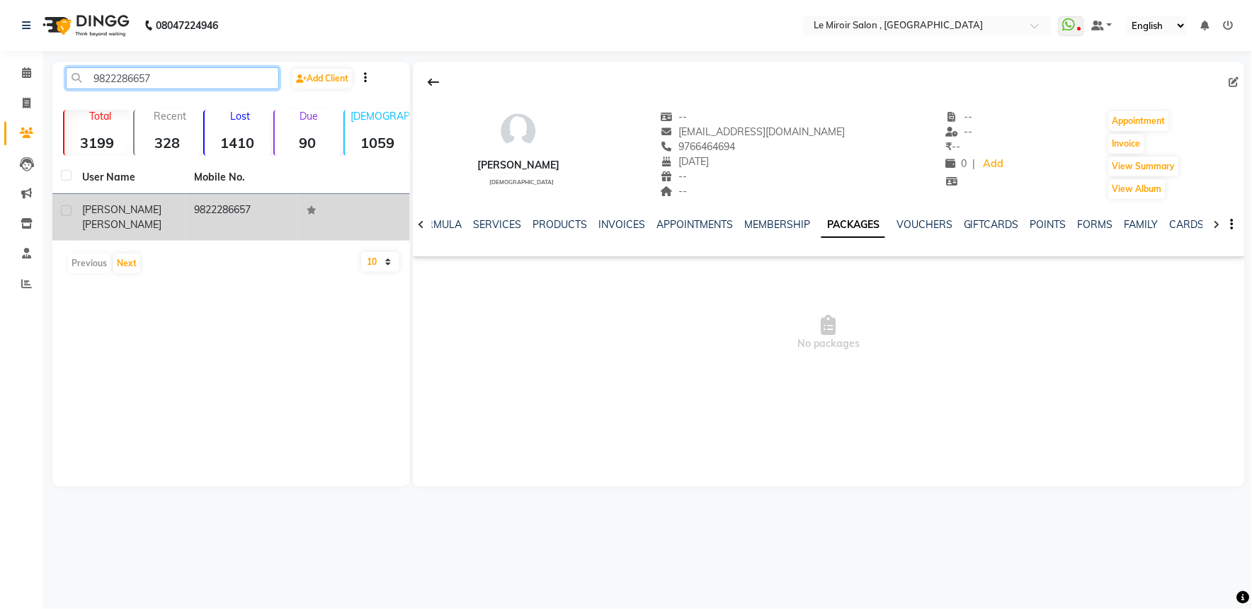
type input "9822286657"
click at [154, 220] on td "[PERSON_NAME]" at bounding box center [130, 217] width 112 height 47
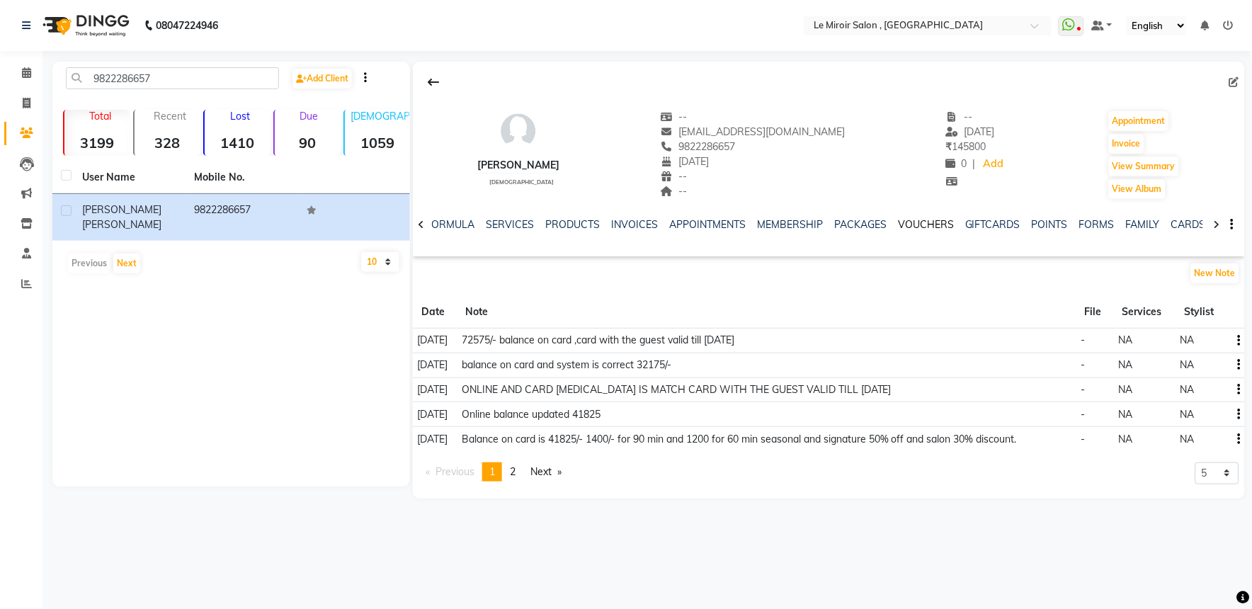
click at [931, 225] on link "VOUCHERS" at bounding box center [926, 224] width 56 height 13
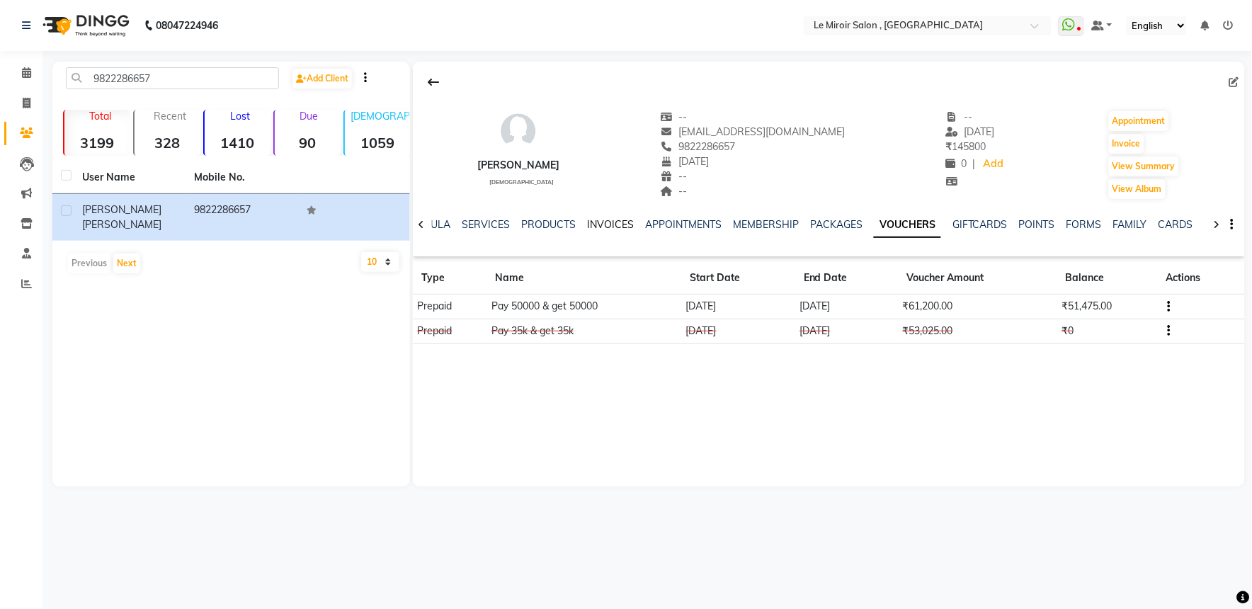
click at [598, 222] on link "INVOICES" at bounding box center [610, 224] width 47 height 13
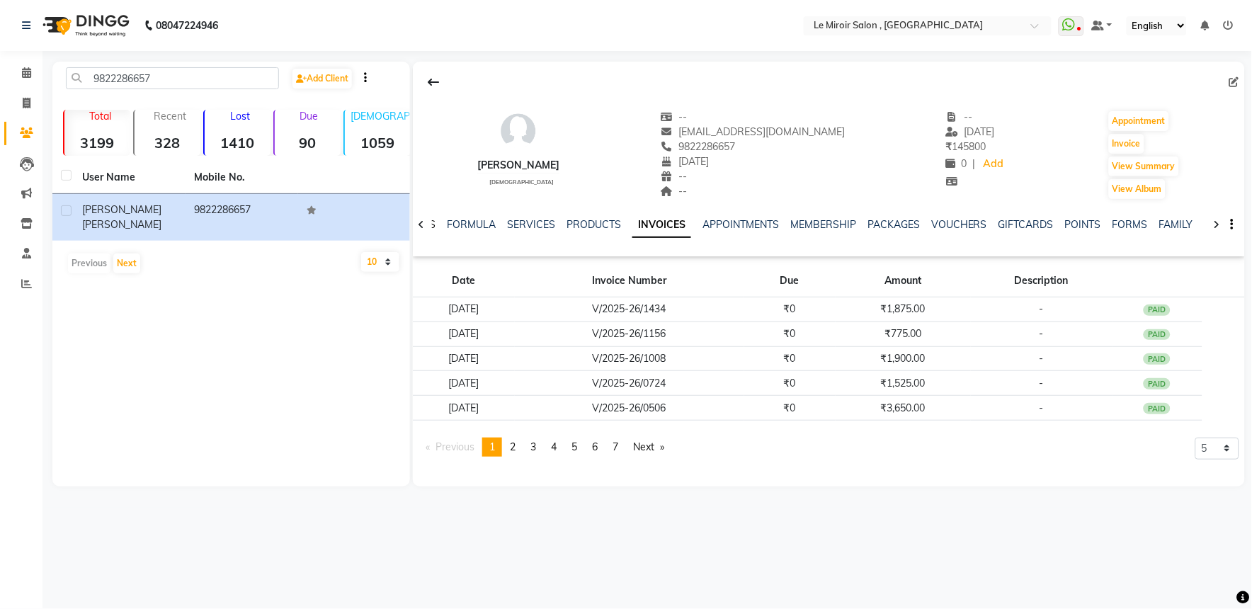
click at [433, 219] on link "NOTES" at bounding box center [420, 224] width 32 height 13
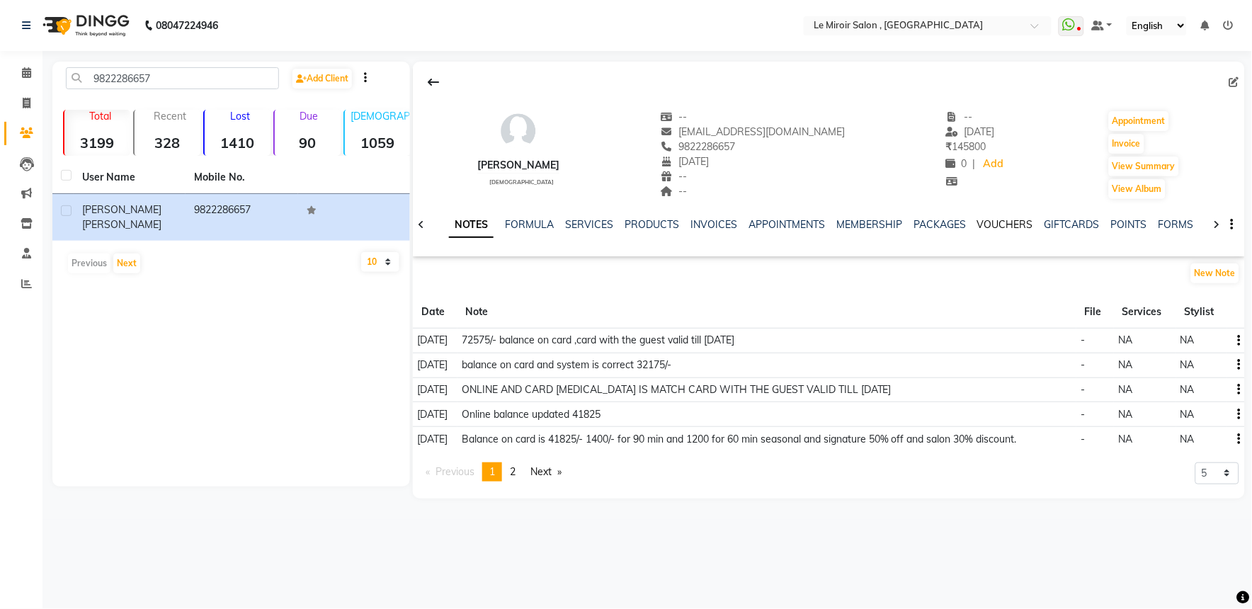
click at [995, 227] on link "VOUCHERS" at bounding box center [1005, 224] width 56 height 13
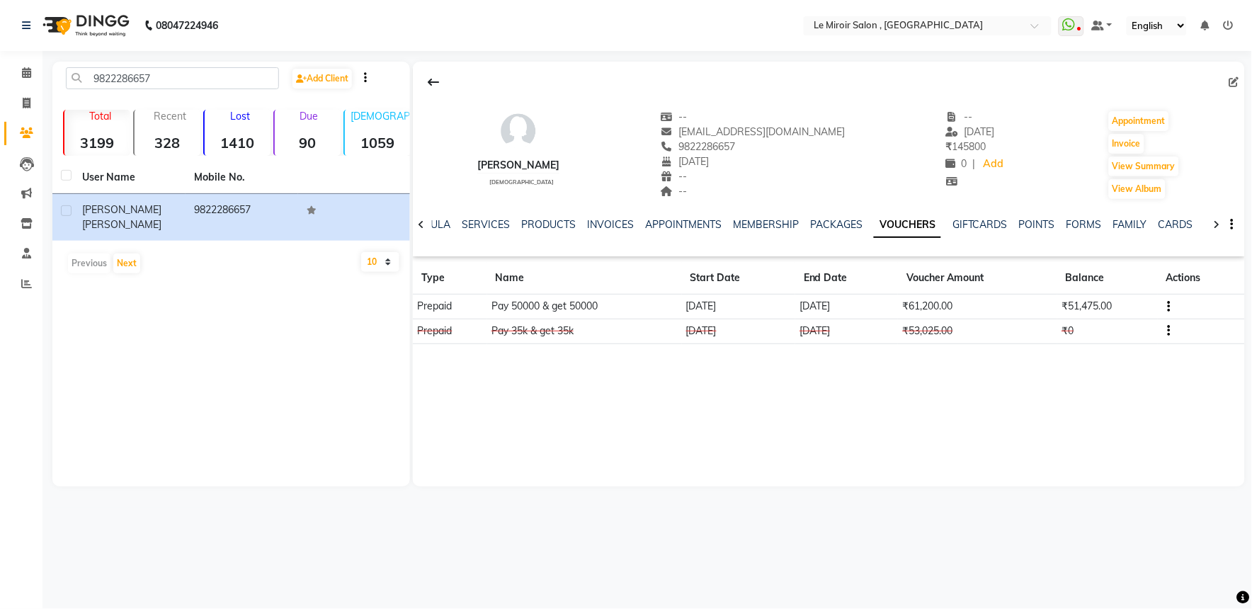
click at [428, 223] on div at bounding box center [421, 224] width 16 height 28
click at [433, 219] on link "FORMULA" at bounding box center [437, 224] width 49 height 13
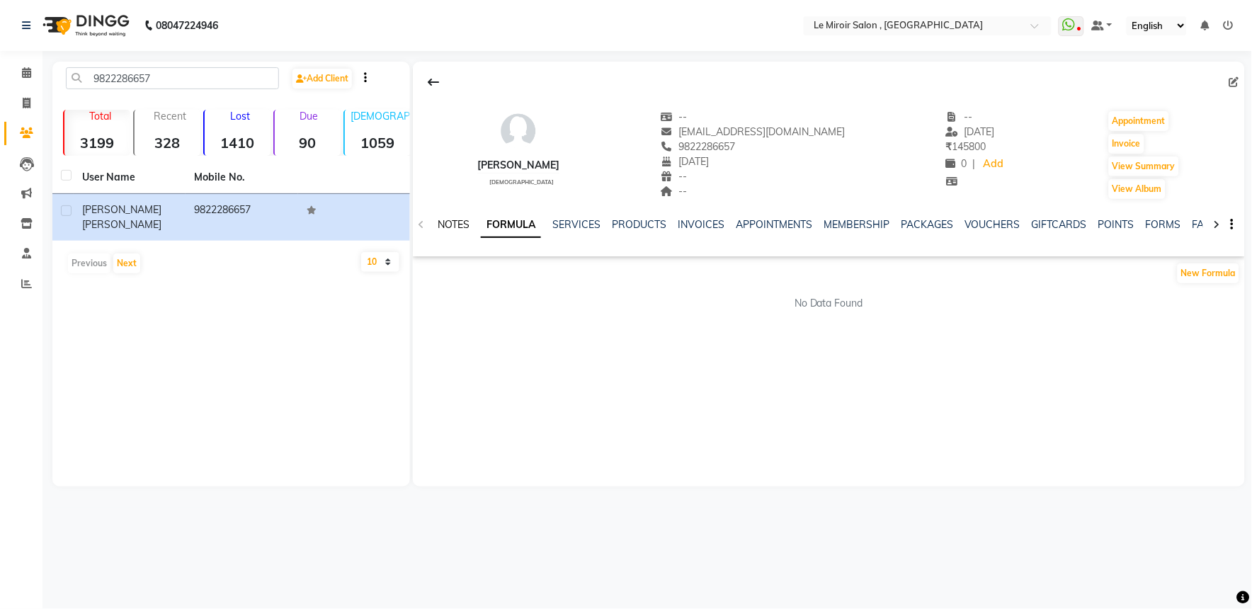
click at [438, 221] on link "NOTES" at bounding box center [454, 224] width 32 height 13
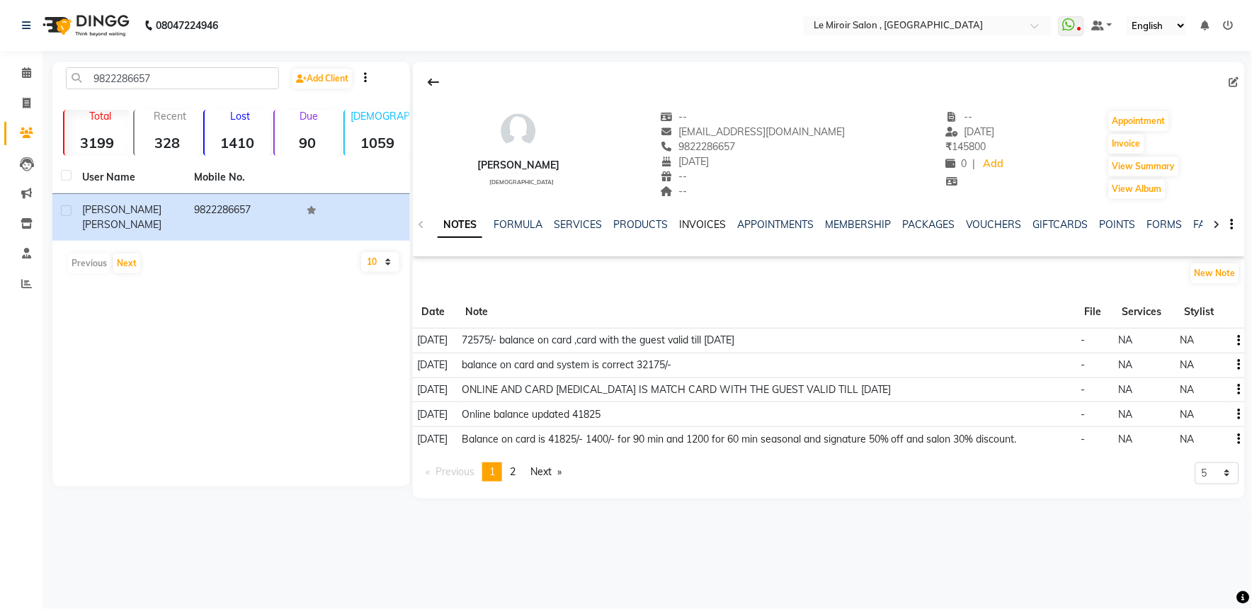
click at [691, 222] on link "INVOICES" at bounding box center [702, 224] width 47 height 13
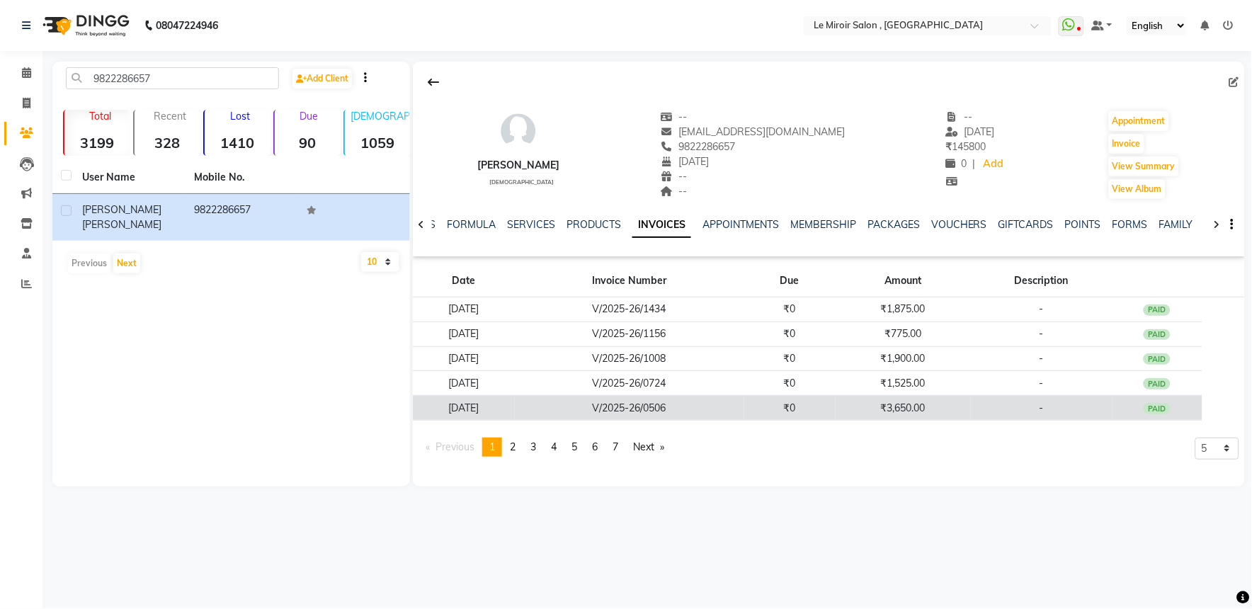
click at [942, 416] on td "₹3,650.00" at bounding box center [902, 408] width 135 height 25
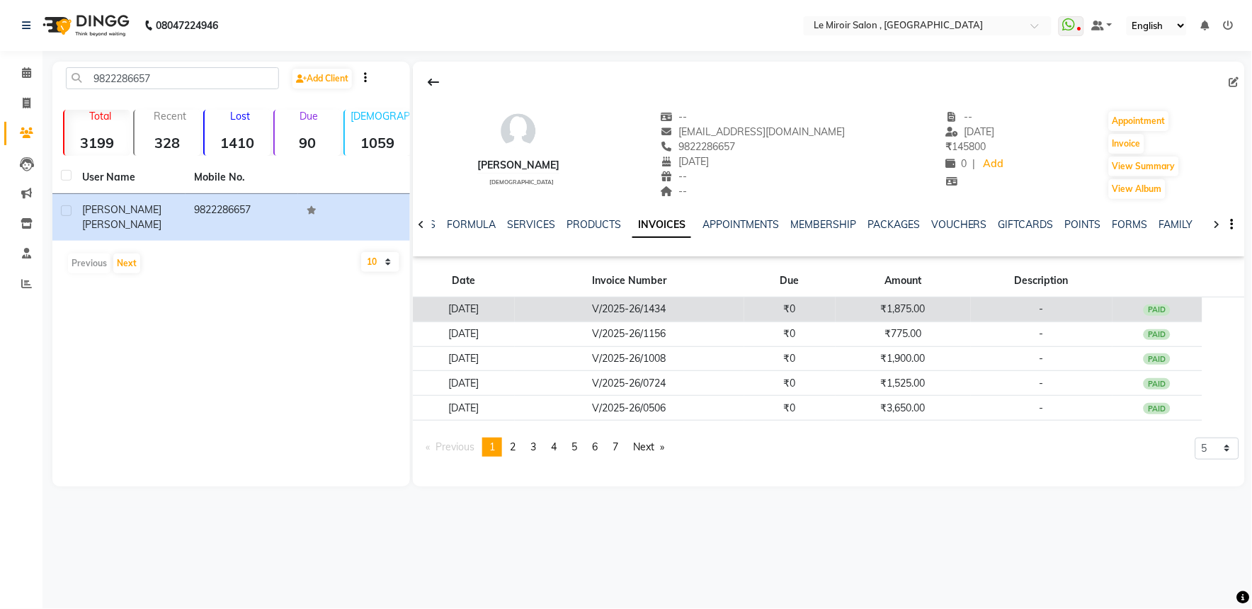
click at [892, 302] on td "₹1,875.00" at bounding box center [902, 309] width 135 height 25
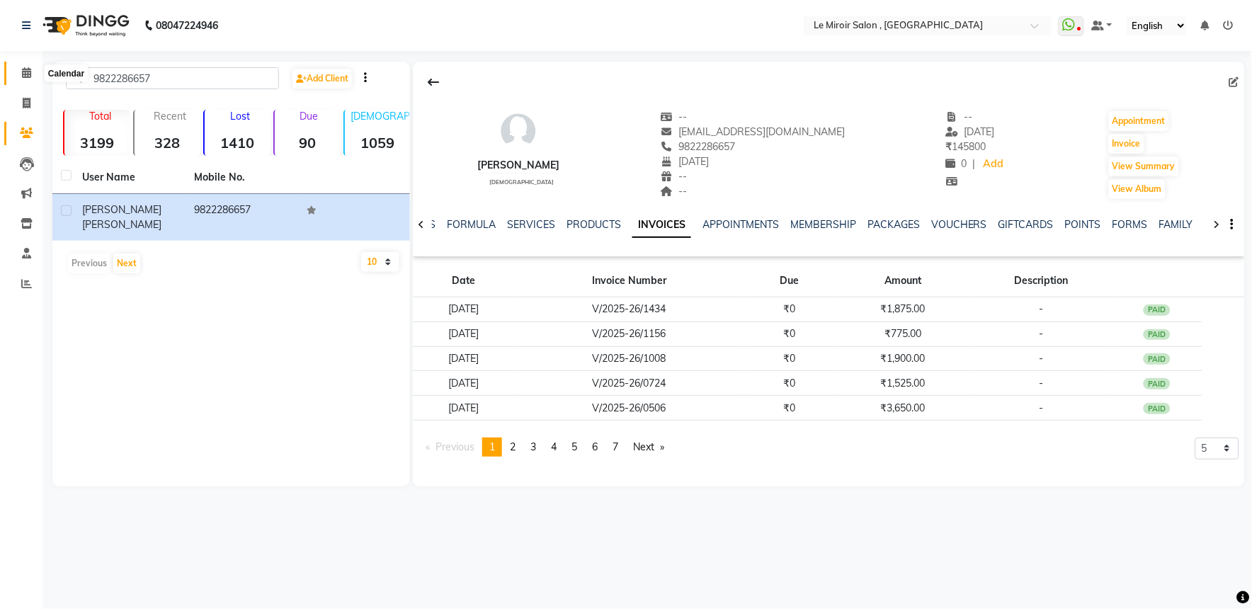
click at [27, 72] on icon at bounding box center [26, 72] width 9 height 11
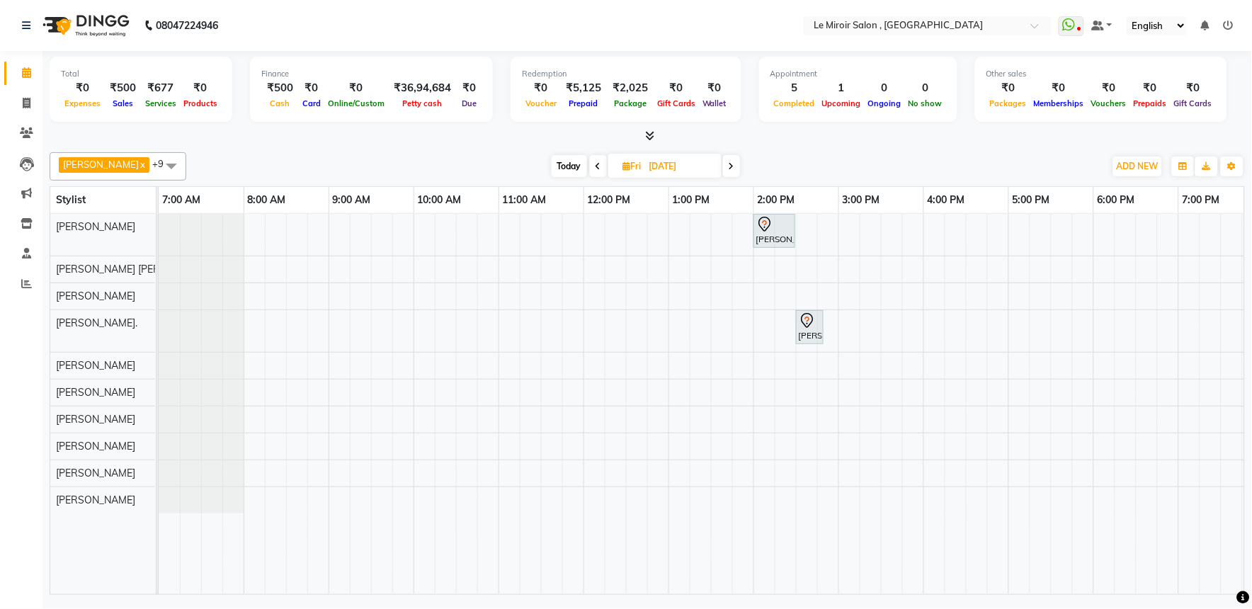
click at [595, 162] on icon at bounding box center [598, 166] width 6 height 8
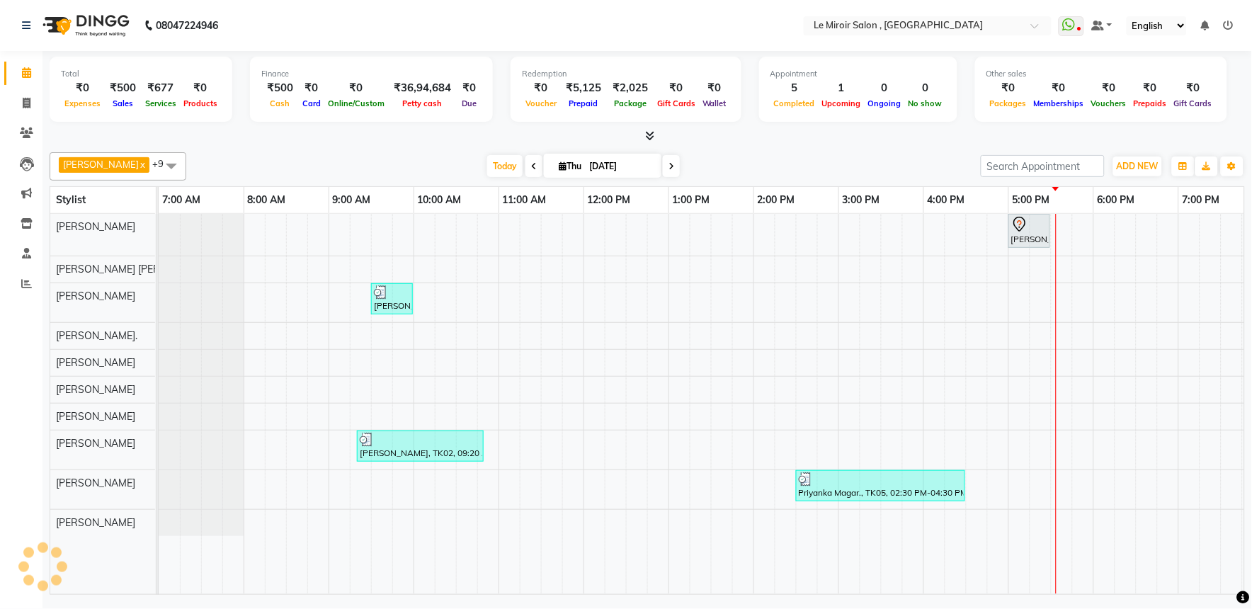
scroll to position [0, 188]
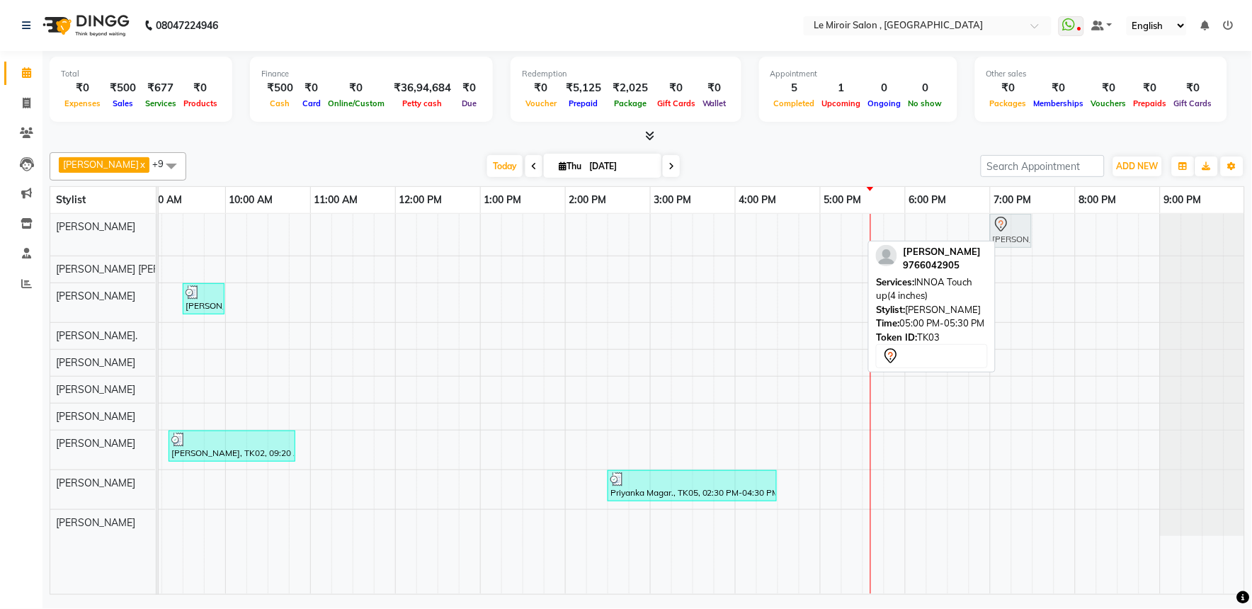
drag, startPoint x: 837, startPoint y: 232, endPoint x: 1014, endPoint y: 244, distance: 177.5
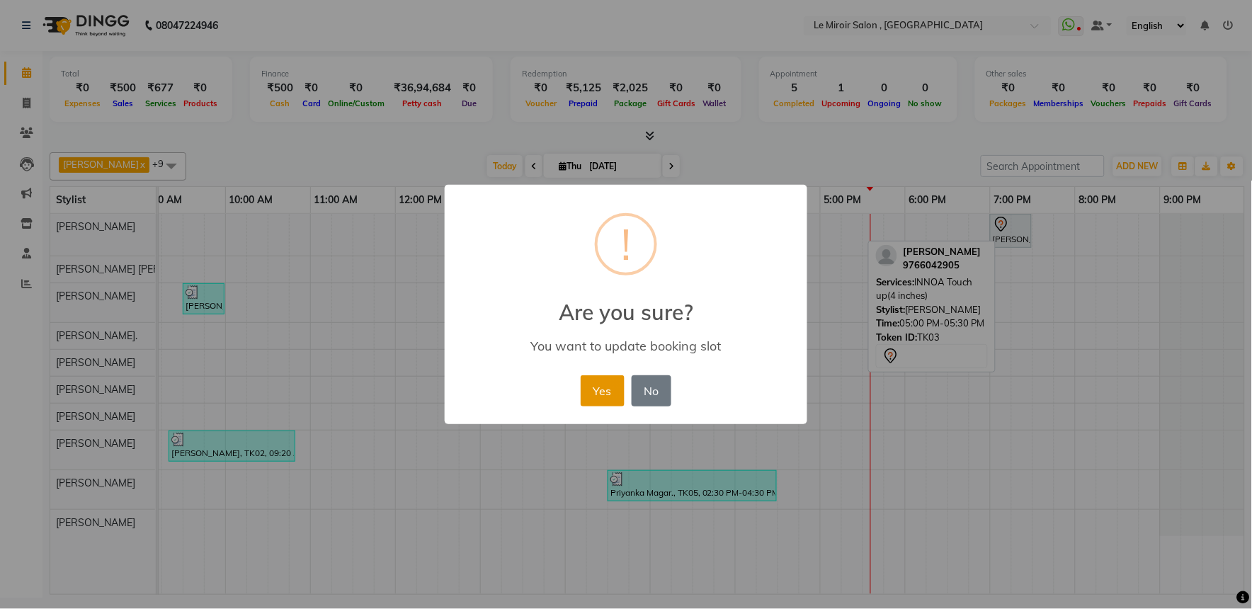
click at [593, 384] on button "Yes" at bounding box center [602, 390] width 43 height 31
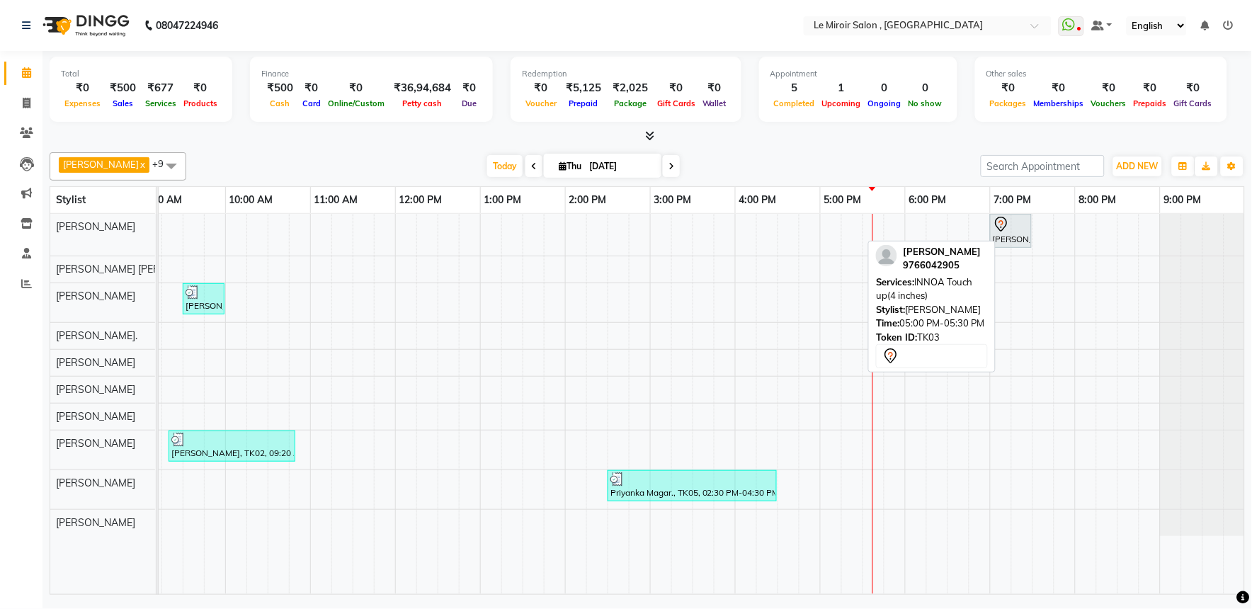
click at [663, 157] on span at bounding box center [671, 166] width 17 height 22
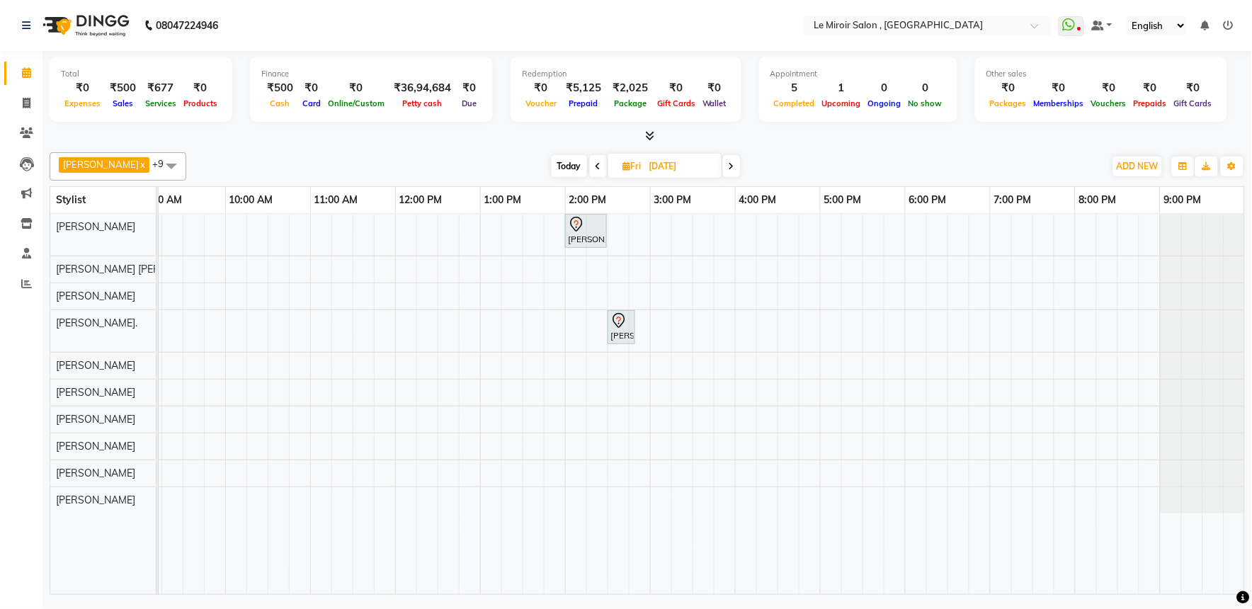
click at [561, 166] on span "Today" at bounding box center [569, 166] width 35 height 22
type input "[DATE]"
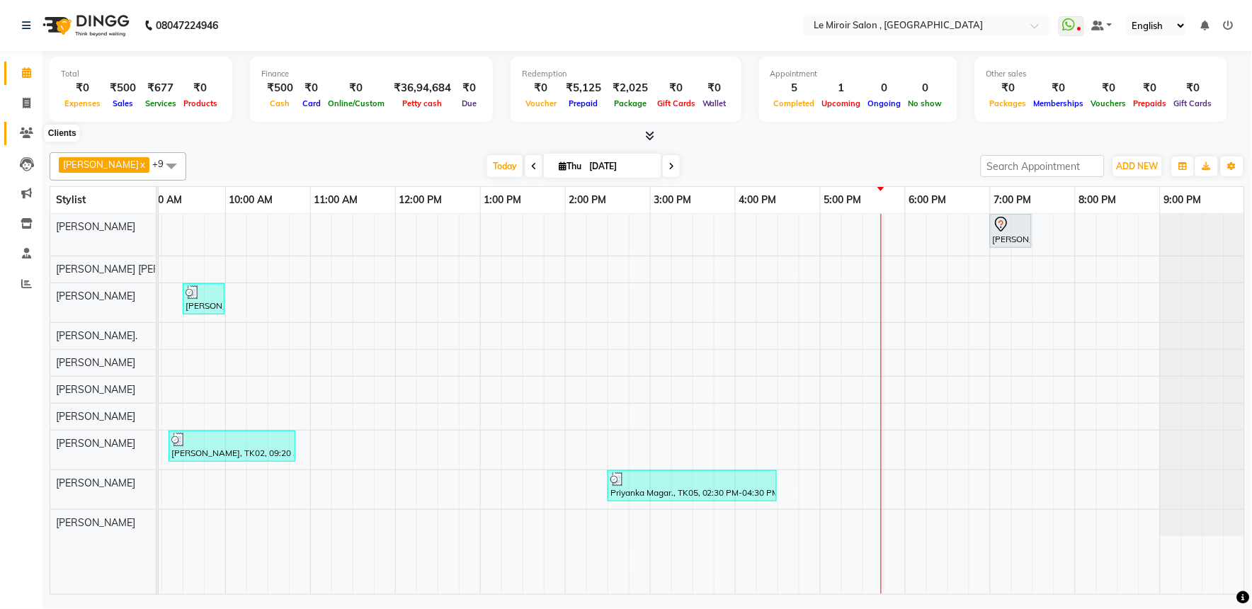
click at [17, 130] on span at bounding box center [26, 133] width 25 height 16
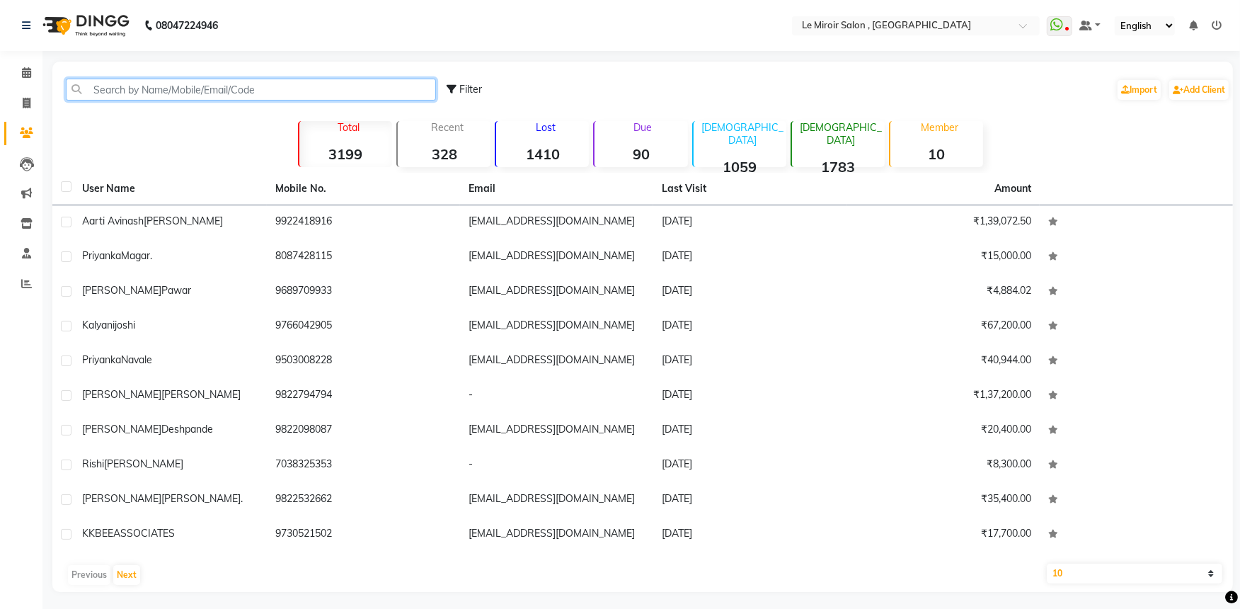
click at [146, 84] on input "text" at bounding box center [251, 90] width 370 height 22
paste input "9503008228"
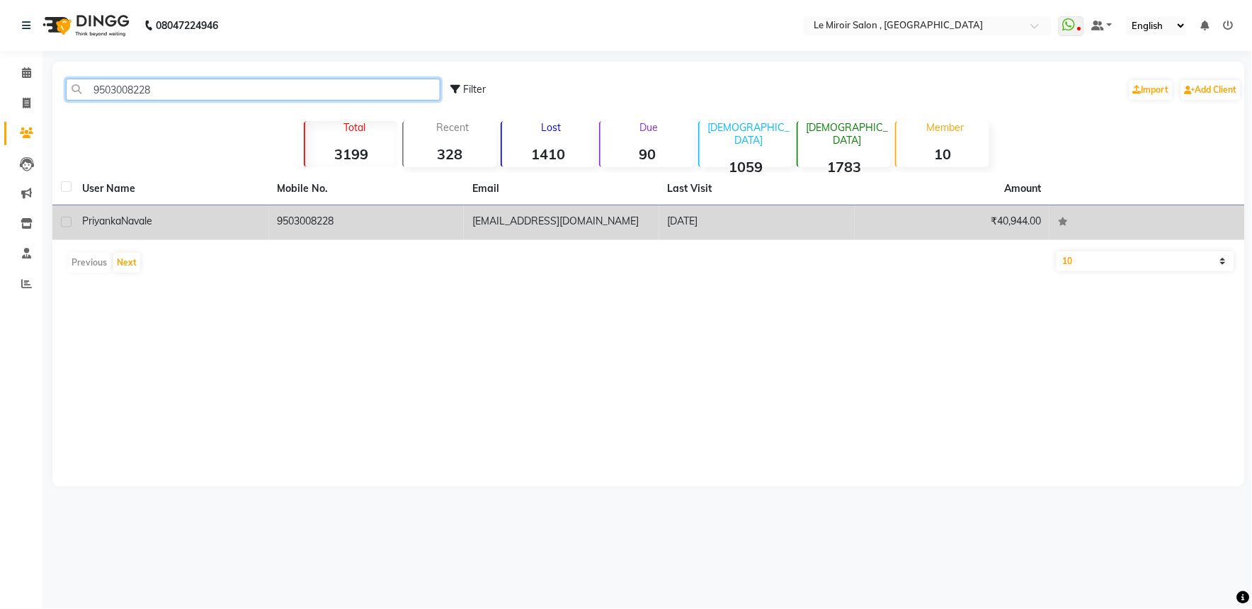
type input "9503008228"
click at [170, 224] on div "[PERSON_NAME]" at bounding box center [171, 221] width 178 height 15
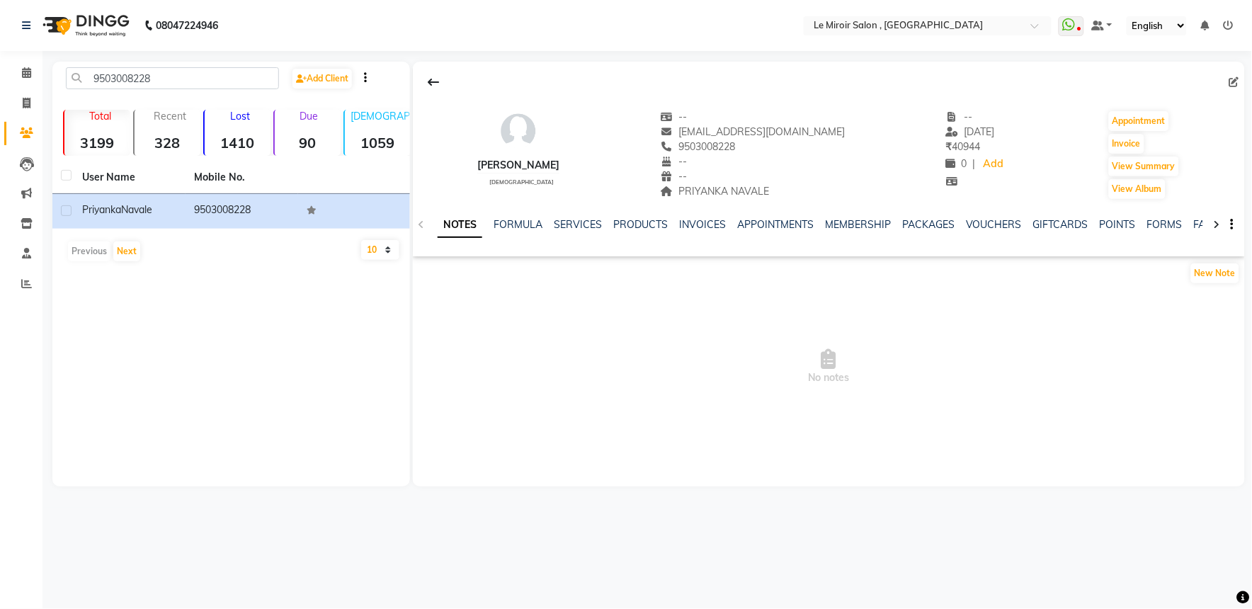
click at [954, 222] on ul "NOTES FORMULA SERVICES PRODUCTS INVOICES APPOINTMENTS MEMBERSHIP PACKAGES VOUCH…" at bounding box center [887, 224] width 899 height 15
click at [988, 221] on link "VOUCHERS" at bounding box center [994, 224] width 56 height 13
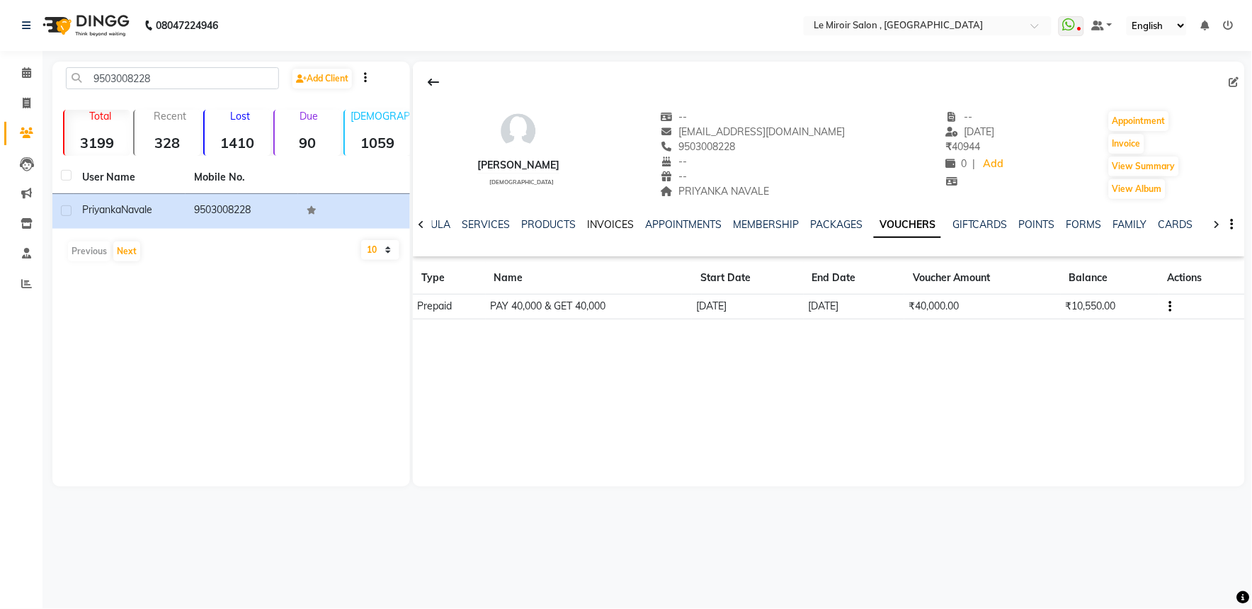
click at [588, 228] on link "INVOICES" at bounding box center [610, 224] width 47 height 13
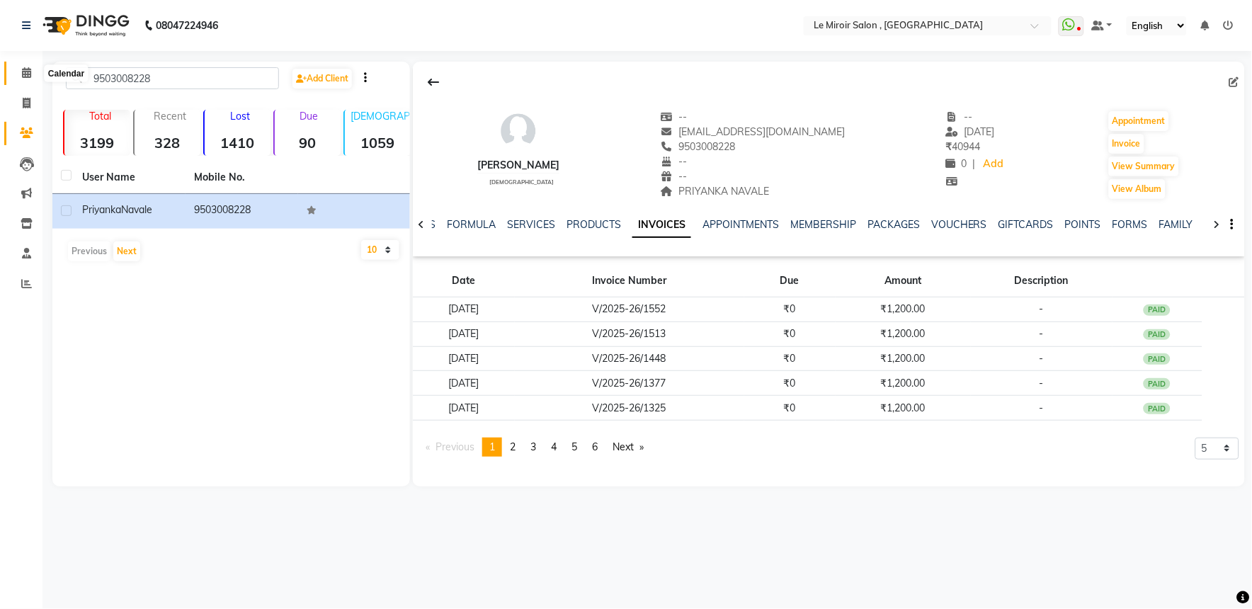
click at [26, 69] on icon at bounding box center [26, 72] width 9 height 11
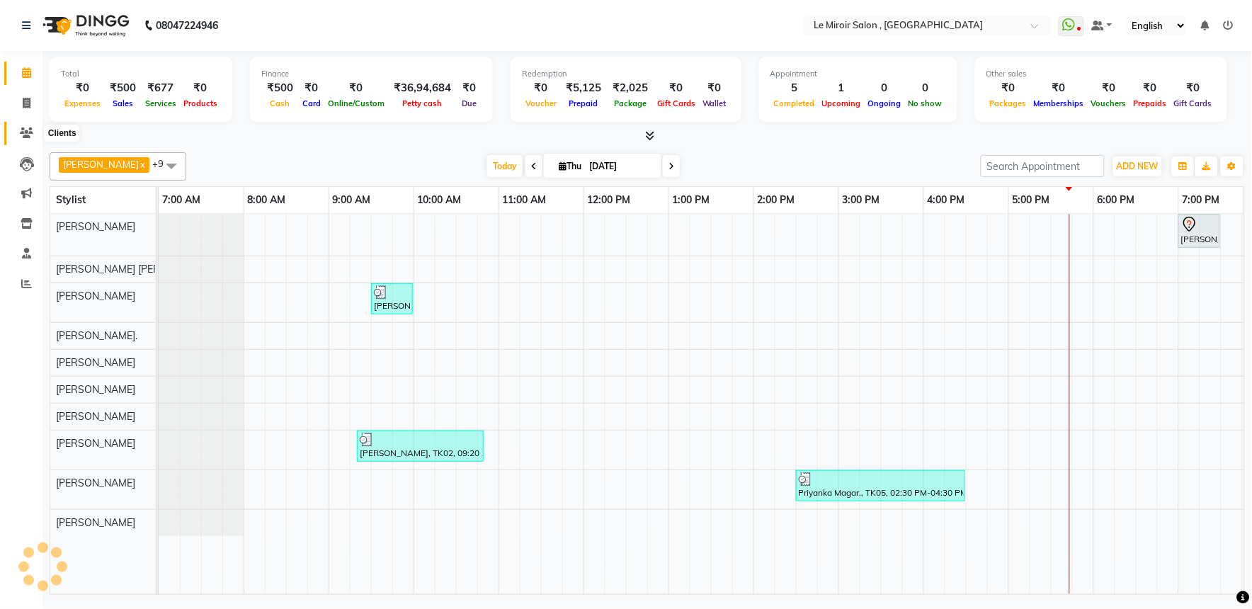
click at [28, 130] on icon at bounding box center [26, 132] width 13 height 11
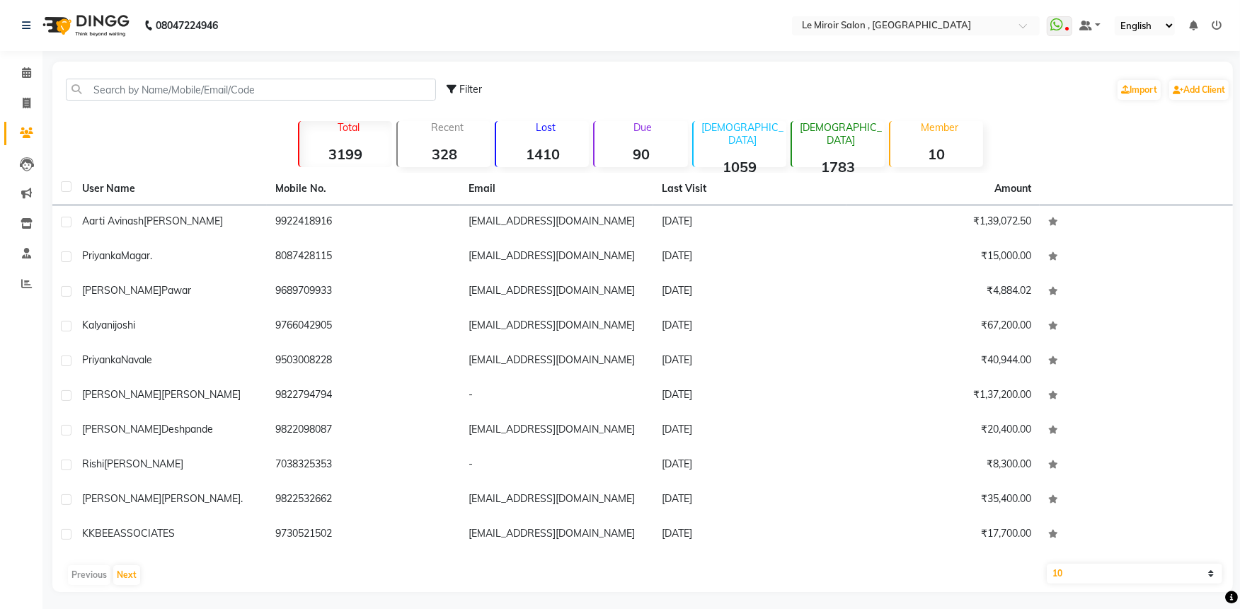
click at [107, 75] on div "Filter Import Add Client" at bounding box center [642, 89] width 1175 height 45
click at [121, 96] on input "text" at bounding box center [251, 90] width 370 height 22
paste input "9673409136"
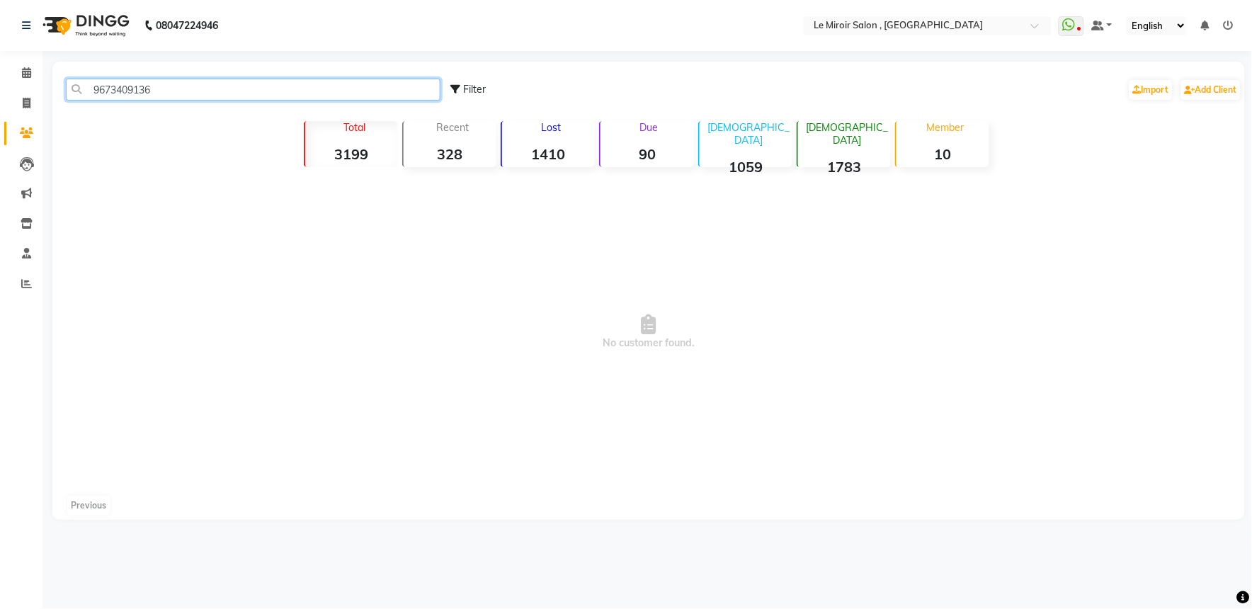
click at [105, 91] on input "9673409136" at bounding box center [253, 90] width 375 height 22
paste input "8087428115"
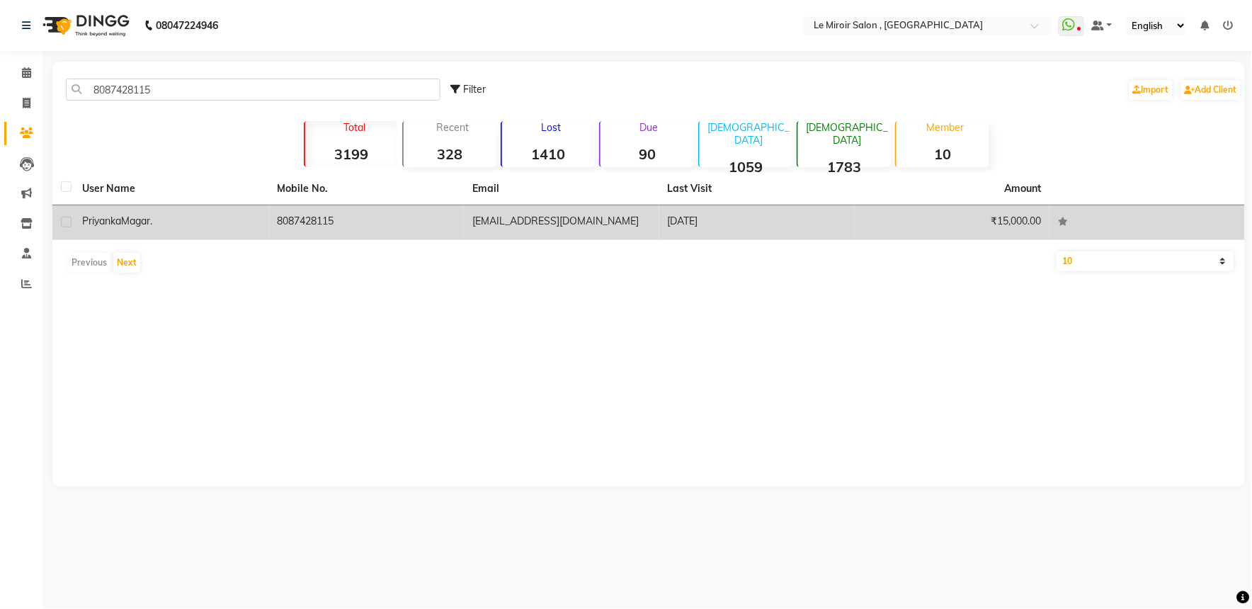
click at [117, 229] on td "[PERSON_NAME]." at bounding box center [171, 222] width 195 height 35
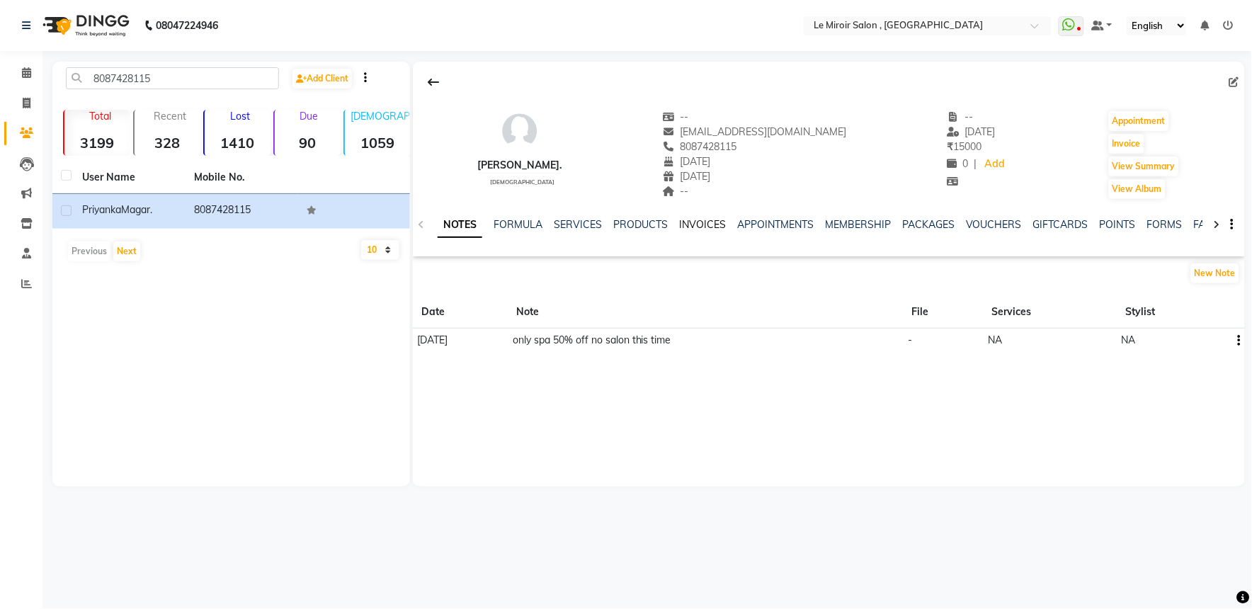
click at [709, 224] on link "INVOICES" at bounding box center [702, 224] width 47 height 13
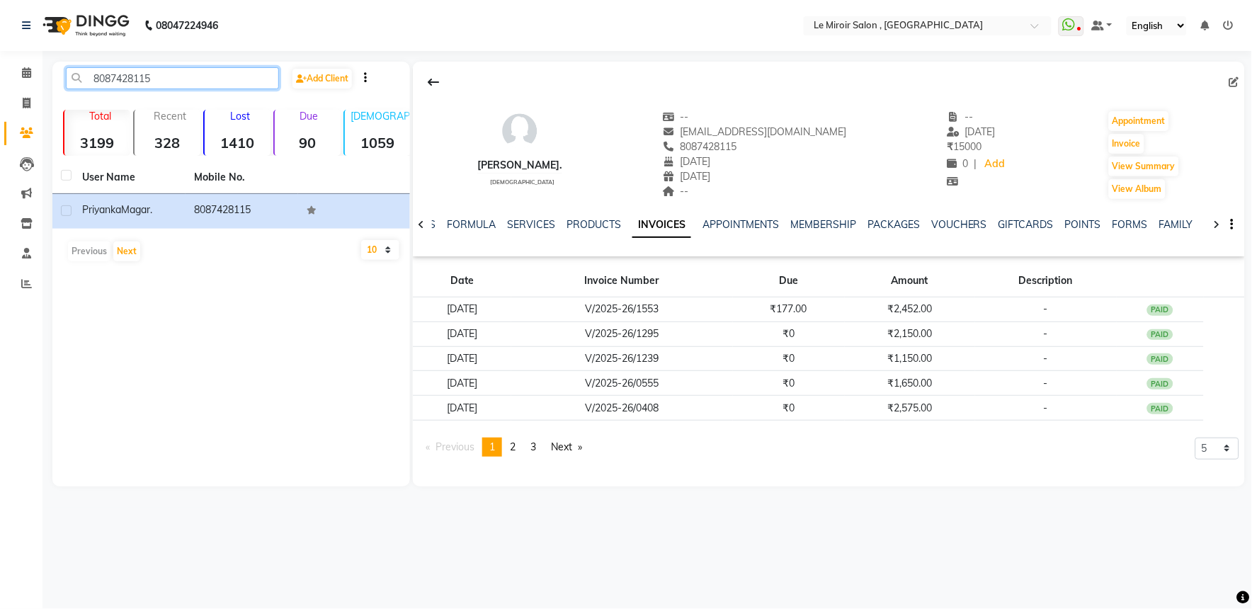
click at [110, 71] on input "8087428115" at bounding box center [172, 78] width 213 height 22
paste input "98906 2712"
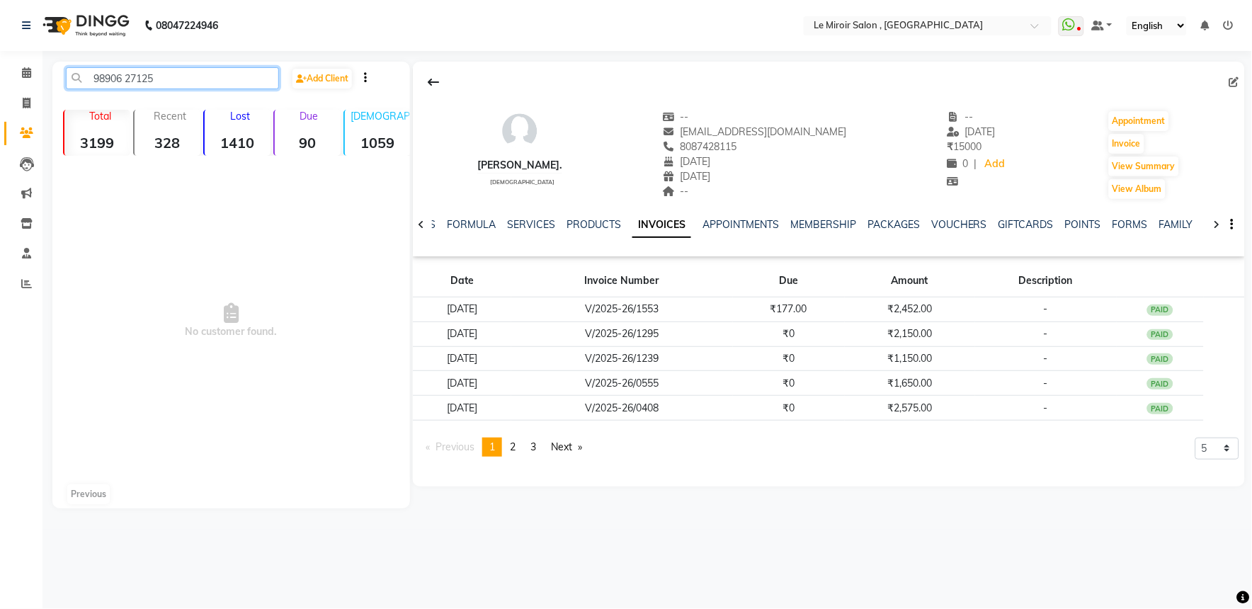
click at [124, 76] on input "98906 27125" at bounding box center [172, 78] width 213 height 22
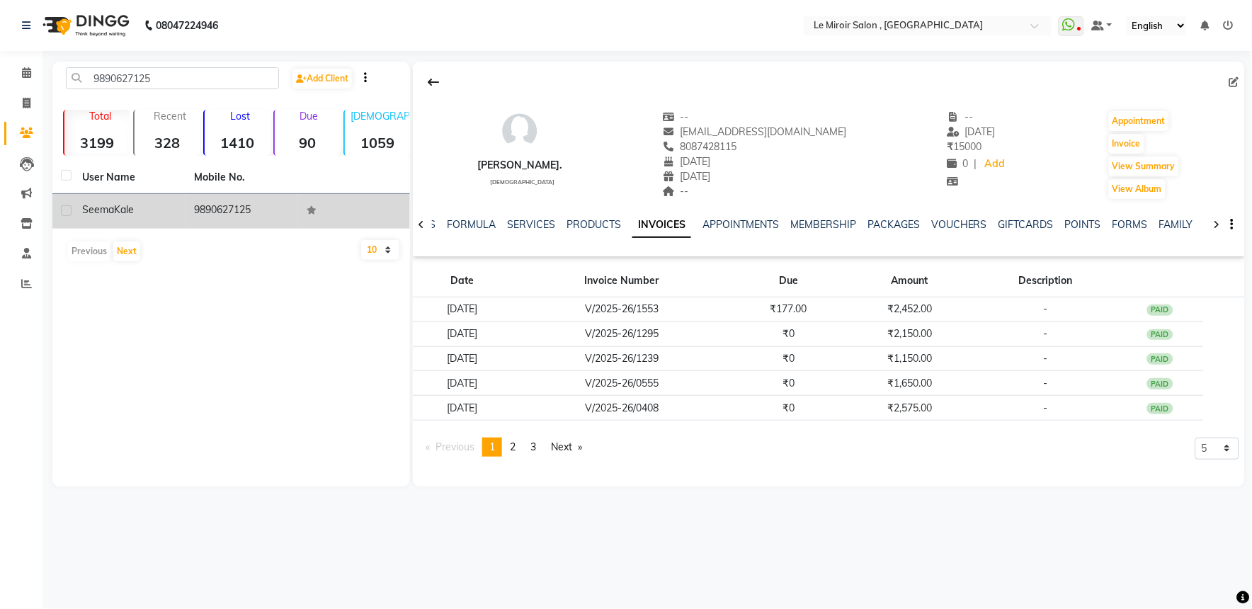
click at [192, 210] on td "9890627125" at bounding box center [241, 211] width 112 height 35
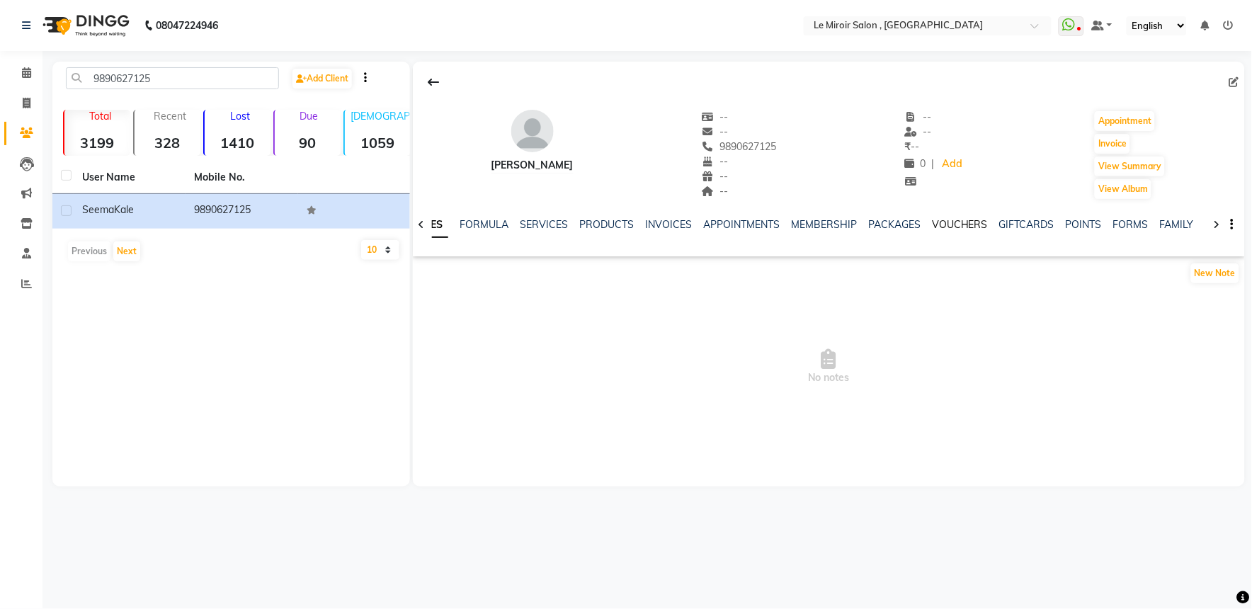
click at [945, 224] on link "VOUCHERS" at bounding box center [960, 224] width 56 height 13
click at [847, 223] on link "PACKAGES" at bounding box center [836, 224] width 52 height 13
click at [627, 218] on link "INVOICES" at bounding box center [621, 224] width 47 height 13
click at [108, 76] on input "9890627125" at bounding box center [172, 78] width 213 height 22
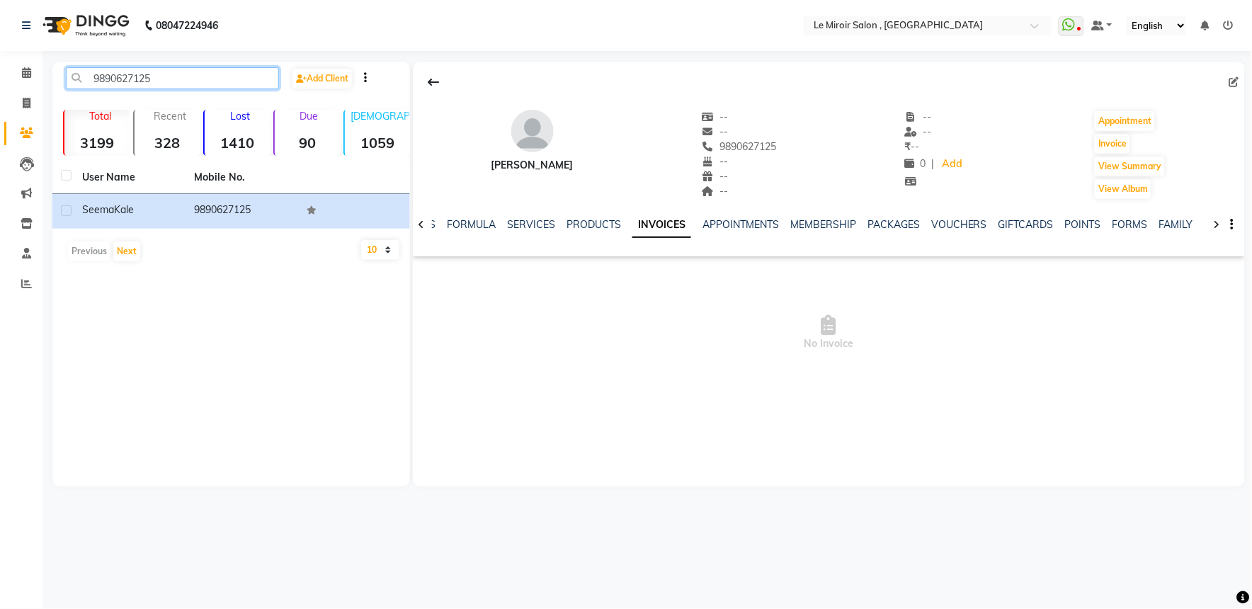
paste input "83789 97110"
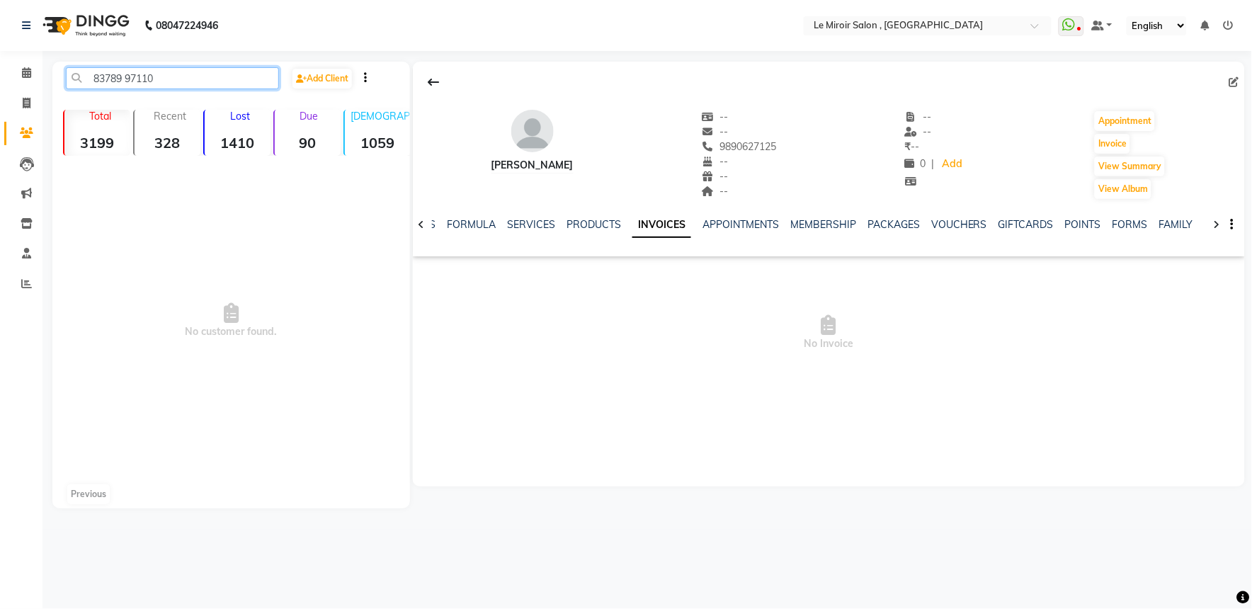
click at [122, 68] on input "83789 97110" at bounding box center [172, 78] width 213 height 22
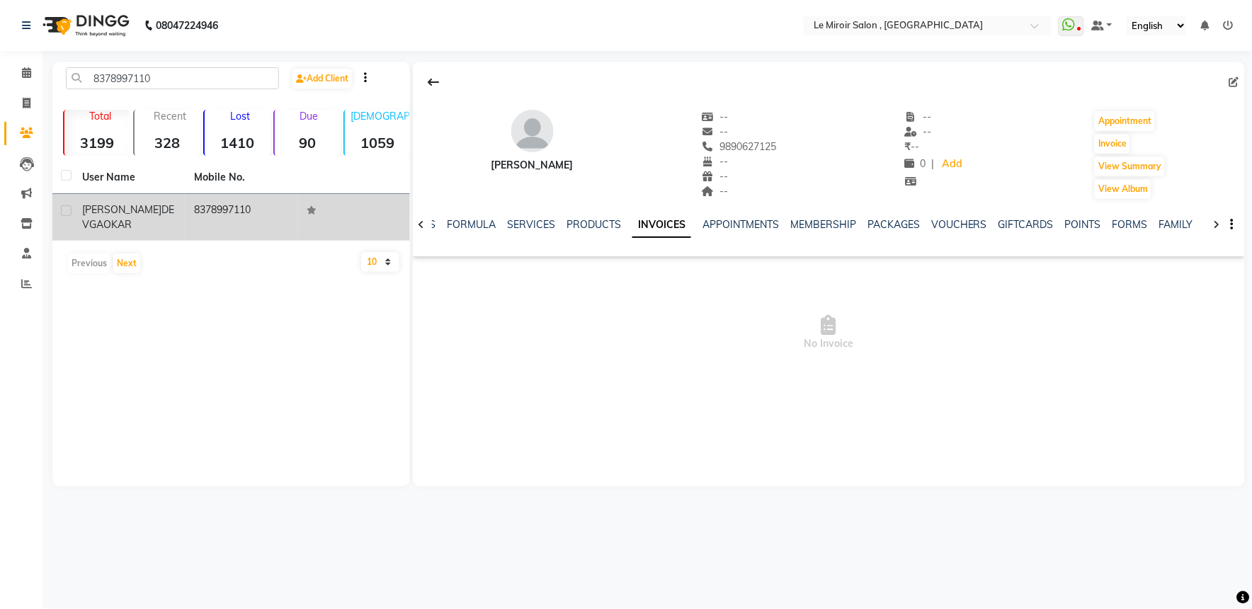
click at [209, 212] on td "8378997110" at bounding box center [241, 217] width 112 height 47
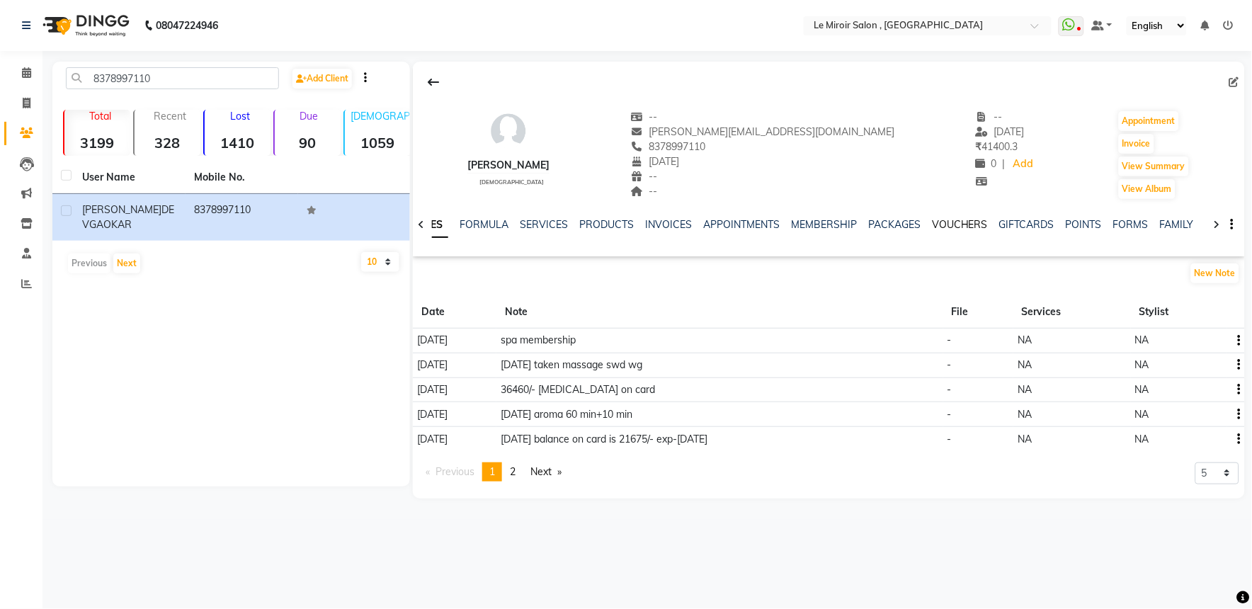
click at [964, 223] on link "VOUCHERS" at bounding box center [960, 224] width 56 height 13
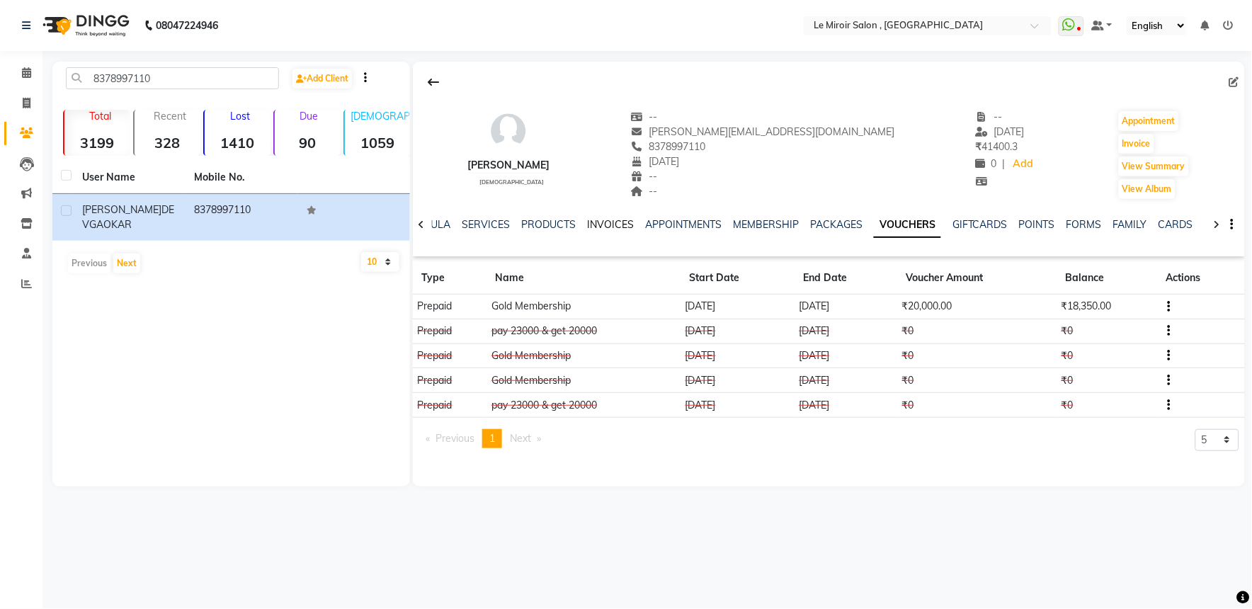
click at [600, 220] on link "INVOICES" at bounding box center [610, 224] width 47 height 13
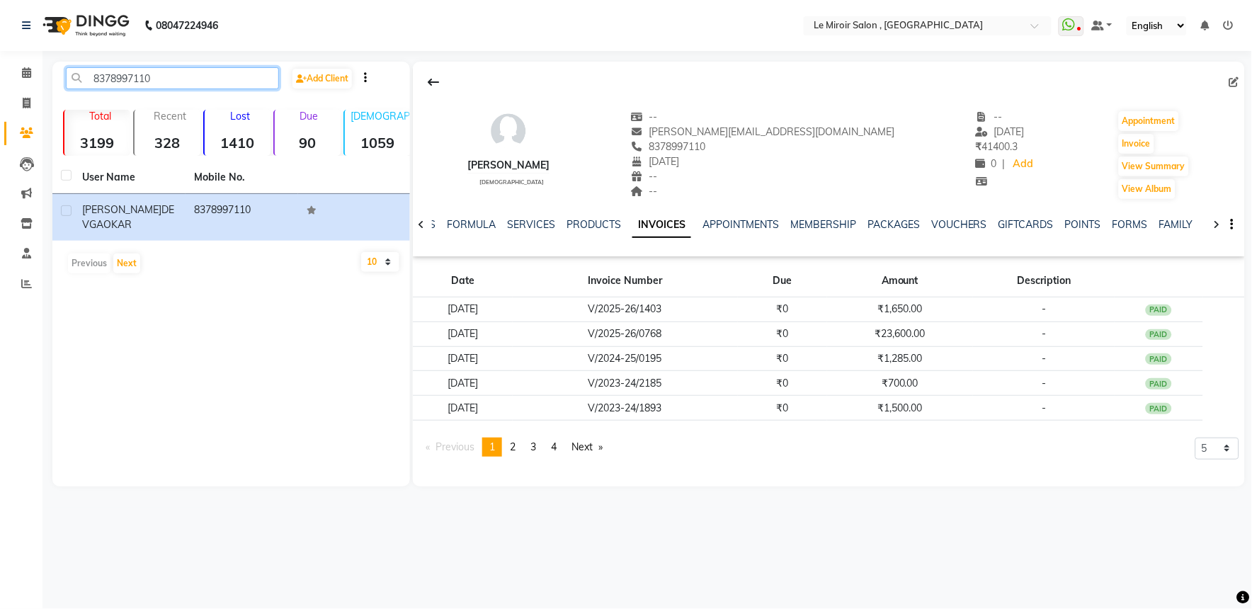
click at [117, 83] on input "8378997110" at bounding box center [172, 78] width 213 height 22
paste input "9623356984"
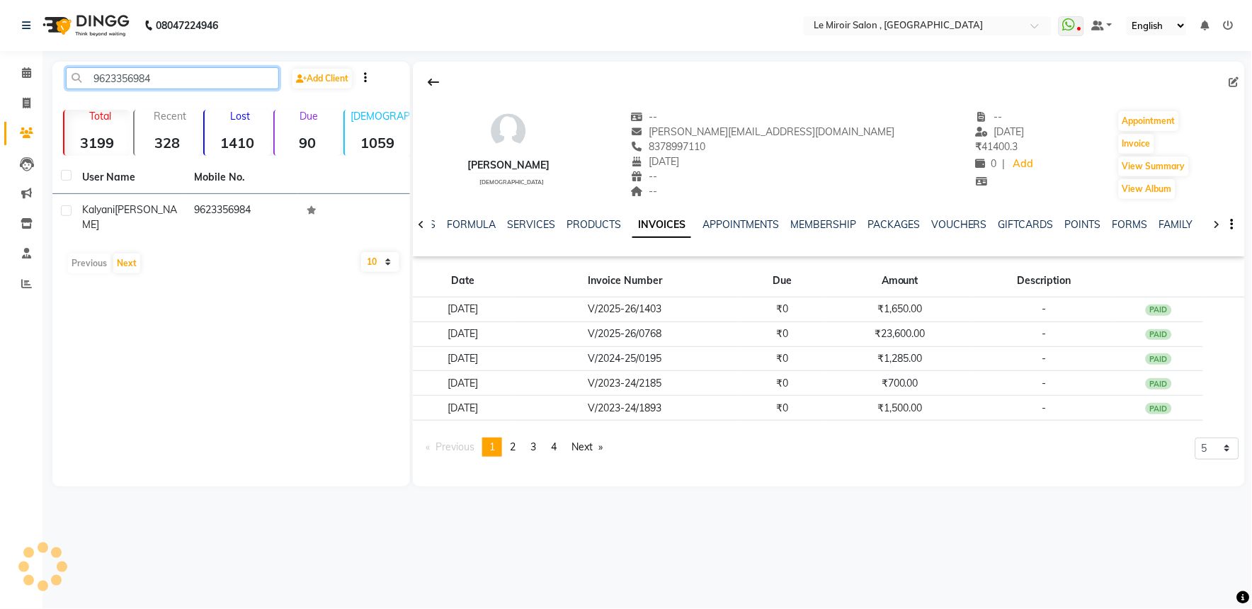
type input "9623356984"
click at [111, 203] on span "Kalyani" at bounding box center [98, 209] width 33 height 13
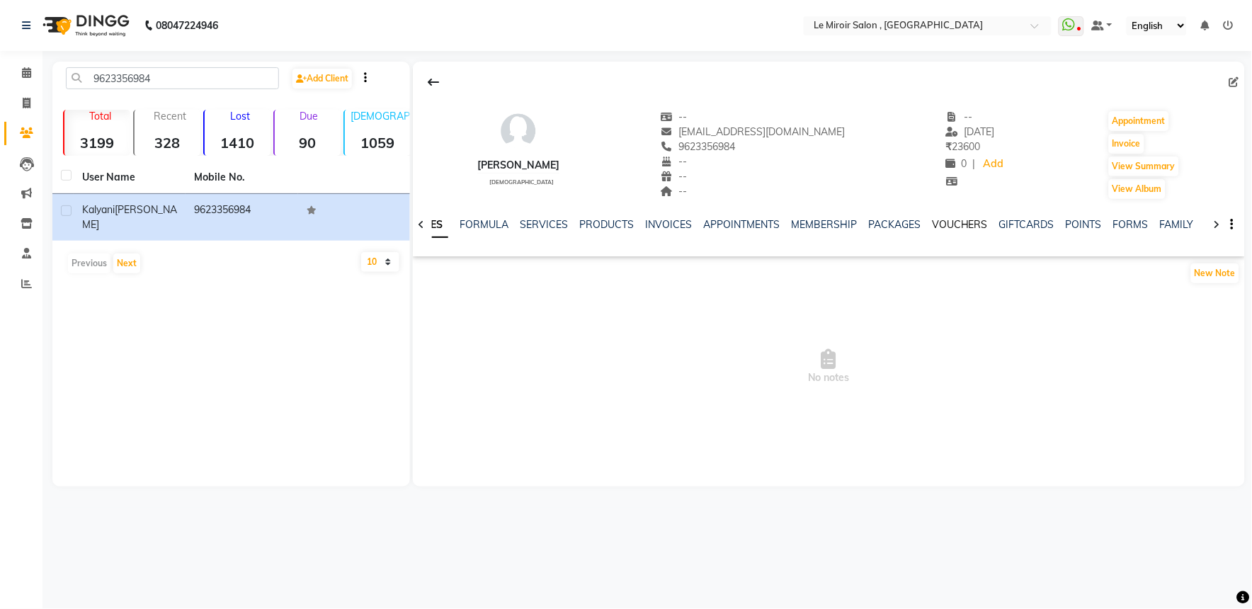
click at [965, 224] on link "VOUCHERS" at bounding box center [960, 224] width 56 height 13
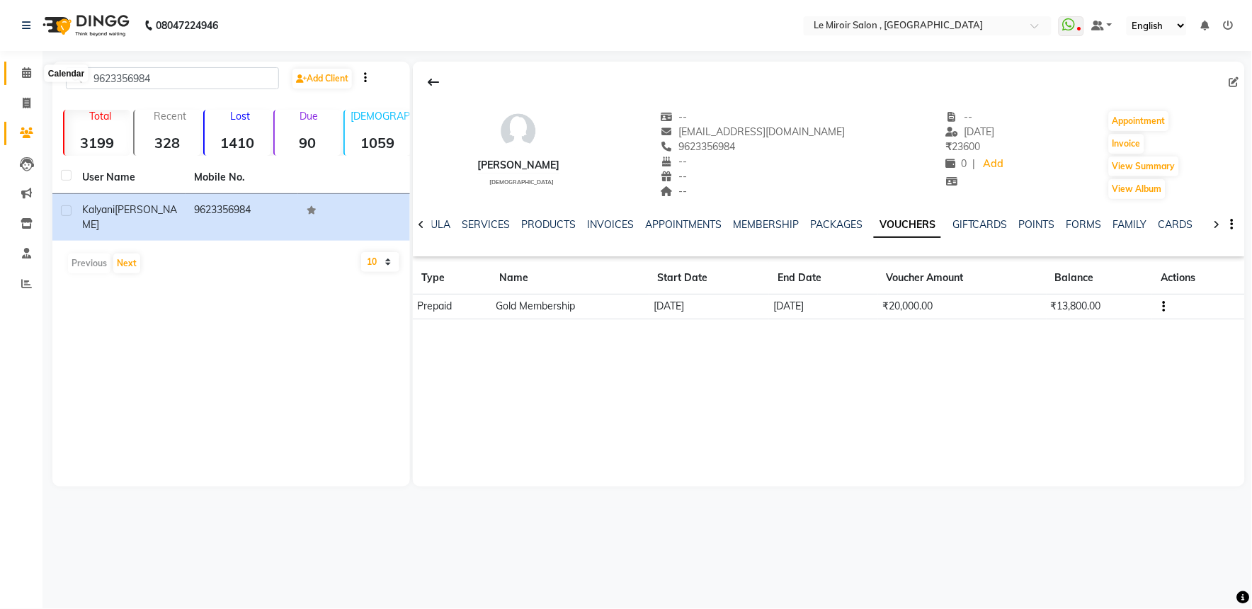
click at [20, 73] on span at bounding box center [26, 73] width 25 height 16
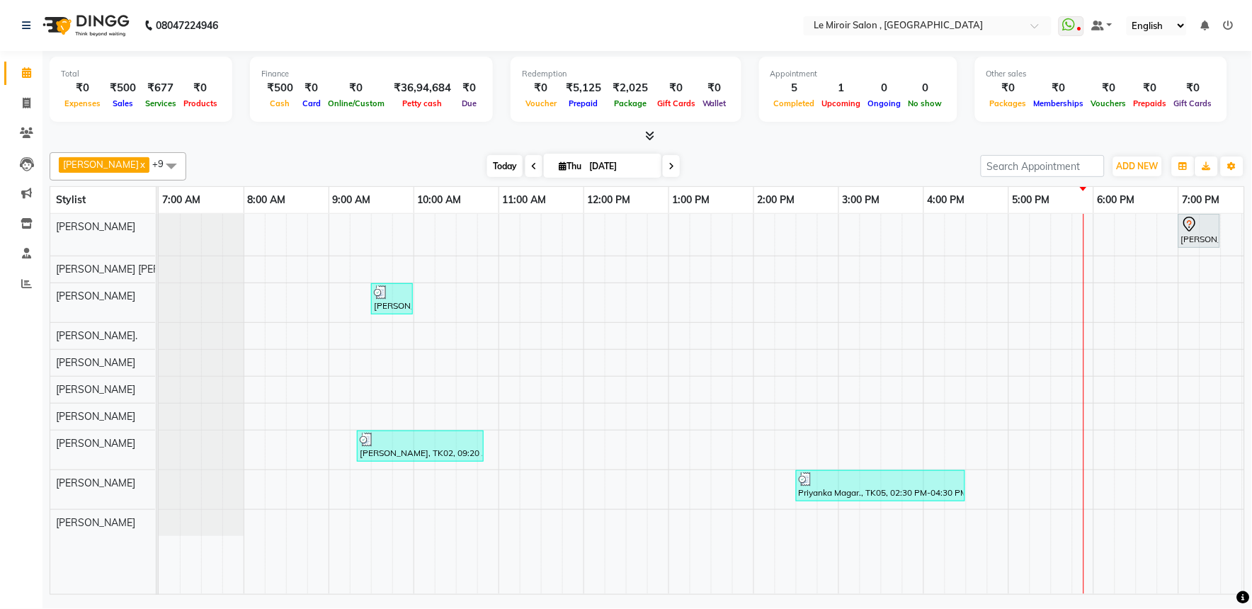
click at [487, 172] on span "Today" at bounding box center [504, 166] width 35 height 22
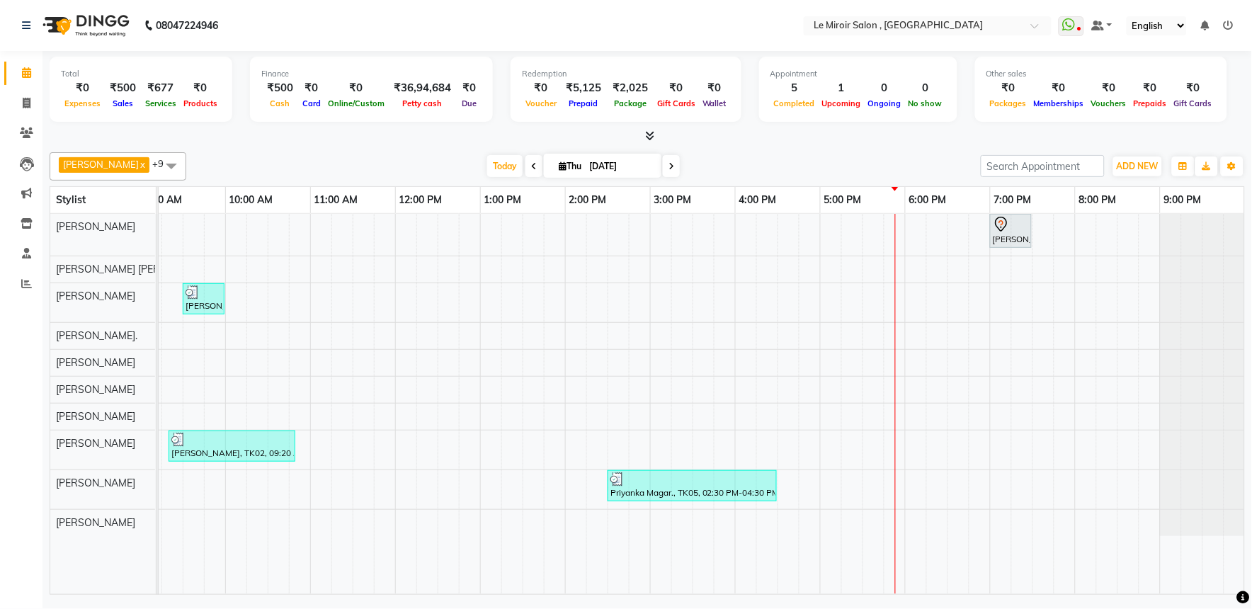
click at [663, 171] on span at bounding box center [671, 166] width 17 height 22
type input "[DATE]"
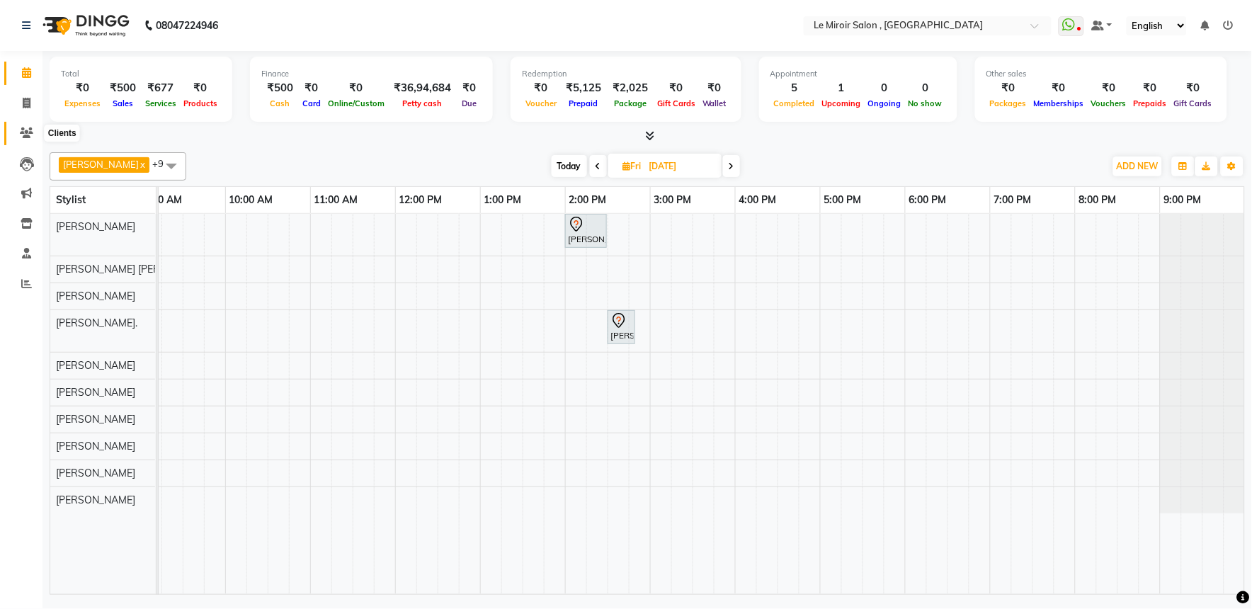
click at [27, 128] on icon at bounding box center [26, 132] width 13 height 11
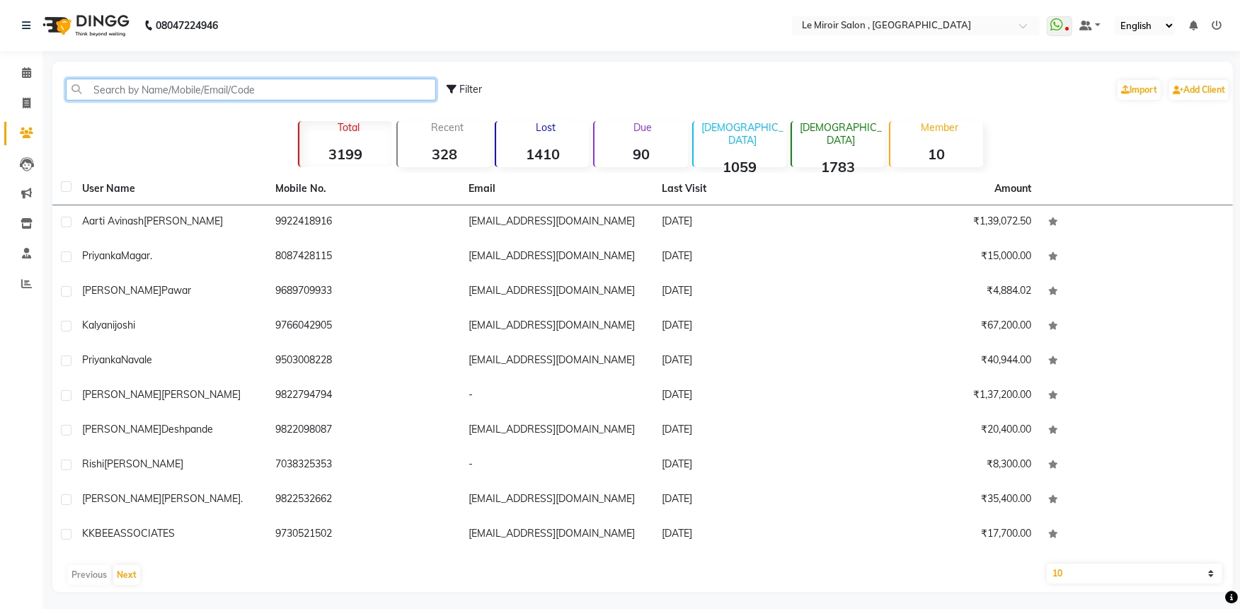
click at [102, 81] on input "text" at bounding box center [251, 90] width 370 height 22
paste input "9623356984"
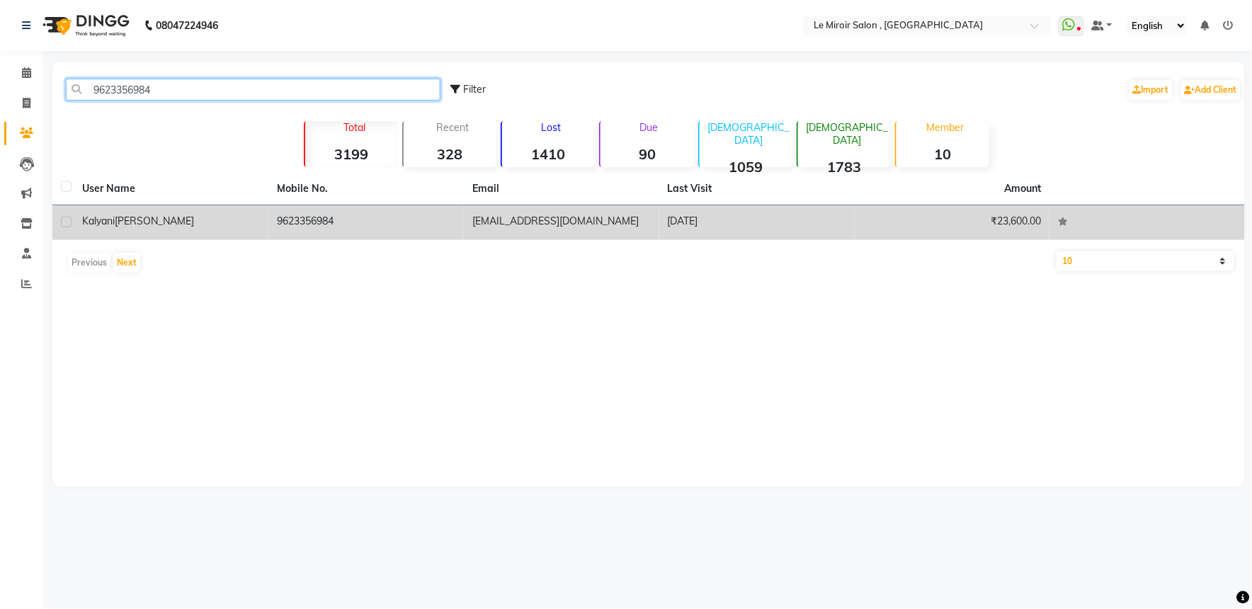
type input "9623356984"
click at [145, 231] on td "[PERSON_NAME]" at bounding box center [171, 222] width 195 height 35
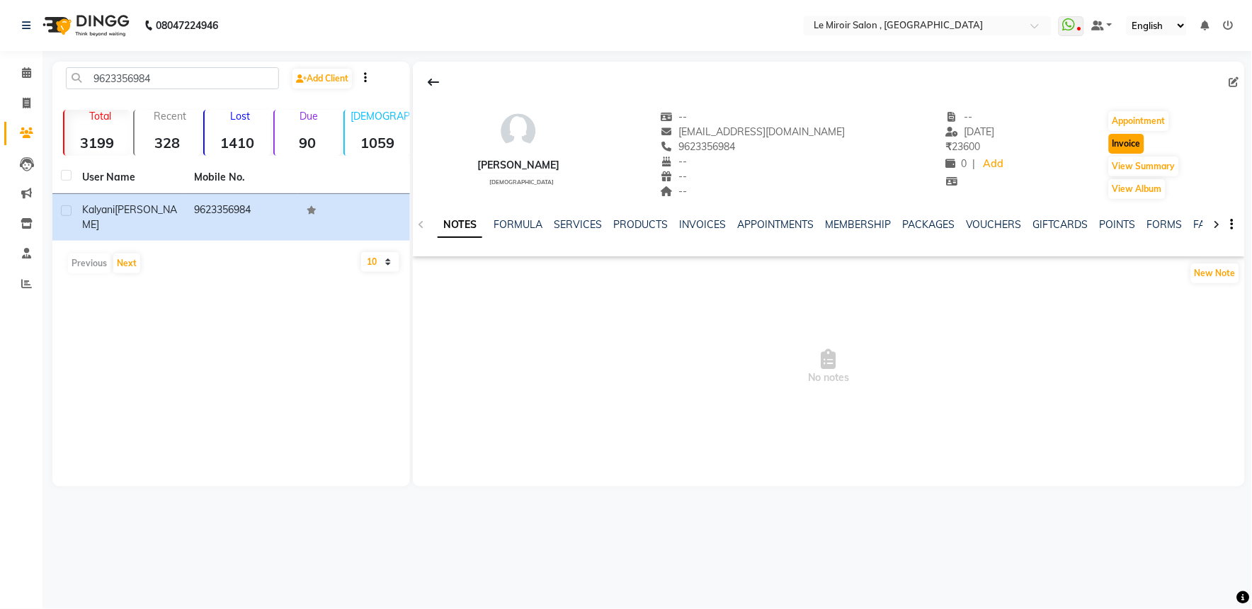
click at [1116, 147] on button "Invoice" at bounding box center [1126, 144] width 35 height 20
select select "53"
select select "service"
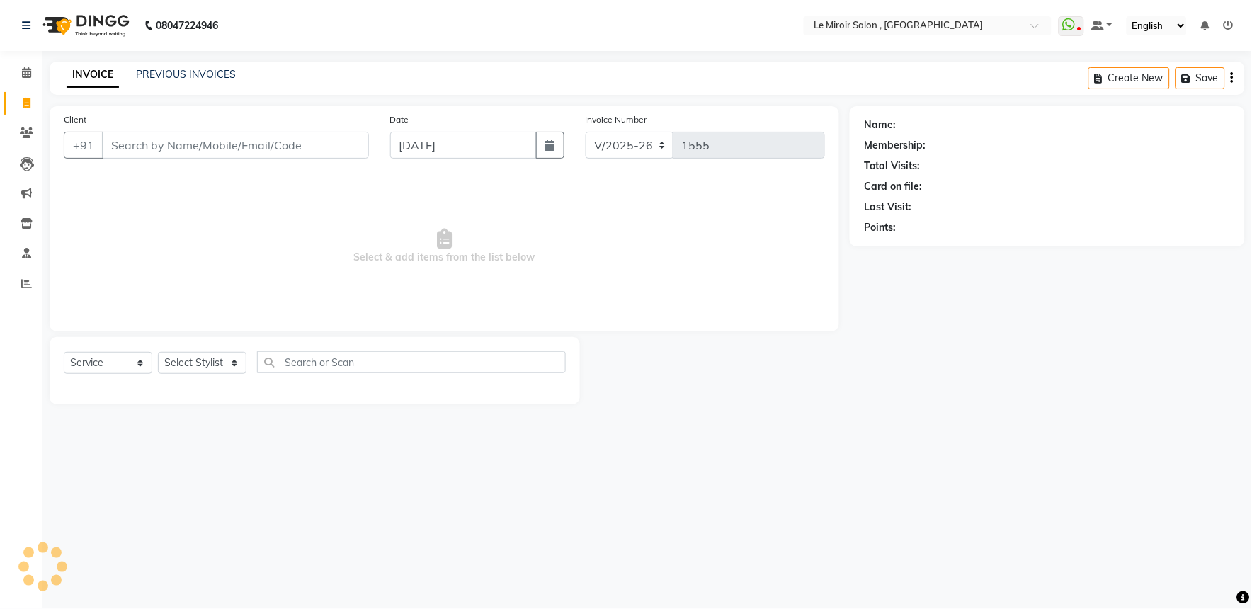
type input "9623356984"
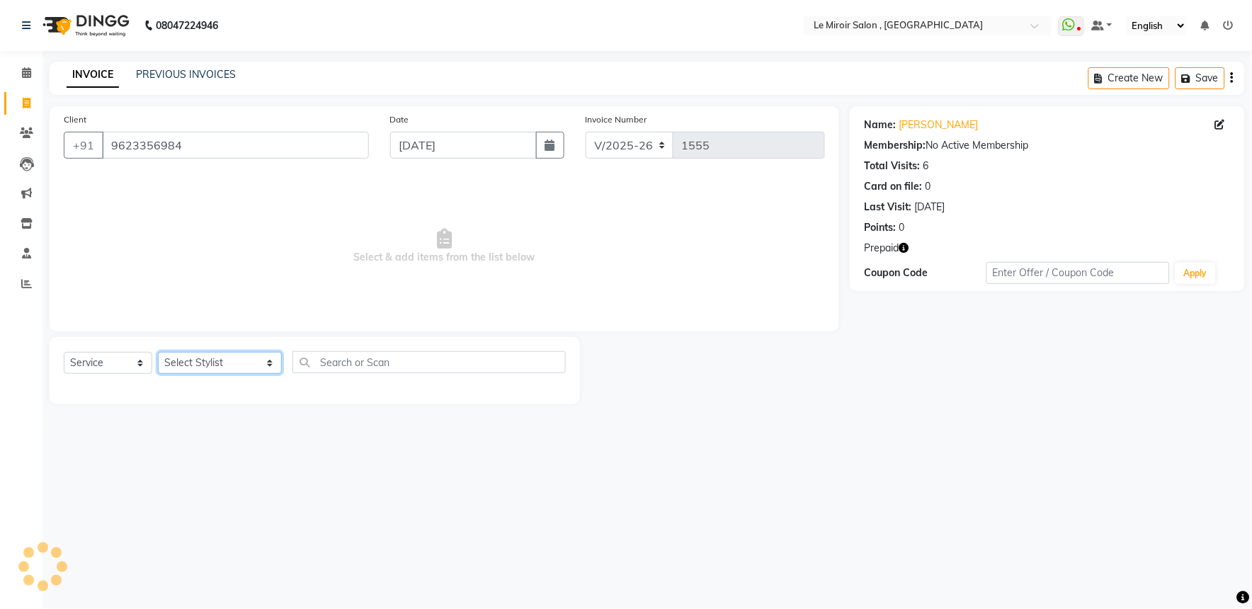
click at [175, 360] on select "Select Stylist [PERSON_NAME] [PERSON_NAME] CA [PERSON_NAME] [PERSON_NAME] Front…" at bounding box center [220, 363] width 124 height 22
select select "62487"
click at [158, 353] on select "Select Stylist [PERSON_NAME] [PERSON_NAME] CA [PERSON_NAME] [PERSON_NAME] Front…" at bounding box center [220, 363] width 124 height 22
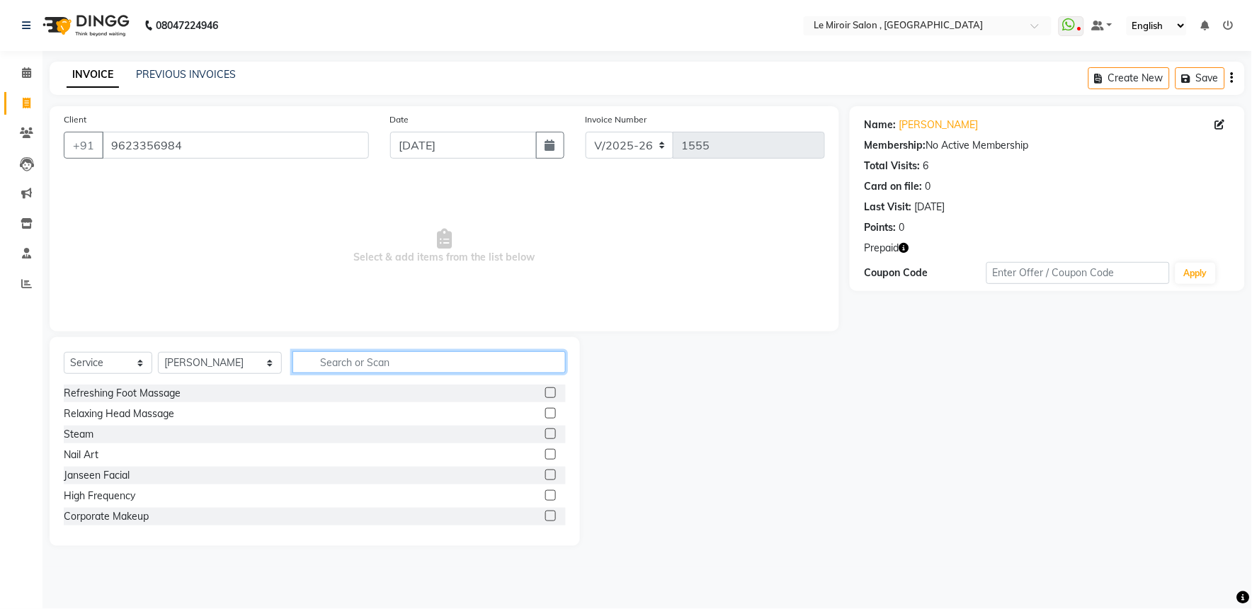
click at [302, 356] on input "text" at bounding box center [428, 362] width 273 height 22
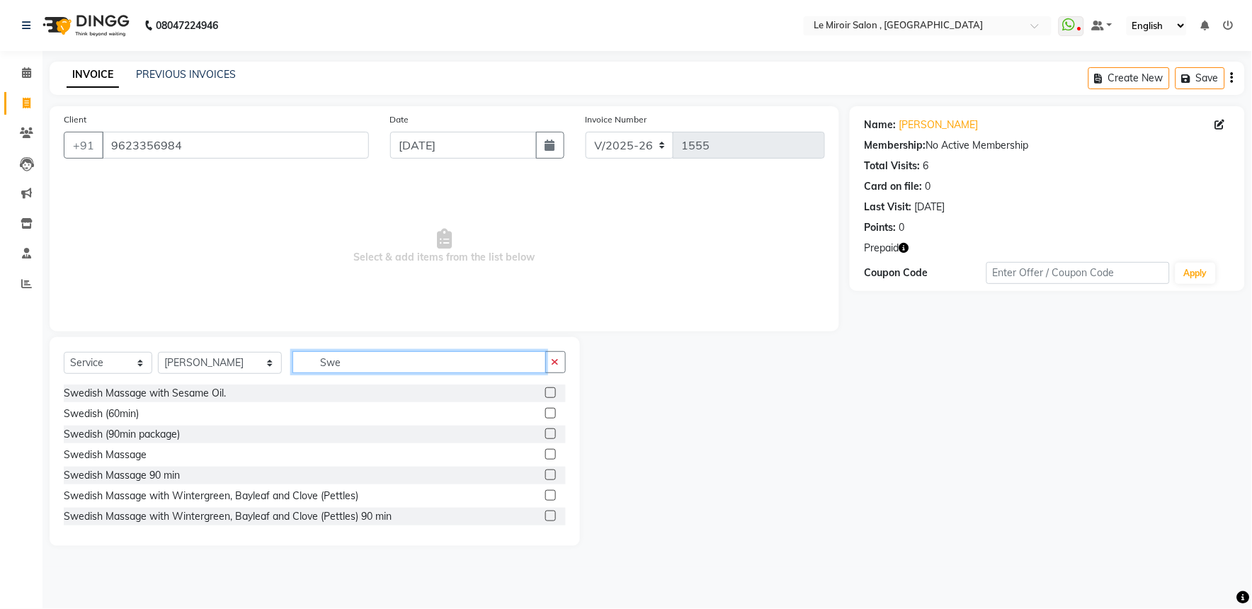
type input "Swe"
click at [545, 496] on label at bounding box center [550, 495] width 11 height 11
click at [545, 496] on input "checkbox" at bounding box center [549, 495] width 9 height 9
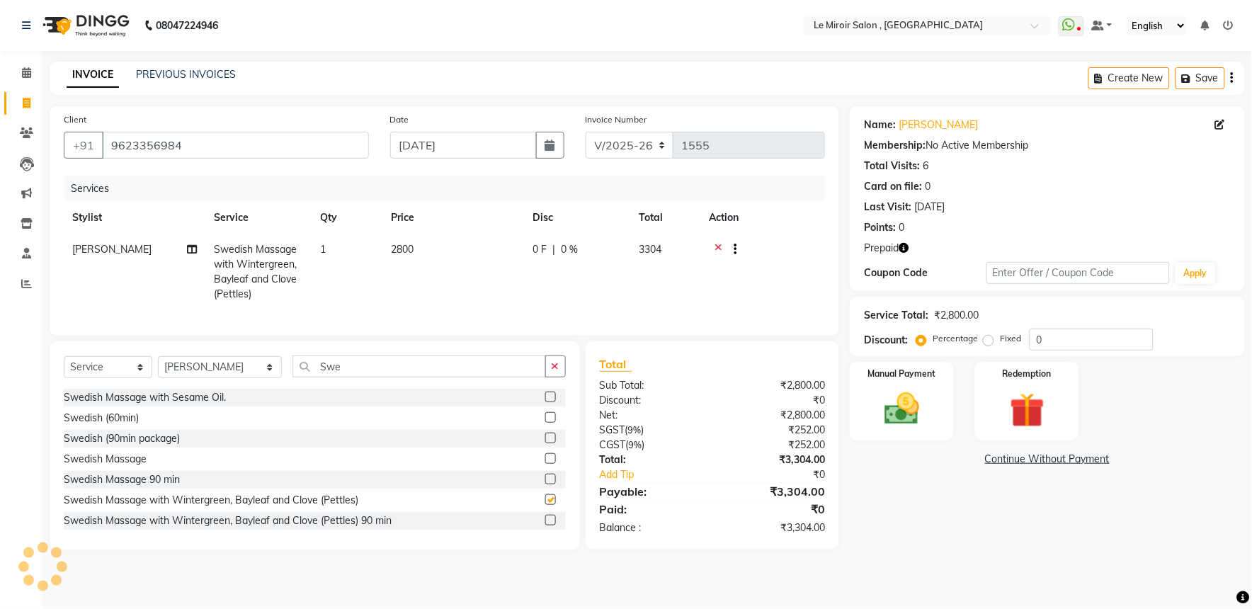
checkbox input "false"
click at [496, 252] on td "2800" at bounding box center [453, 272] width 142 height 76
select select "62487"
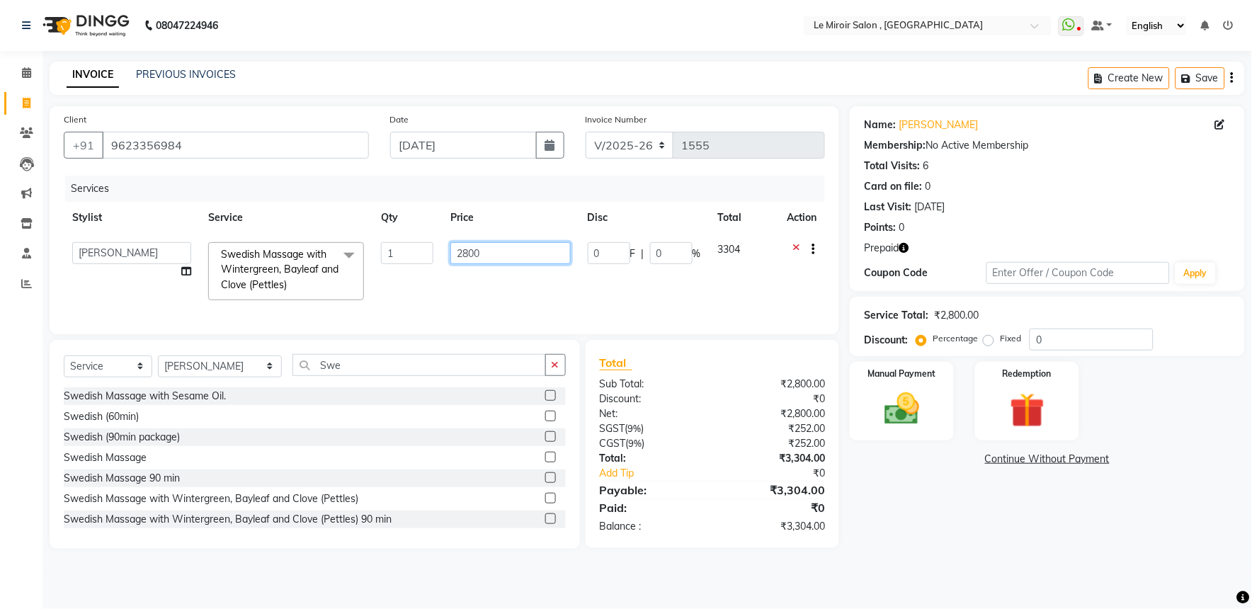
click at [475, 251] on input "2800" at bounding box center [510, 253] width 120 height 22
type input "2750"
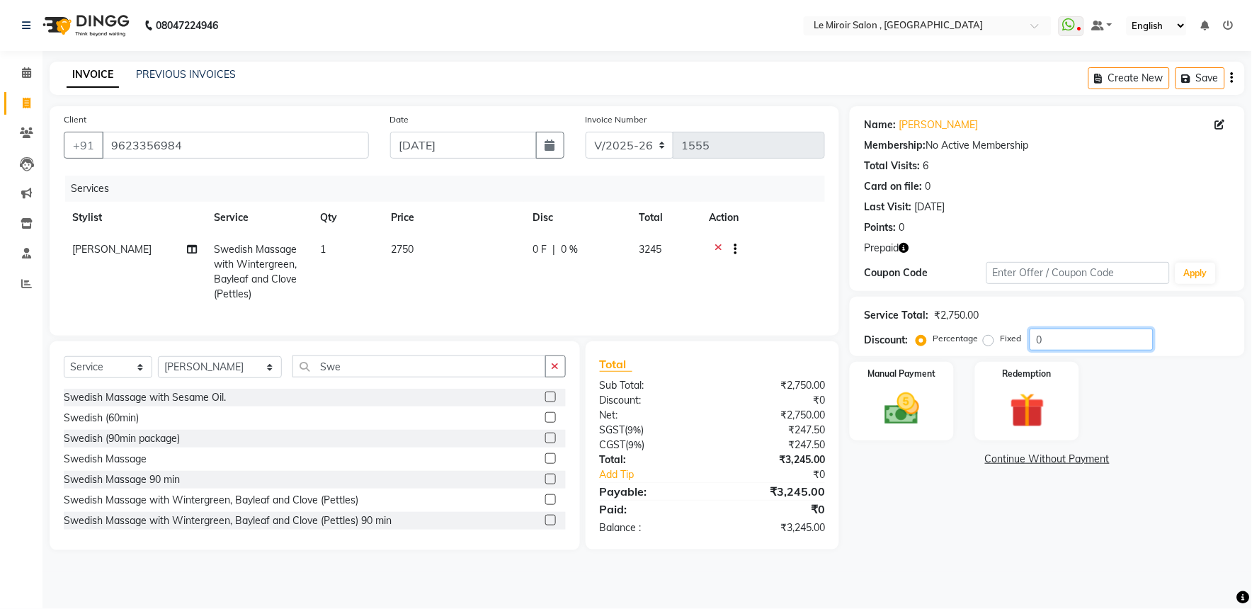
click at [1032, 342] on input "0" at bounding box center [1091, 340] width 124 height 22
type input "50"
click at [1021, 401] on img at bounding box center [1027, 410] width 59 height 45
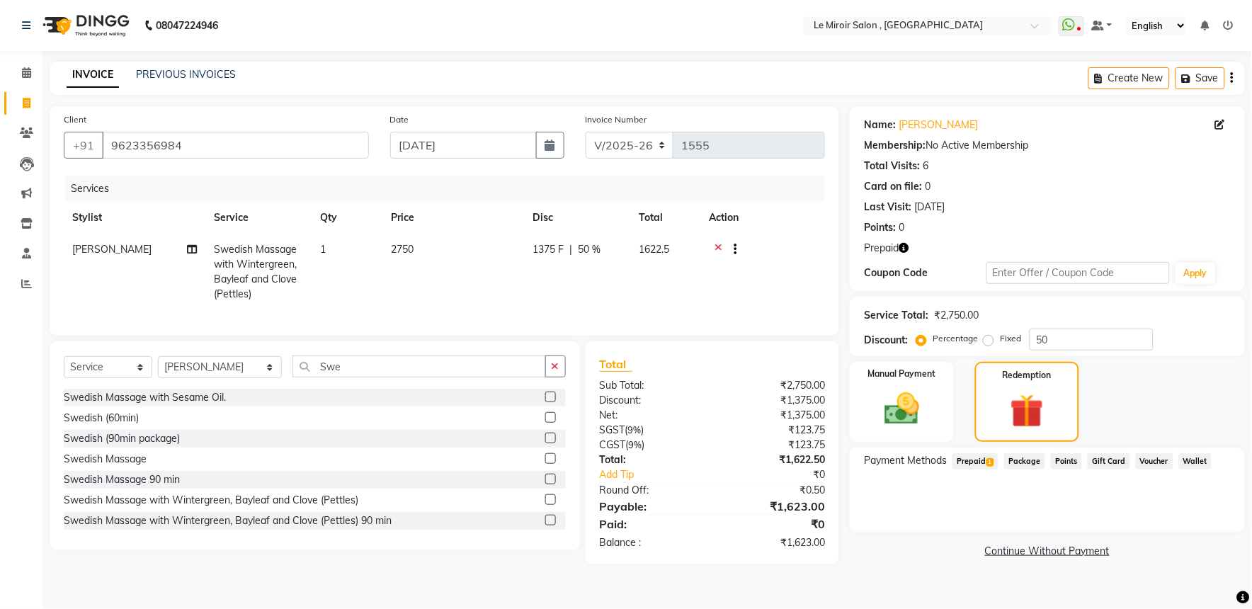
click at [960, 461] on span "Prepaid 1" at bounding box center [975, 461] width 46 height 16
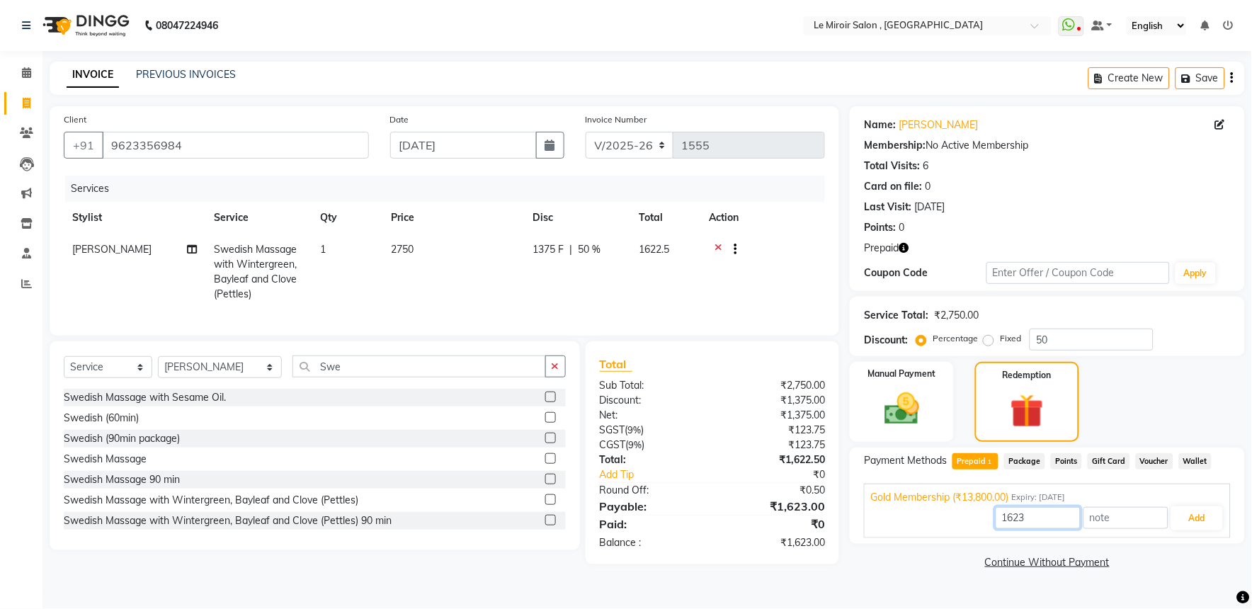
click at [1008, 515] on input "1623" at bounding box center [1037, 518] width 85 height 22
type input "1375"
click at [1199, 515] on button "Add" at bounding box center [1197, 518] width 52 height 24
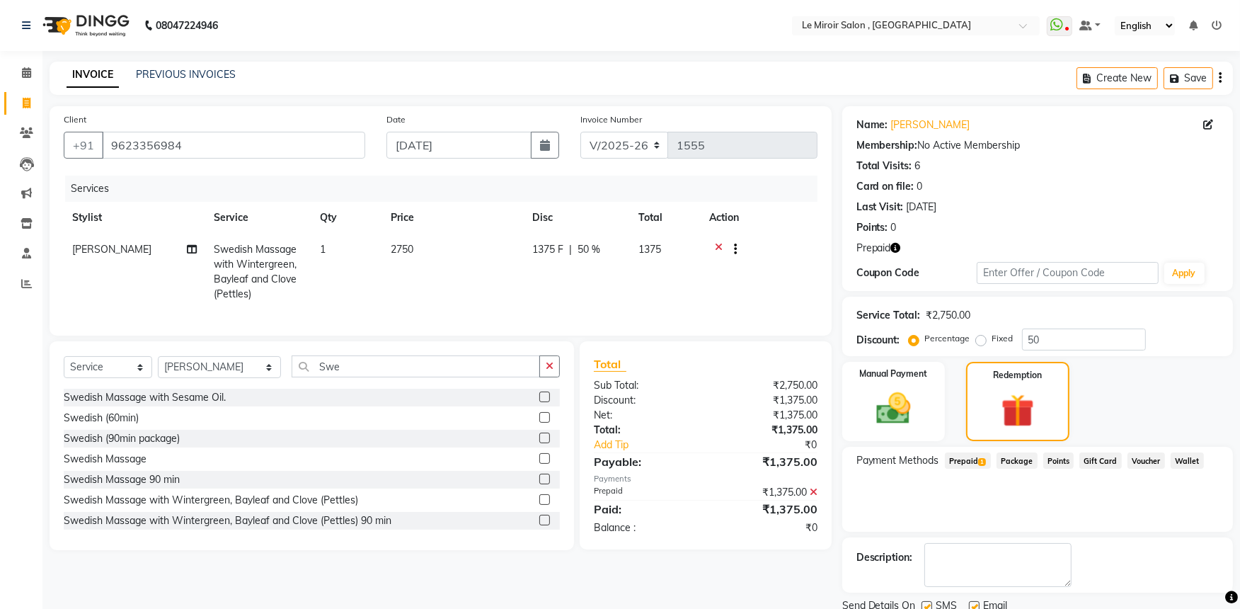
click at [925, 604] on label at bounding box center [927, 606] width 11 height 11
click at [925, 604] on input "checkbox" at bounding box center [926, 606] width 9 height 9
checkbox input "false"
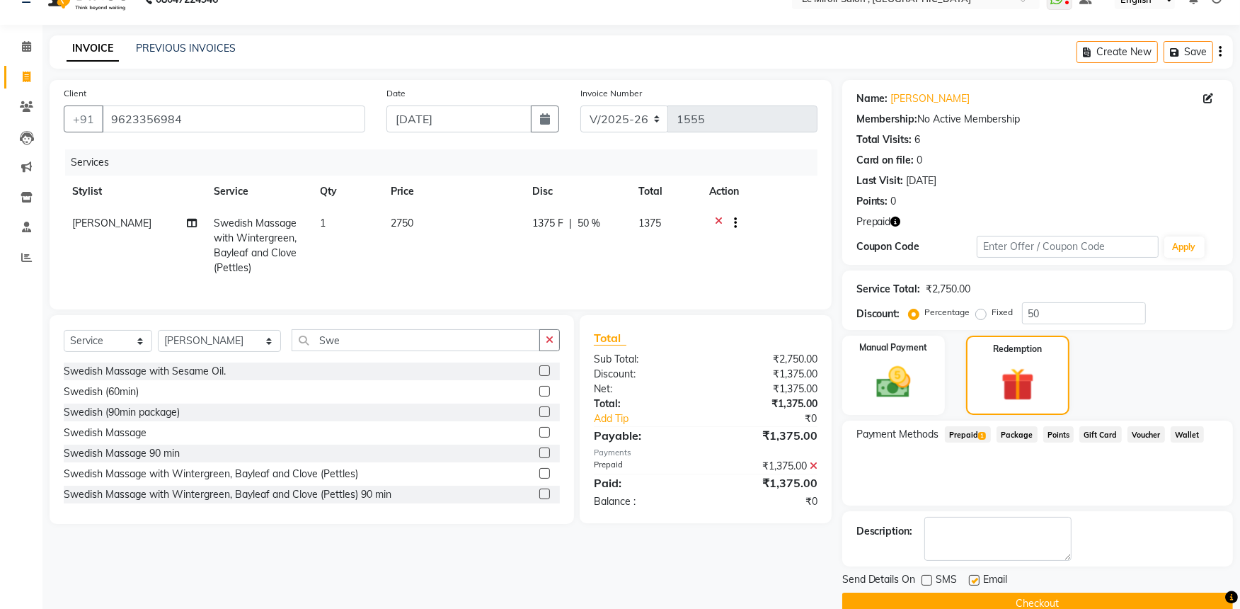
scroll to position [52, 0]
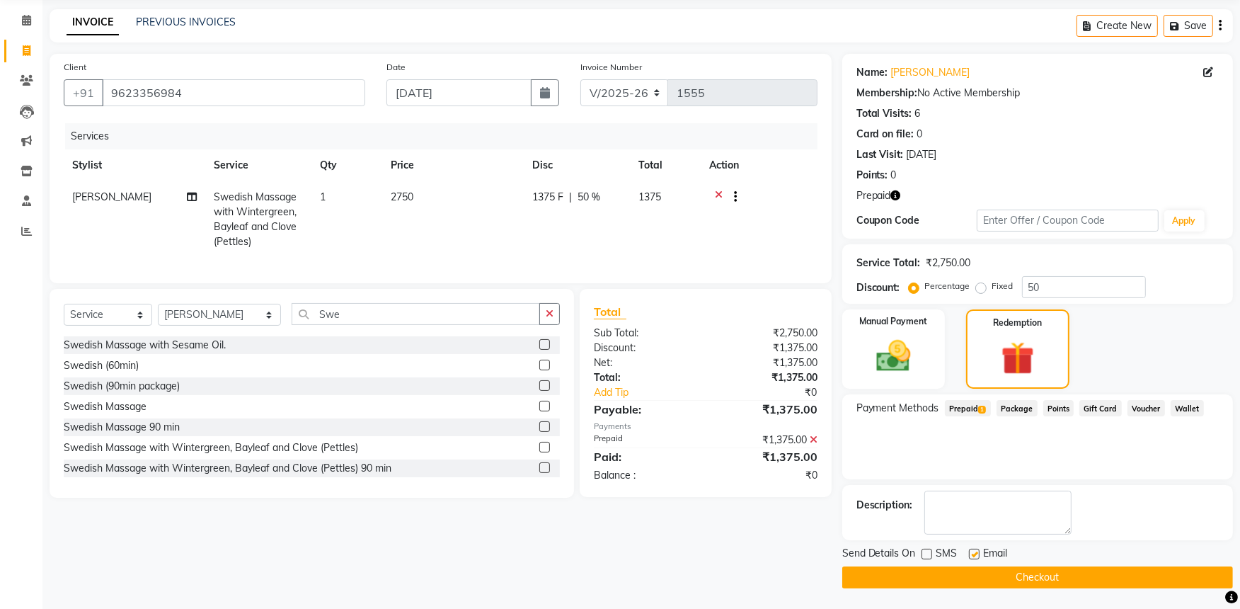
click at [1058, 573] on button "Checkout" at bounding box center [1038, 577] width 391 height 22
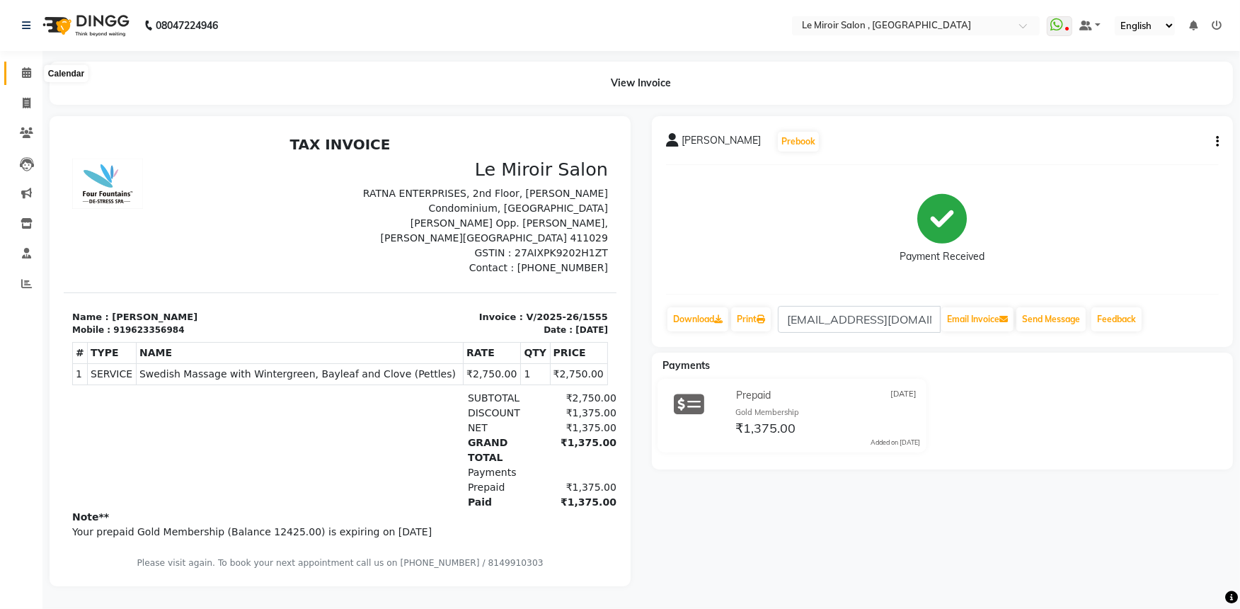
click at [29, 69] on icon at bounding box center [26, 72] width 9 height 11
